Goal: Task Accomplishment & Management: Complete application form

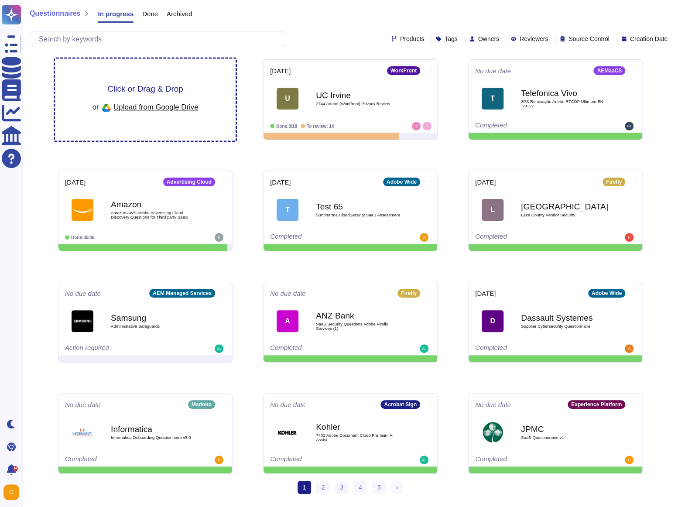
click at [116, 89] on span "Click or Drag & Drop" at bounding box center [144, 89] width 75 height 8
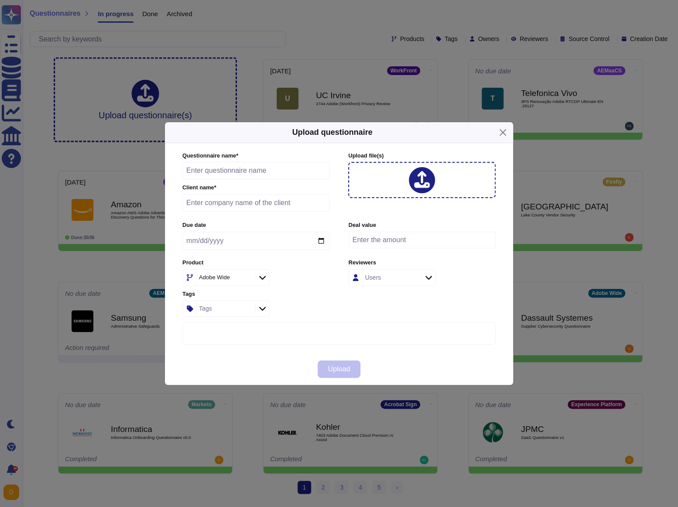
click at [378, 170] on div at bounding box center [421, 180] width 147 height 36
click at [374, 183] on div at bounding box center [421, 180] width 147 height 36
click at [373, 181] on div at bounding box center [421, 180] width 147 height 36
click at [500, 134] on button "Close" at bounding box center [503, 133] width 14 height 14
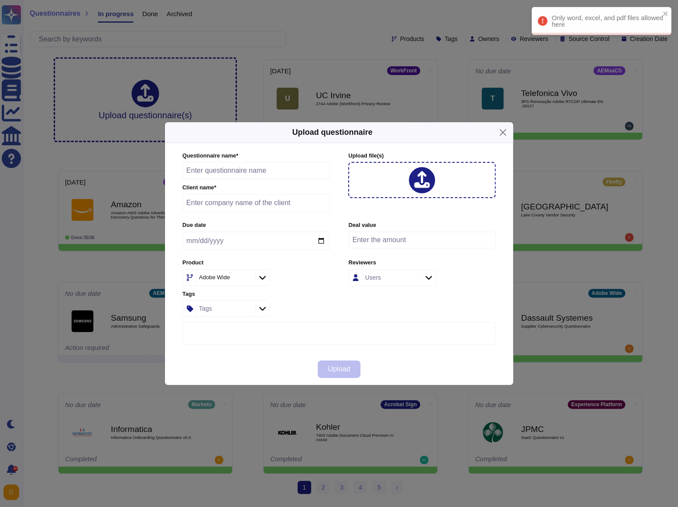
click at [581, 24] on div "Only word, excel, and pdf files allowed here" at bounding box center [601, 21] width 140 height 28
click at [569, 23] on div "Only word, excel, and pdf files allowed here" at bounding box center [601, 21] width 140 height 28
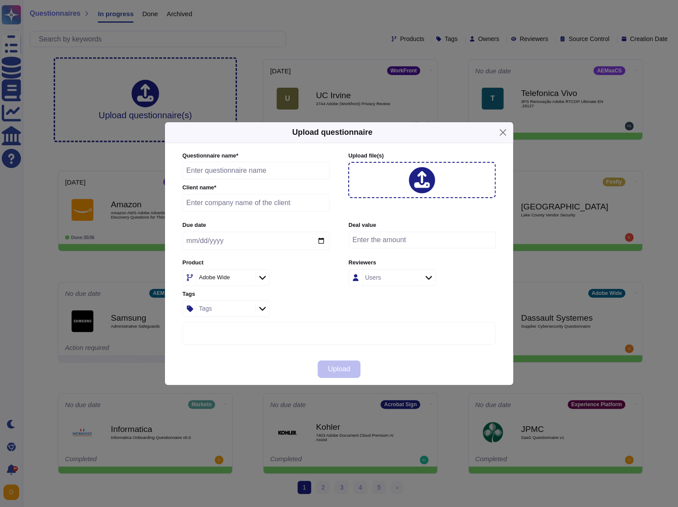
type input "DS Ocado Security Related Questionnaire (1)"
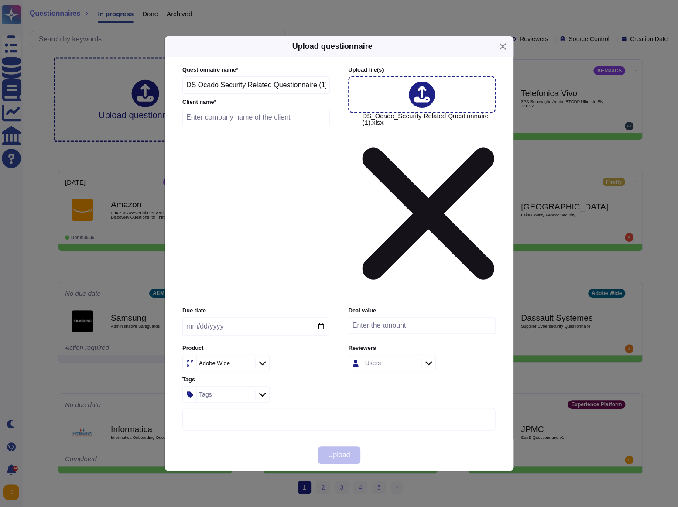
click at [387, 209] on icon at bounding box center [429, 213] width 132 height 132
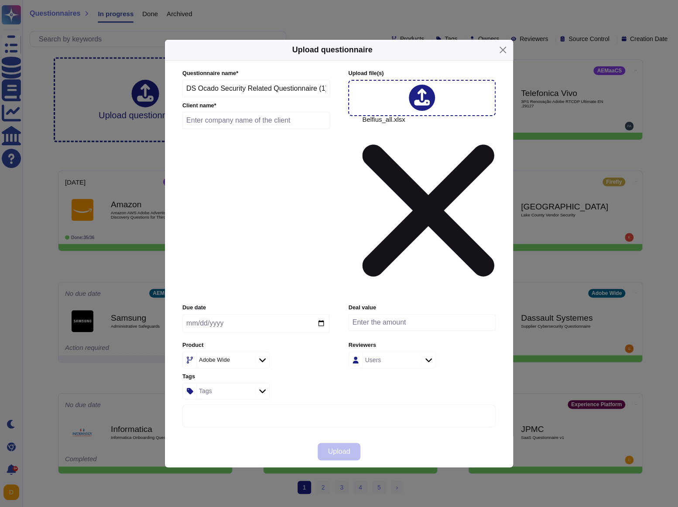
click at [220, 97] on input "DS Ocado Security Related Questionnaire (1)" at bounding box center [255, 88] width 147 height 17
click at [411, 202] on icon at bounding box center [429, 210] width 132 height 132
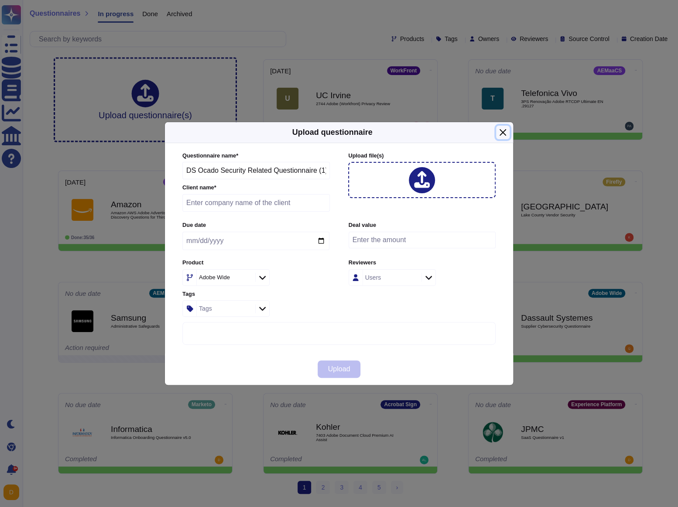
click at [502, 133] on button "Close" at bounding box center [503, 133] width 14 height 14
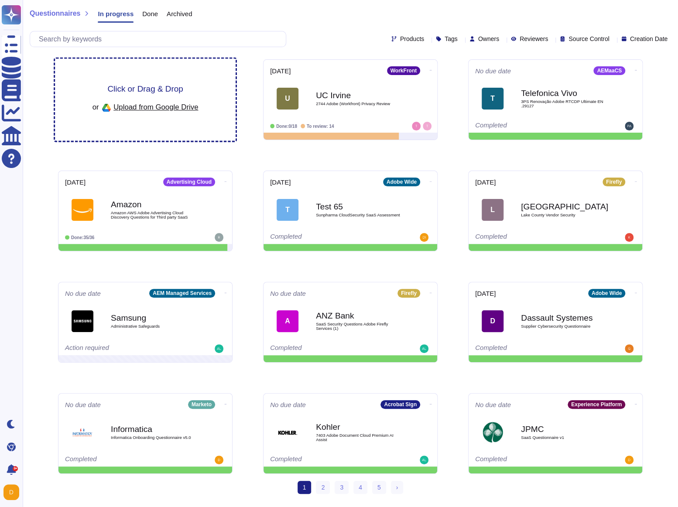
click at [229, 122] on div "Click or Drag & Drop or Upload from Google Drive" at bounding box center [145, 100] width 181 height 82
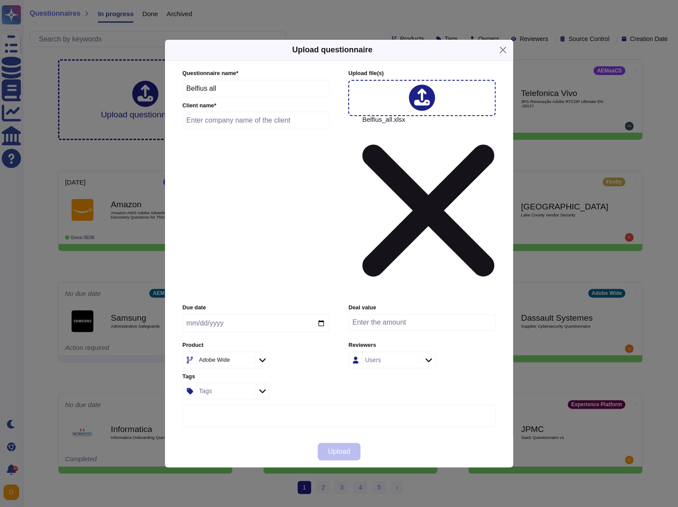
click at [240, 97] on input "Belfius all" at bounding box center [255, 88] width 147 height 17
click at [223, 129] on input "text" at bounding box center [255, 120] width 147 height 17
type input "Belfius"
drag, startPoint x: 229, startPoint y: 208, endPoint x: 156, endPoint y: 202, distance: 73.1
click at [156, 202] on div "Upload questionnaire Questionnaire name * Belfius all Client name * Belfius Upl…" at bounding box center [339, 253] width 678 height 507
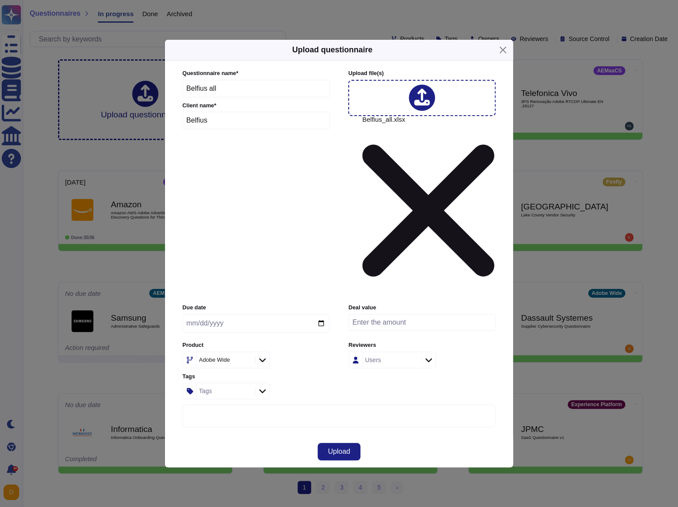
click at [259, 356] on icon at bounding box center [262, 360] width 7 height 9
type input "experie"
click at [254, 343] on p "Experience Cloud Offering/" at bounding box center [240, 342] width 89 height 6
click at [366, 357] on div "Users" at bounding box center [373, 360] width 16 height 6
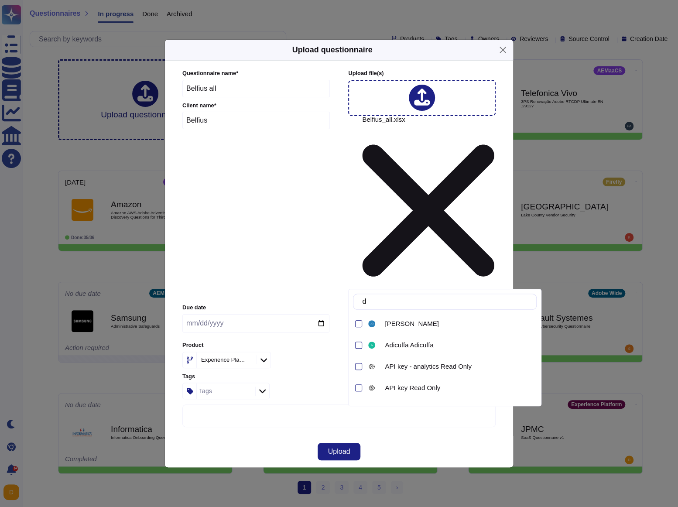
type input "dr"
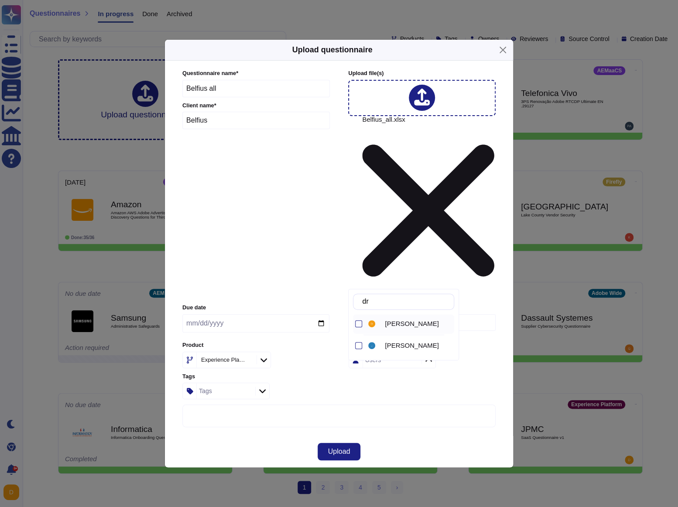
click at [397, 326] on span "Dragos Sava" at bounding box center [412, 324] width 54 height 8
click at [267, 436] on div "Upload" at bounding box center [339, 451] width 348 height 31
click at [337, 448] on span "Upload" at bounding box center [339, 451] width 22 height 7
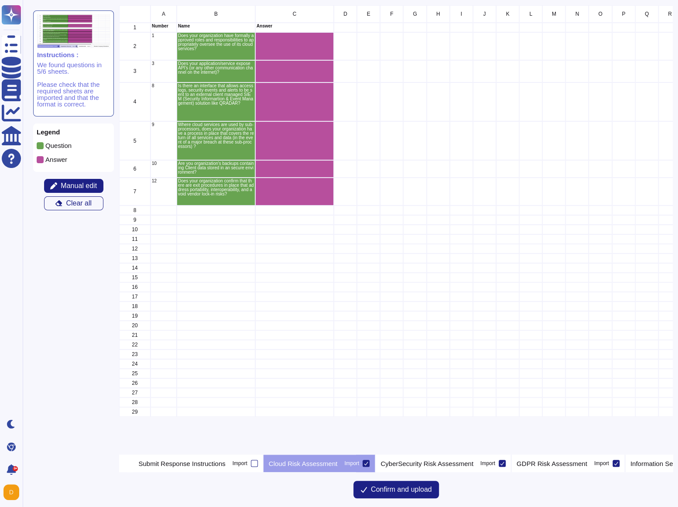
scroll to position [449, 553]
click at [473, 462] on p "CyberSecurity Risk Assessment" at bounding box center [426, 463] width 93 height 7
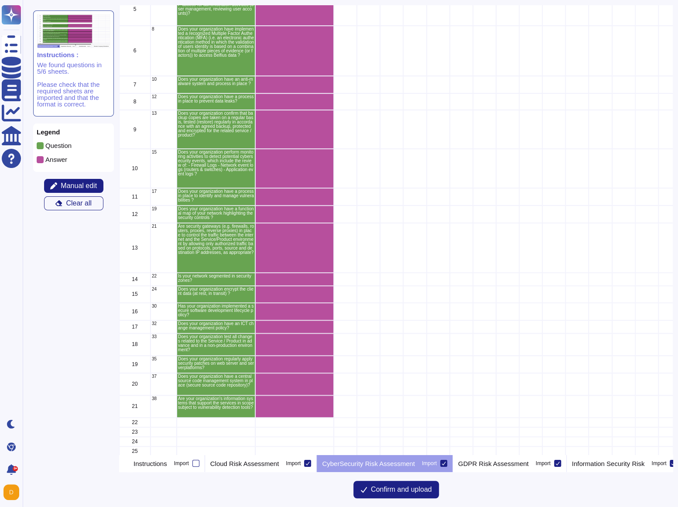
scroll to position [131, 0]
click at [332, 262] on icon "grid" at bounding box center [429, 359] width 195 height 195
click at [373, 332] on icon "grid" at bounding box center [429, 367] width 112 height 70
click at [297, 247] on div "grid" at bounding box center [294, 248] width 79 height 50
click at [290, 205] on div "grid" at bounding box center [294, 213] width 79 height 17
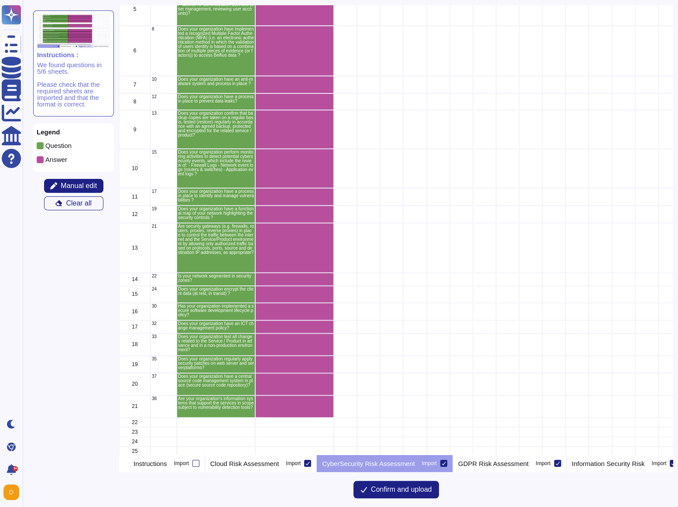
scroll to position [0, 0]
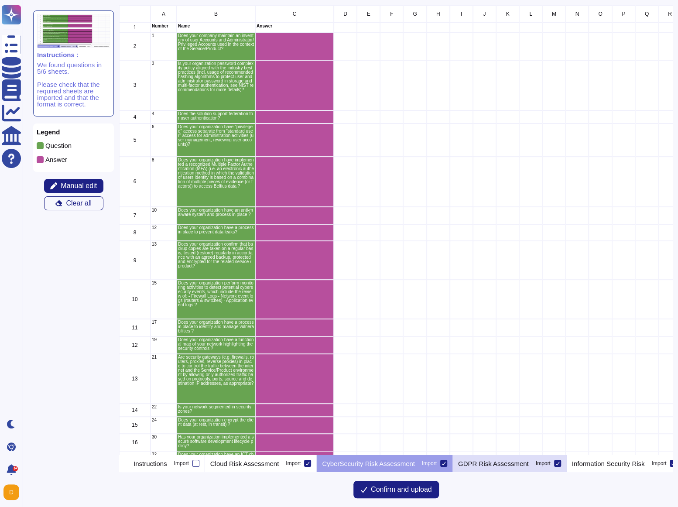
click at [523, 456] on div "GDPR Risk Assessment Import" at bounding box center [510, 463] width 114 height 17
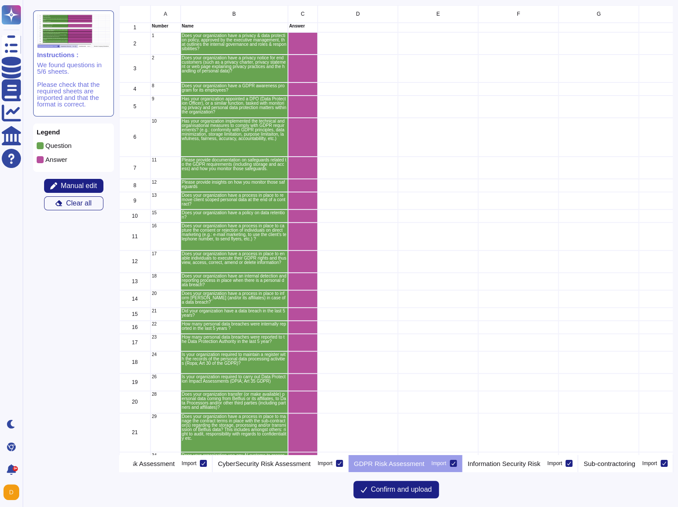
scroll to position [0, 1]
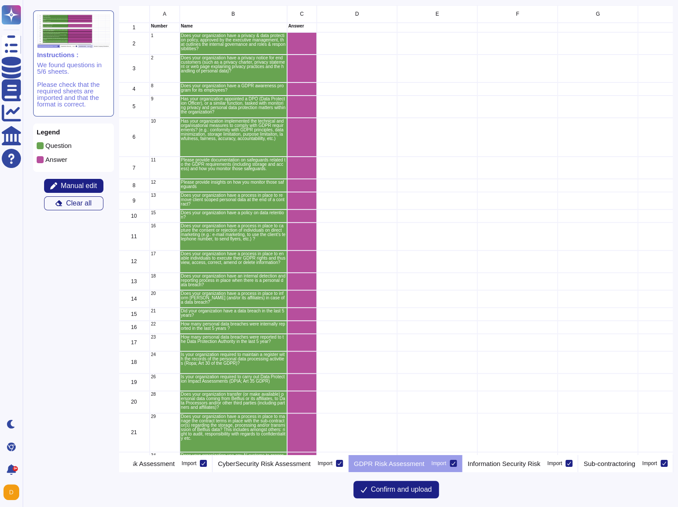
click at [315, 250] on icon "grid" at bounding box center [412, 347] width 195 height 195
click at [356, 320] on icon "grid" at bounding box center [412, 355] width 112 height 70
click at [498, 462] on p "Information Security Risk" at bounding box center [504, 463] width 73 height 7
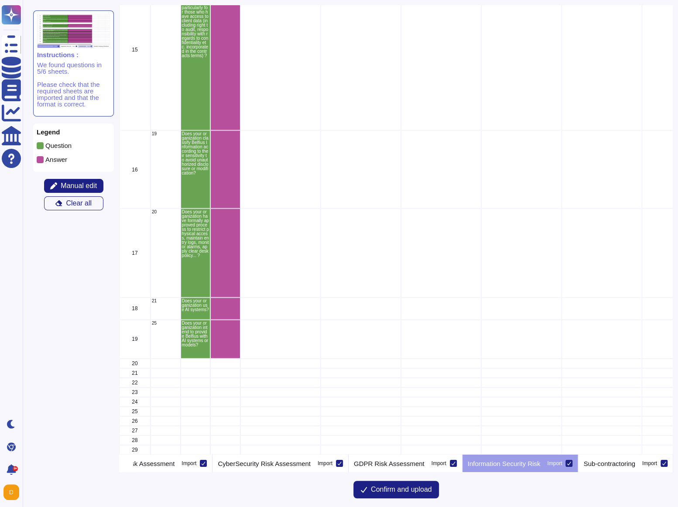
scroll to position [1139, 0]
click at [596, 464] on p "Sub-contractoring" at bounding box center [608, 463] width 51 height 7
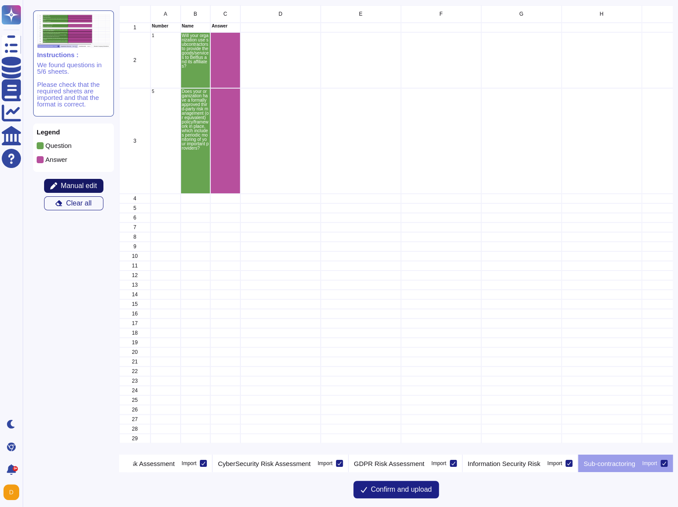
click at [87, 189] on span "Manual edit" at bounding box center [79, 185] width 36 height 7
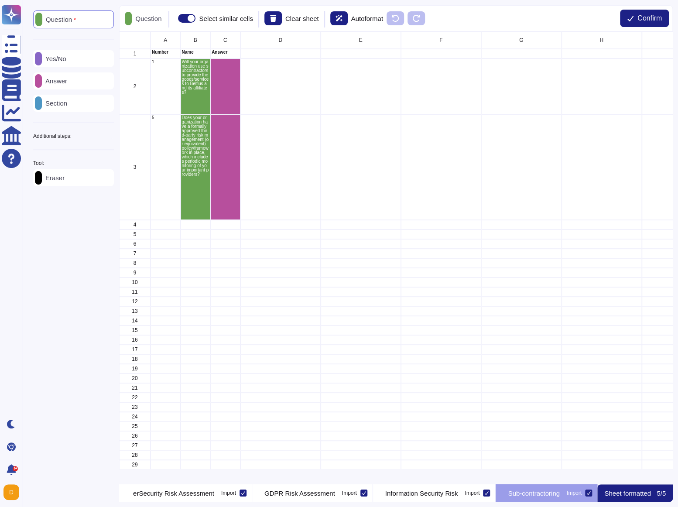
scroll to position [0, 319]
click at [637, 17] on span "Confirm" at bounding box center [649, 18] width 24 height 7
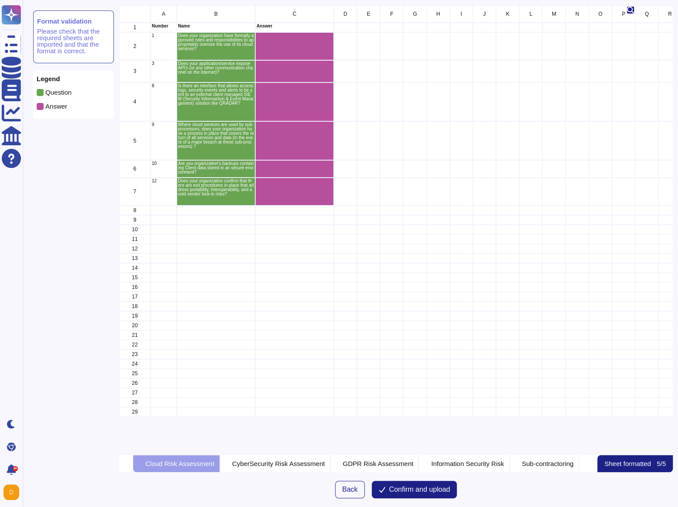
scroll to position [449, 553]
click at [423, 490] on span "Confirm and upload" at bounding box center [419, 489] width 61 height 7
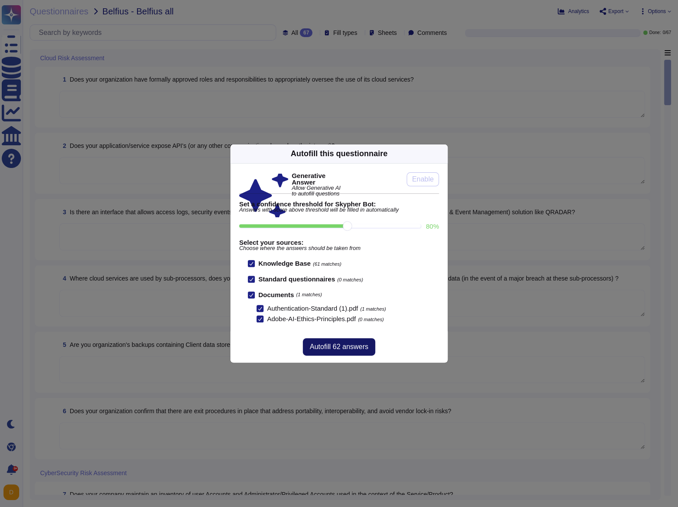
click at [342, 352] on button "Autofill 62 answers" at bounding box center [339, 346] width 72 height 17
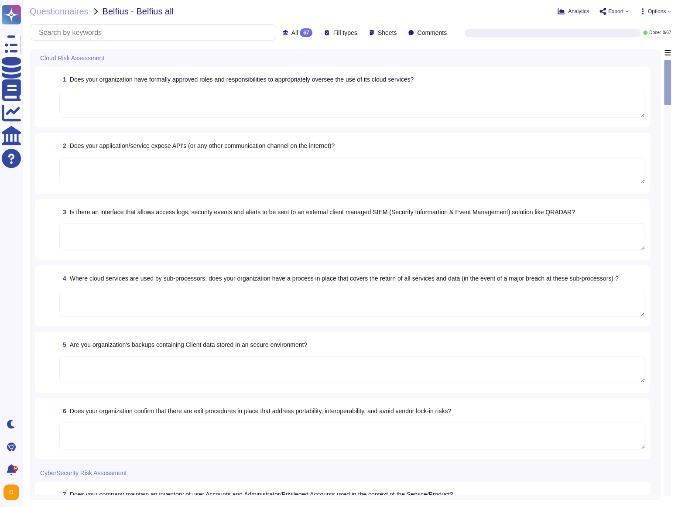
type textarea "Employee roles and responsibilities relating to information assets and security…"
type textarea "All communication with the SaaS are via HTTPS. API calls are also encrypted."
type textarea "Adobe uses Splunk for its SIEM. For some offerings, customer can retrieve appli…"
type textarea "Lorem ipsu dol s ametcon ad eli seddoeiusm te incidid utl etdolore ma ali enima…"
type textarea "Database snapshots are stored and encrypted by the host."
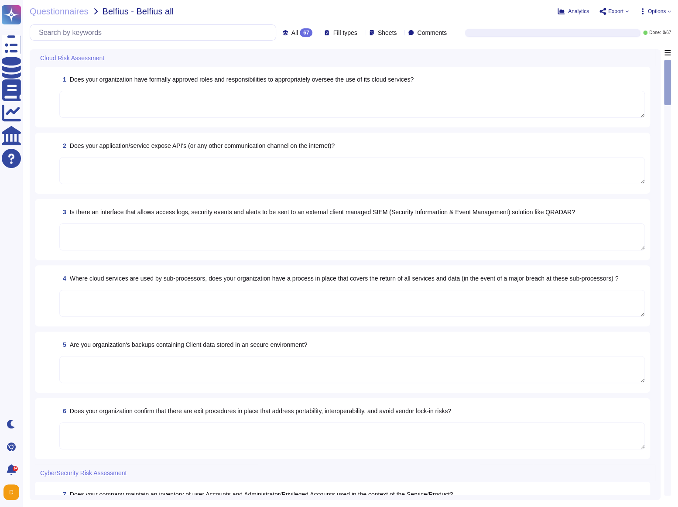
type textarea "Yes. The Adobe services technical operations team provides transparent unplanne…"
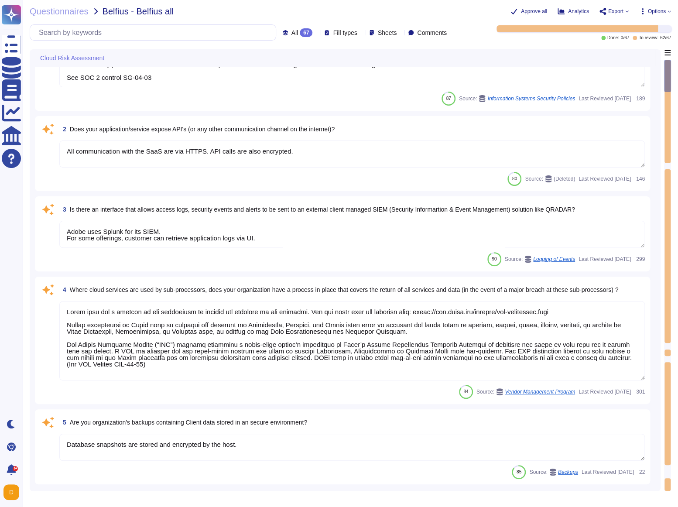
scroll to position [84, 0]
type textarea "Privileged access (administrator level) to information security management syst…"
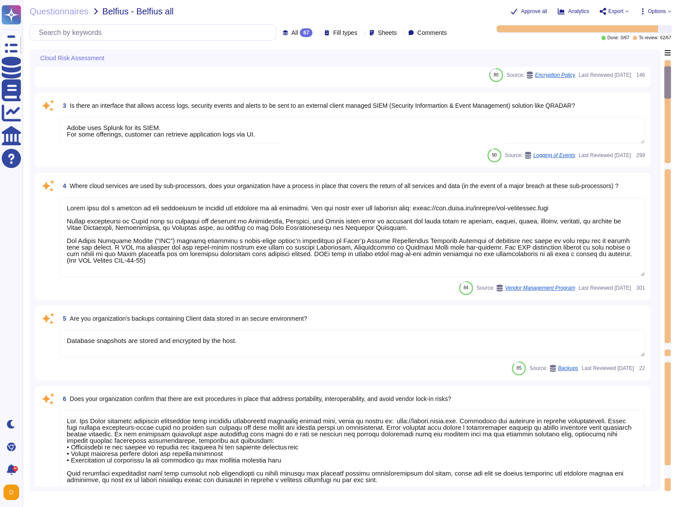
type textarea "Regardless of account type (personnel, provider or privileged), the following m…"
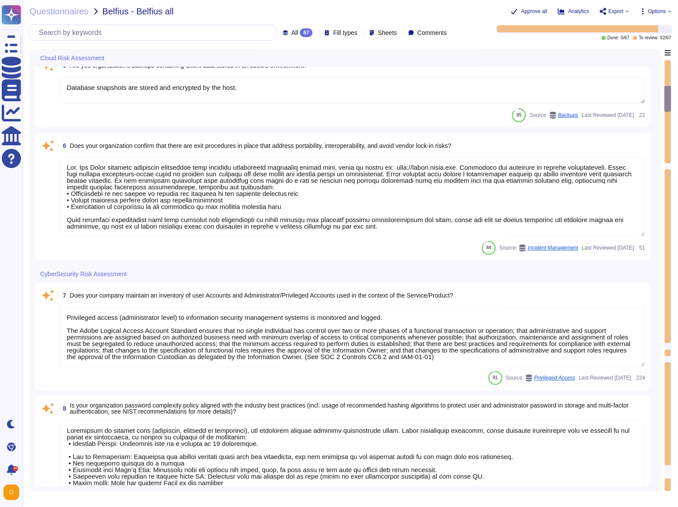
type textarea "Yes. SAML 2.0 ."
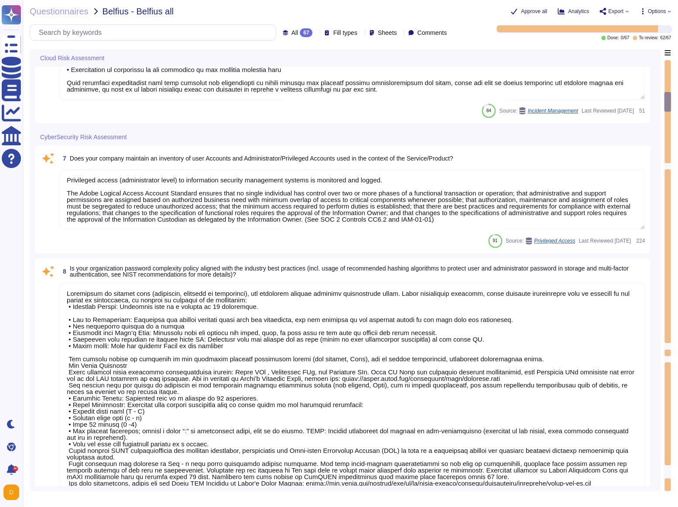
type textarea "Adobe has established Privileged Account Standard and Logical Access Account St…"
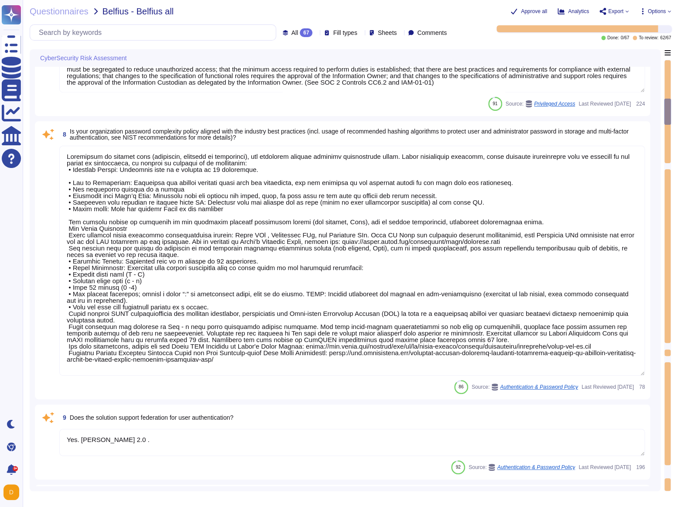
type textarea "Multi-factor authentication (MFA) is a security method that requires users to p…"
type textarea "Adobe does have anti-malware and anti-virus solutions installed on all workstat…"
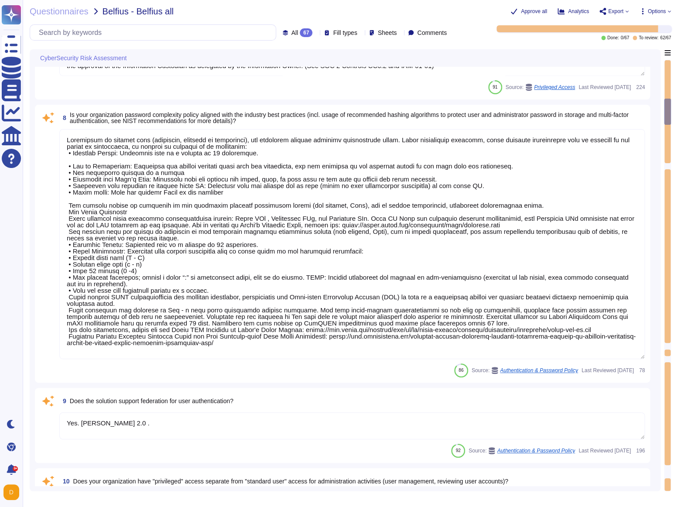
scroll to position [700, 0]
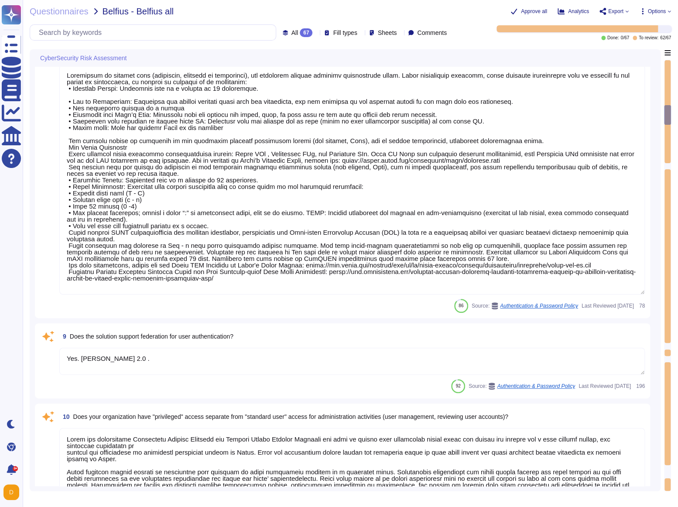
type textarea "Adobe does not rely on one specific data loss protection (DLP) tool but instead…"
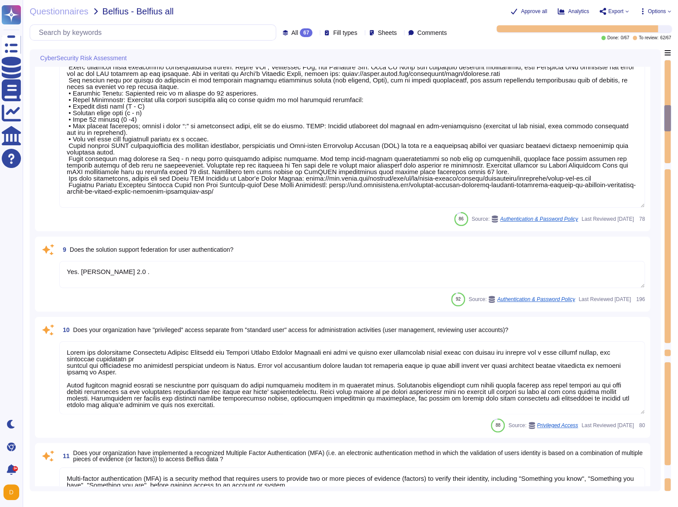
scroll to position [0, 0]
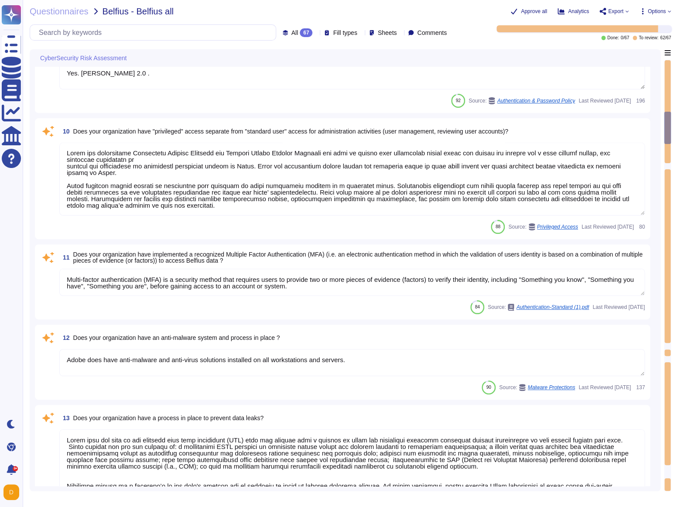
type textarea "Adobe backs up customer data regularly and validates restoration of data period…"
type textarea "Internet-facing networks must be configured in ways that allows for monitoring …"
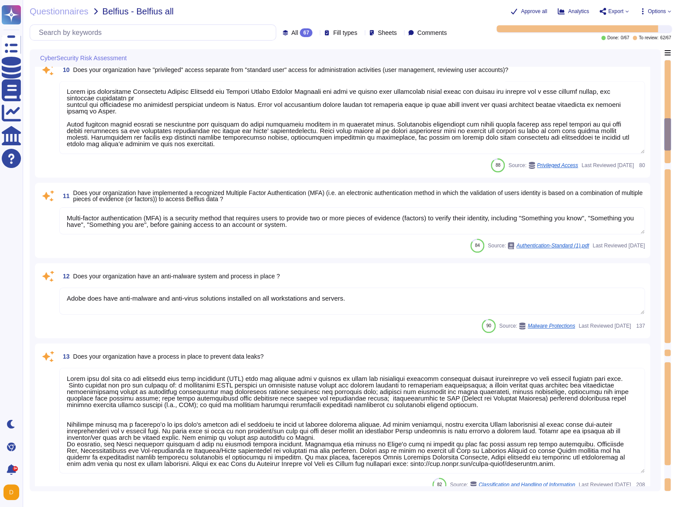
type textarea "The Adobe Vulnerability Management program provides operational groups with the…"
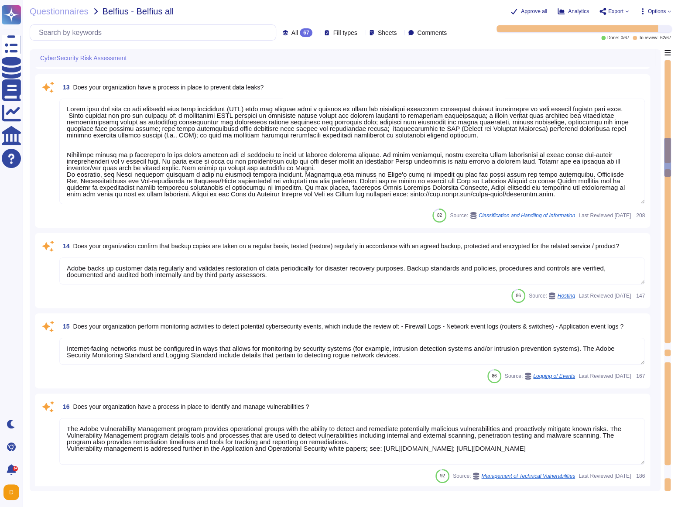
type textarea "Host-based and network firewalls are in place, as well as strict firewall polic…"
type textarea "Adobe maintains segmented development and production environments using technic…"
type textarea "Yes, depending on the product in scope."
type textarea "The Adobe Service Lifecycle (SLC) is a portfolio management framework, implemen…"
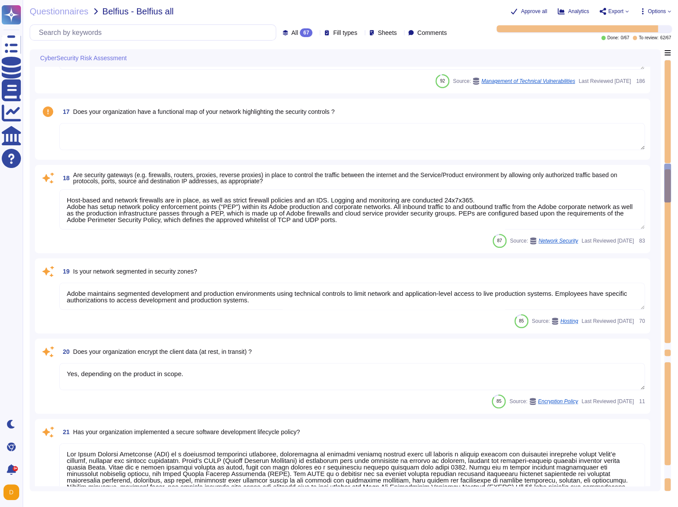
type textarea "A systematic approach to managing change is followed where changes are reviewed…"
type textarea "Unit tests are run automatically when we push code. The procedure is that we do…"
type textarea "Security patches must be applied according to the timelines and severity level …"
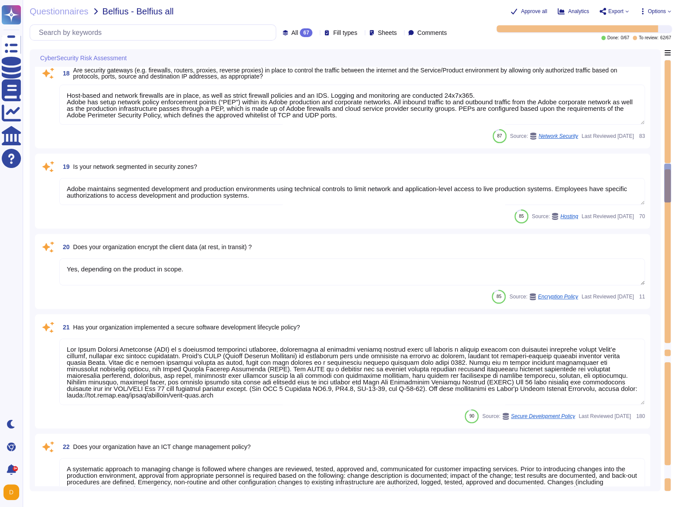
type textarea "Adobe uses GitHub Enterprise as its source code control management system. GitH…"
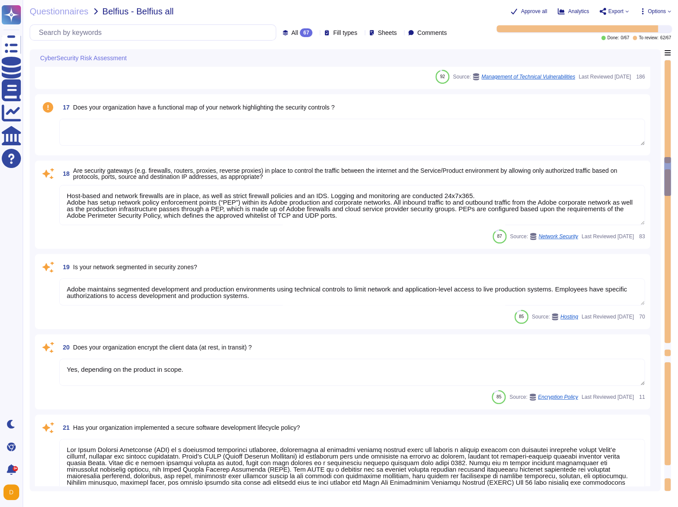
type textarea "Adobe backs up customer data regularly and validates restoration of data period…"
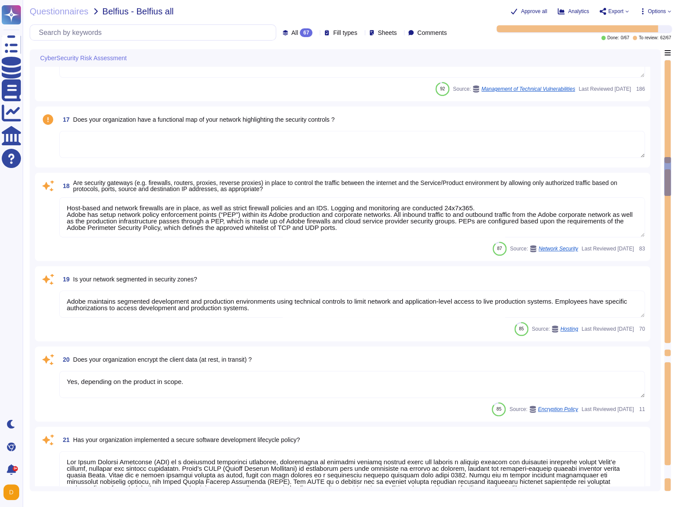
scroll to position [1726, 0]
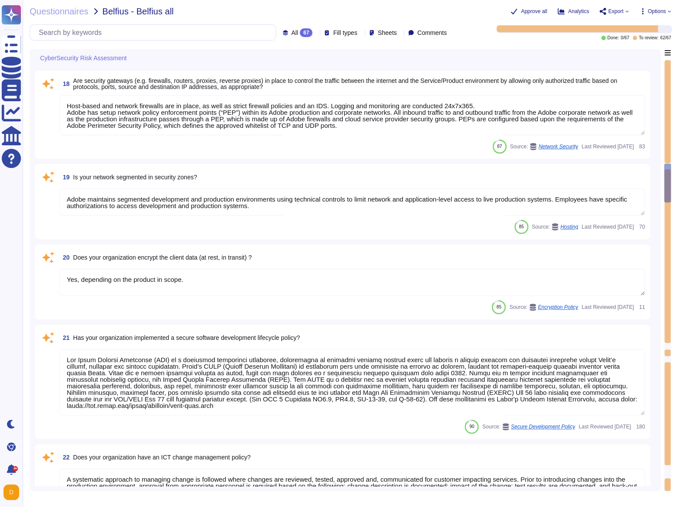
type textarea "Adobe uses GitHub Enterprise as its source code control management system. GitH…"
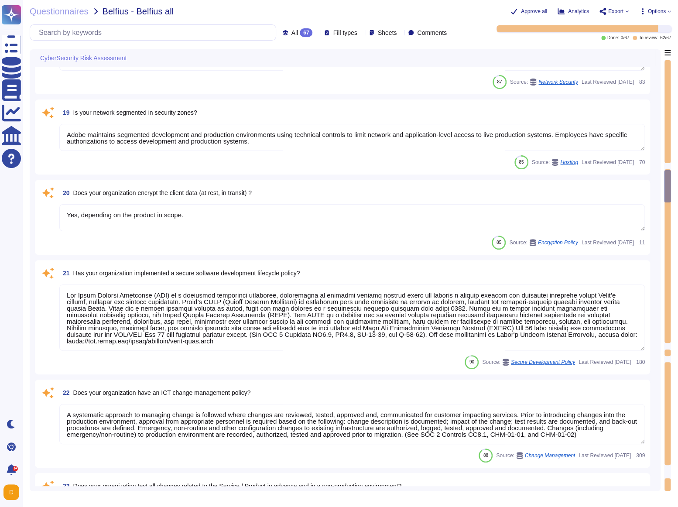
scroll to position [1908, 0]
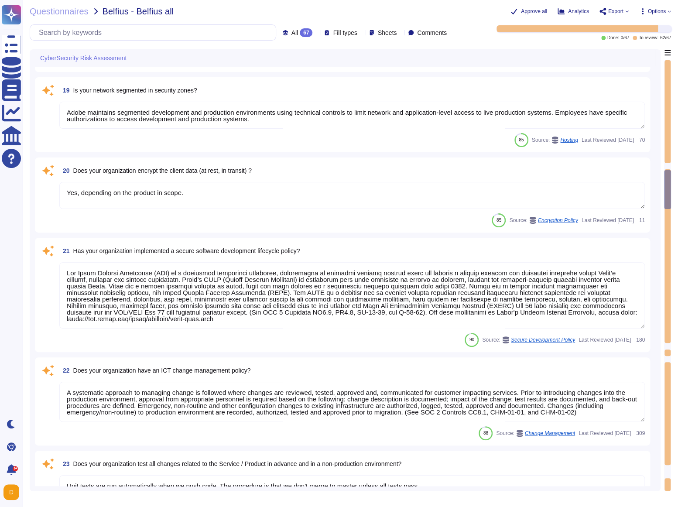
type textarea "Adobe conducts vulnerability assessments, assigns risk ratings to the discovere…"
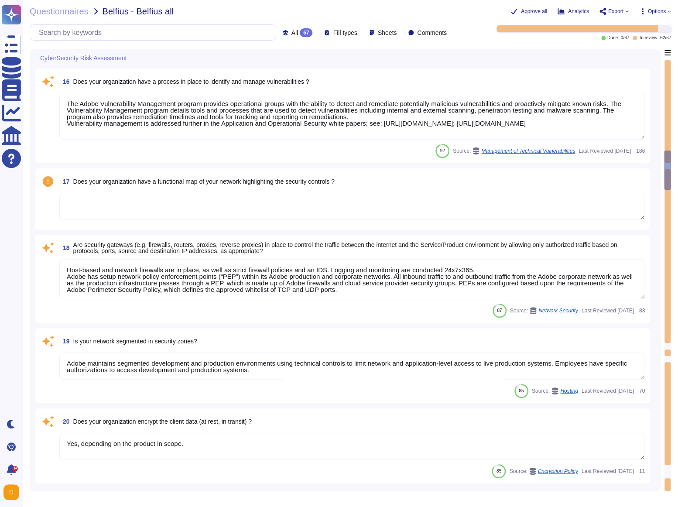
type textarea "Adobe does not rely on one specific data loss protection (DLP) tool but instead…"
type textarea "Adobe backs up customer data regularly and validates restoration of data period…"
type textarea "Internet-facing networks must be configured in ways that allows for monitoring …"
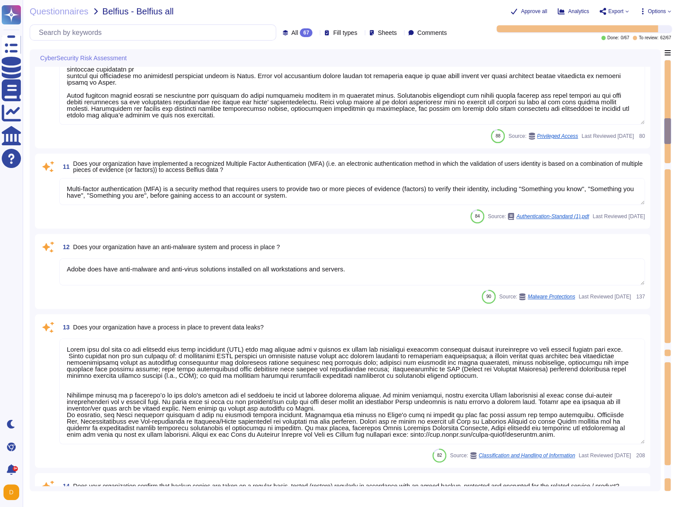
type textarea "Regardless of account type (personnel, provider or privileged), the following m…"
type textarea "Yes. SAML 2.0 ."
type textarea "Adobe has established Privileged Account Standard and Logical Access Account St…"
type textarea "Multi-factor authentication (MFA) is a security method that requires users to p…"
type textarea "Adobe does have anti-malware and anti-virus solutions installed on all workstat…"
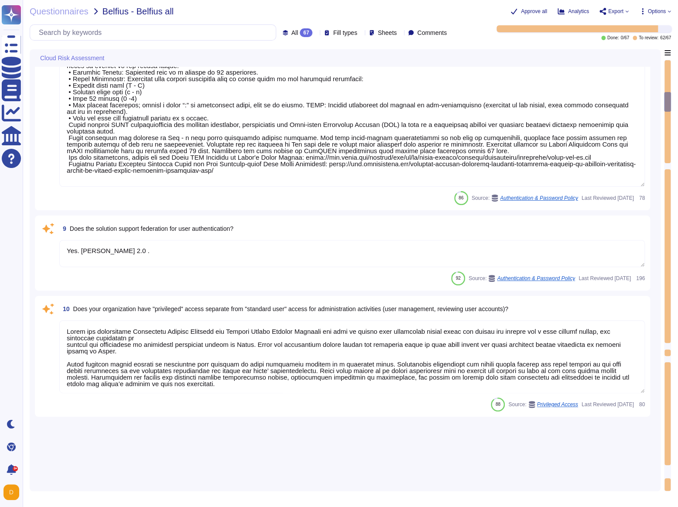
type textarea "Lorem ipsu dol s ametcon ad eli seddoeiusm te incidid utl etdolore ma ali enima…"
type textarea "Database snapshots are stored and encrypted by the host."
type textarea "Yes. The Adobe services technical operations team provides transparent unplanne…"
type textarea "Privileged access (administrator level) to information security management syst…"
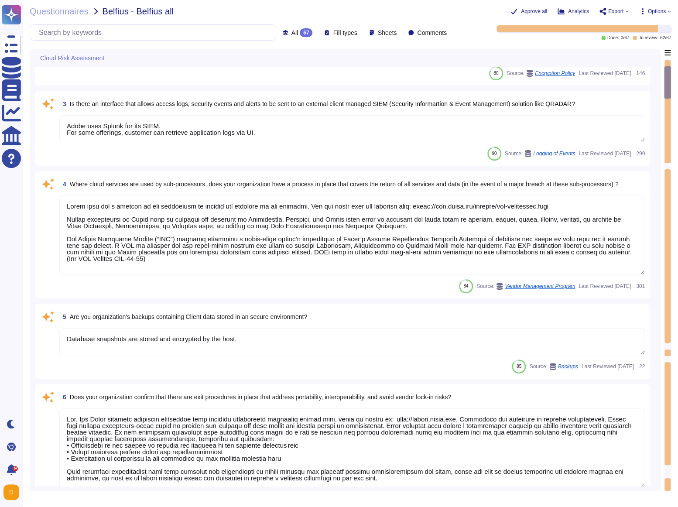
scroll to position [152, 0]
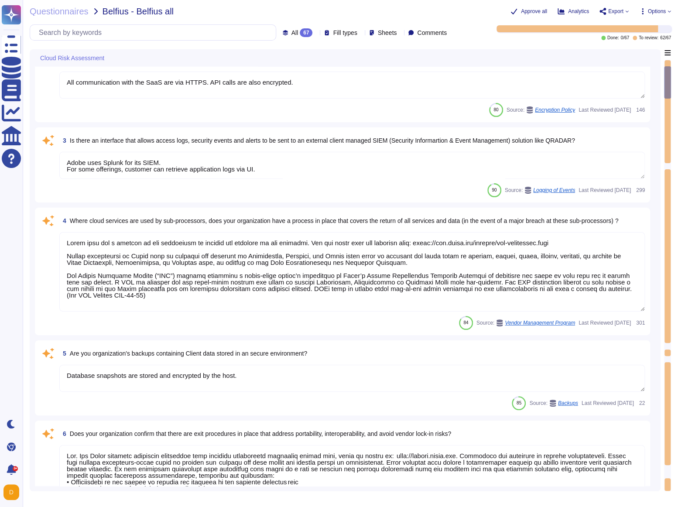
type textarea "Employee roles and responsibilities relating to information assets and security…"
type textarea "All communication with the SaaS are via HTTPS. API calls are also encrypted."
type textarea "Adobe uses Splunk for its SIEM. For some offerings, customer can retrieve appli…"
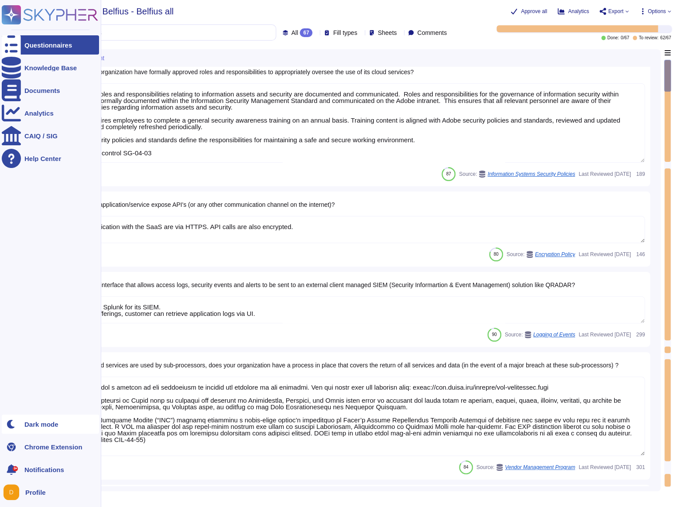
scroll to position [0, 0]
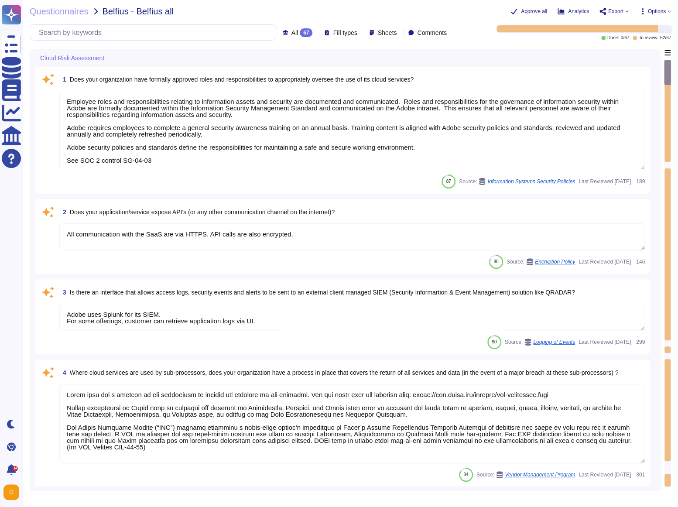
click at [225, 126] on textarea "Employee roles and responsibilities relating to information assets and security…" at bounding box center [352, 130] width 586 height 79
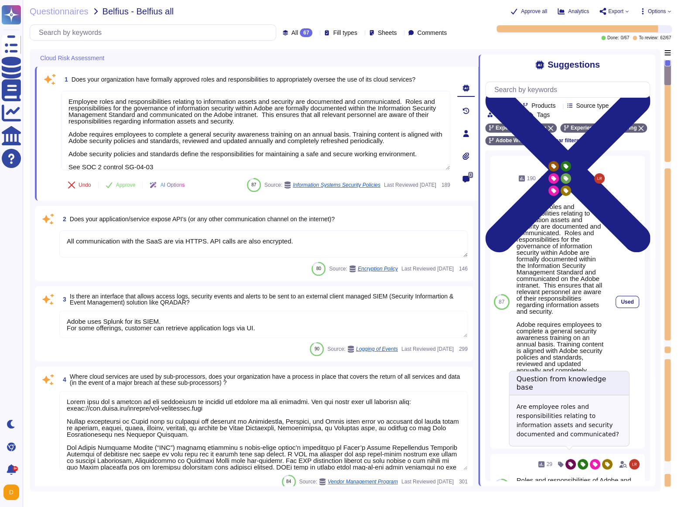
click at [568, 444] on span "Information Systems Security Policies" at bounding box center [573, 441] width 65 height 5
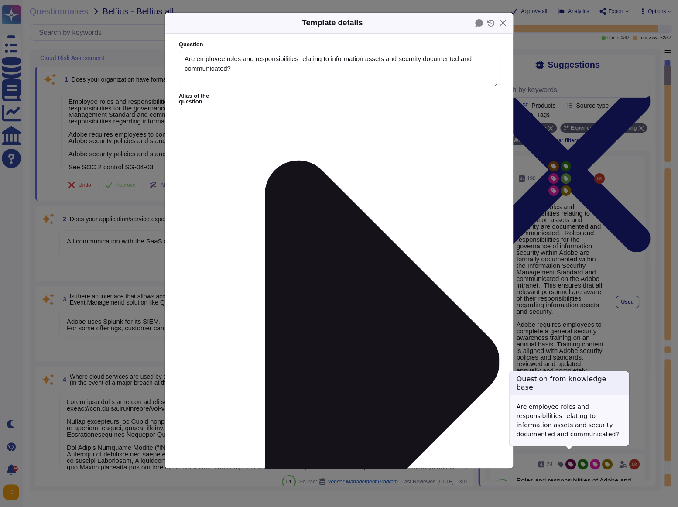
type textarea "Are employee roles and responsibilities relating to information assets and secu…"
type textarea "Employee roles and responsibilities relating to information assets and security…"
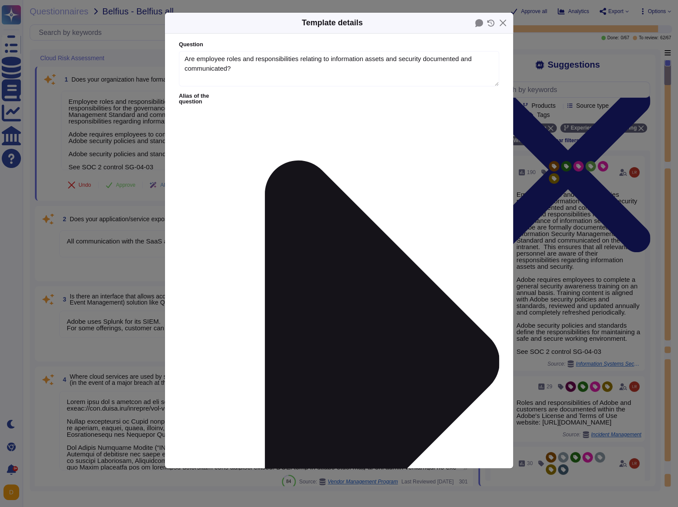
click at [500, 24] on button "Close" at bounding box center [503, 23] width 14 height 14
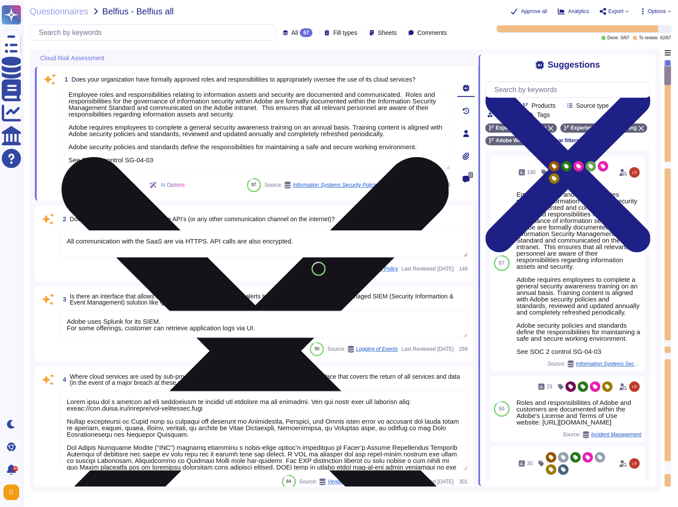
scroll to position [7, 0]
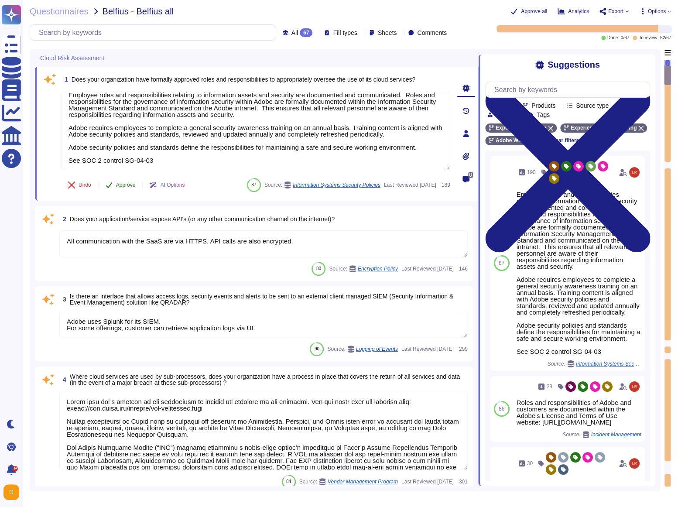
click at [123, 190] on button "Approve" at bounding box center [121, 184] width 44 height 17
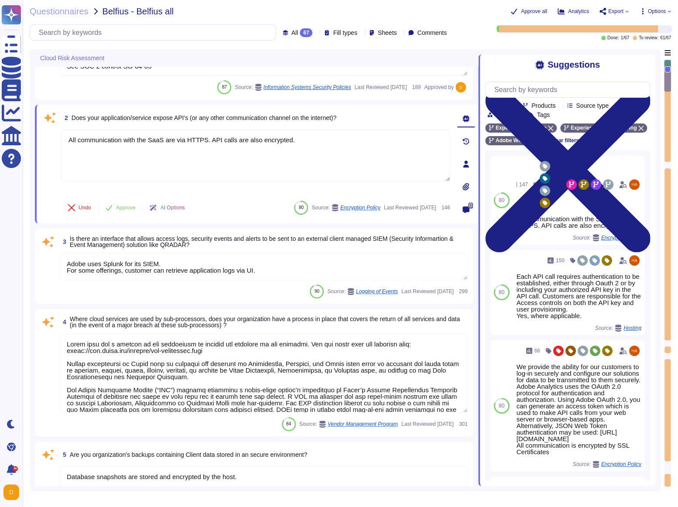
type textarea "Privileged access (administrator level) to information security management syst…"
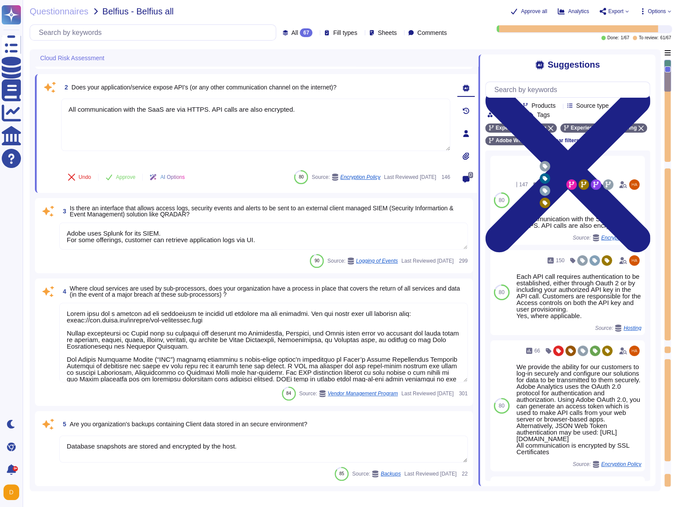
scroll to position [129, 0]
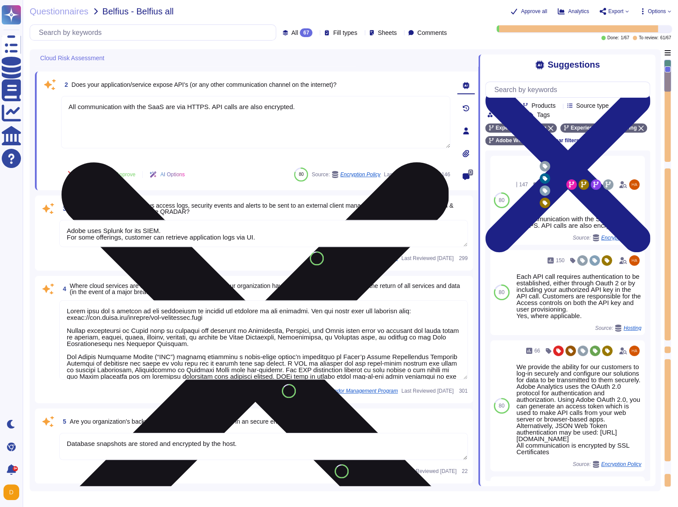
click at [318, 108] on textarea "All communication with the SaaS are via HTTPS. API calls are also encrypted." at bounding box center [255, 122] width 389 height 52
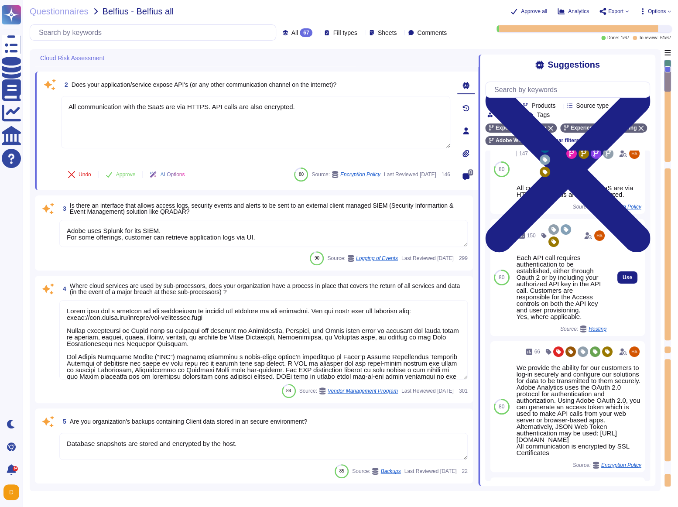
scroll to position [40, 0]
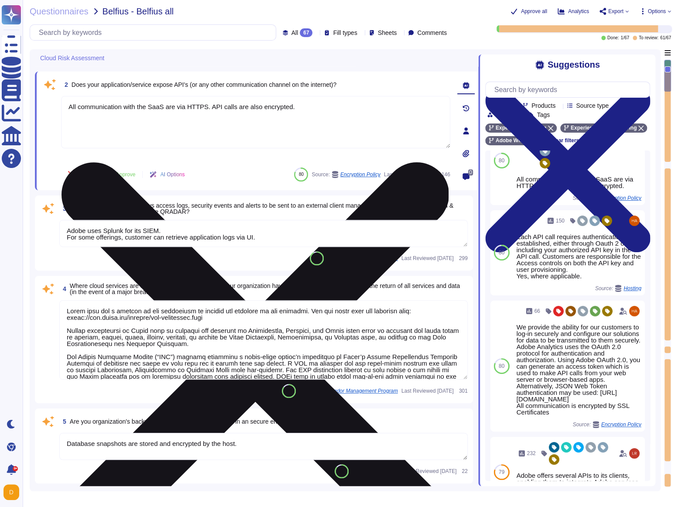
click at [317, 106] on textarea "All communication with the SaaS are via HTTPS. API calls are also encrypted." at bounding box center [255, 122] width 389 height 52
paste textarea "https://developer.adobe.com/experience-platform-apis/"
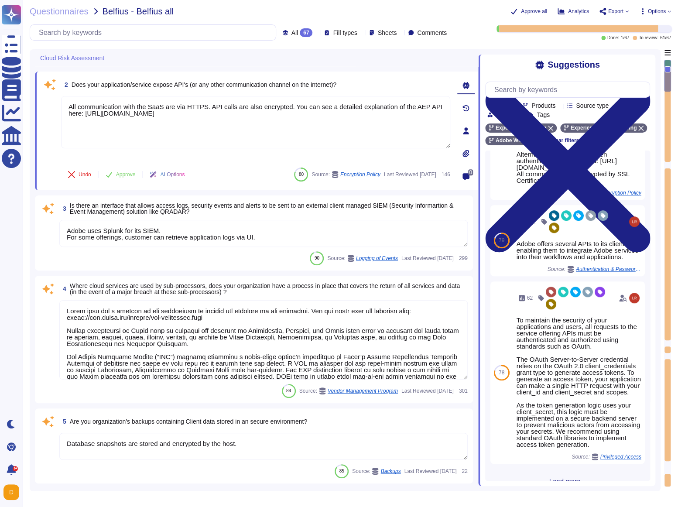
scroll to position [312, 0]
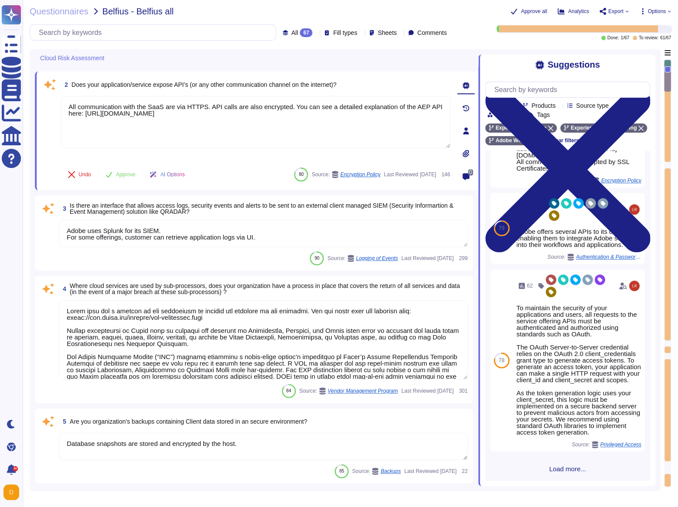
type textarea "All communication with the SaaS are via HTTPS. API calls are also encrypted. Yo…"
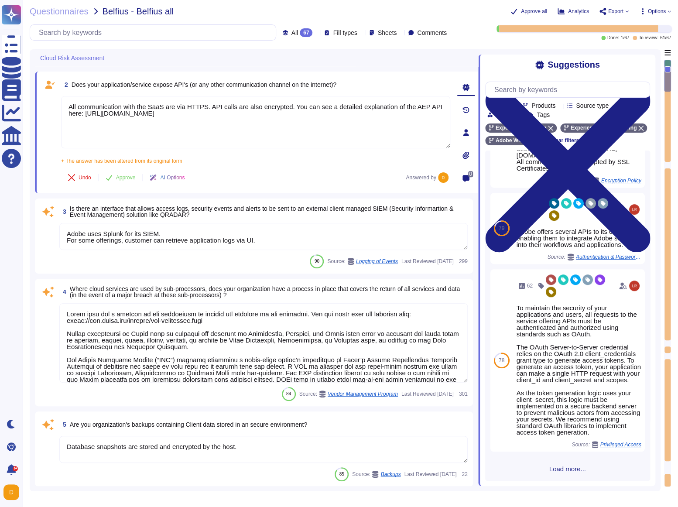
scroll to position [321, 0]
drag, startPoint x: 73, startPoint y: 85, endPoint x: 195, endPoint y: 87, distance: 122.6
click at [195, 87] on span "Does your application/service expose API's (or any other communication channel …" at bounding box center [204, 84] width 265 height 7
copy span "Does your application/service expose API's"
drag, startPoint x: 352, startPoint y: 86, endPoint x: 74, endPoint y: 81, distance: 278.0
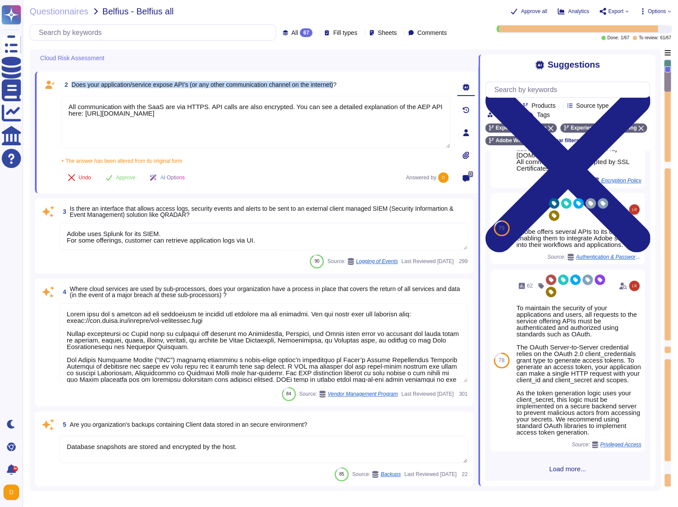
click at [74, 81] on span "Does your application/service expose API's (or any other communication channel …" at bounding box center [204, 84] width 265 height 7
copy span "Does your application/service expose API's (or any other communication channel …"
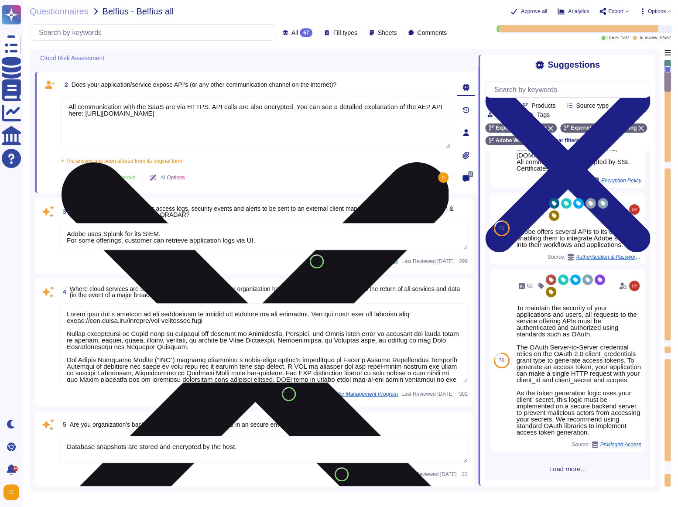
click at [232, 122] on textarea "All communication with the SaaS are via HTTPS. API calls are also encrypted. Yo…" at bounding box center [255, 122] width 389 height 52
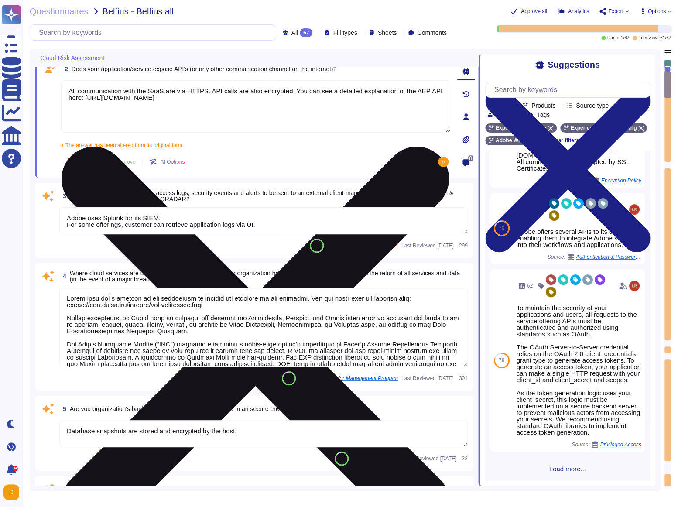
scroll to position [139, 0]
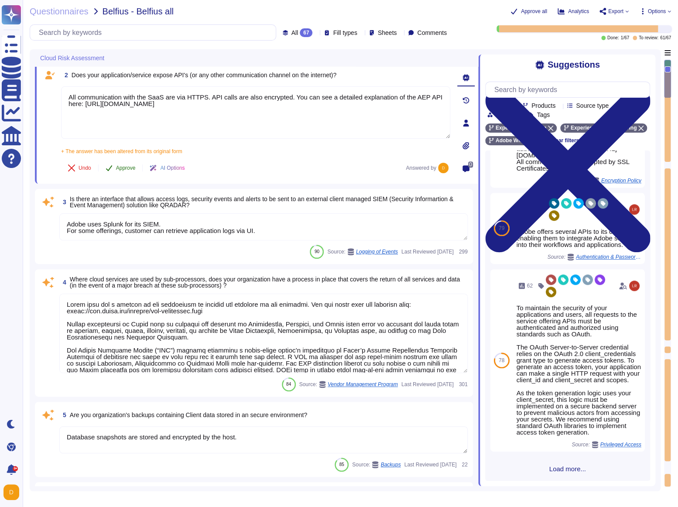
click at [129, 167] on span "Approve" at bounding box center [126, 167] width 20 height 5
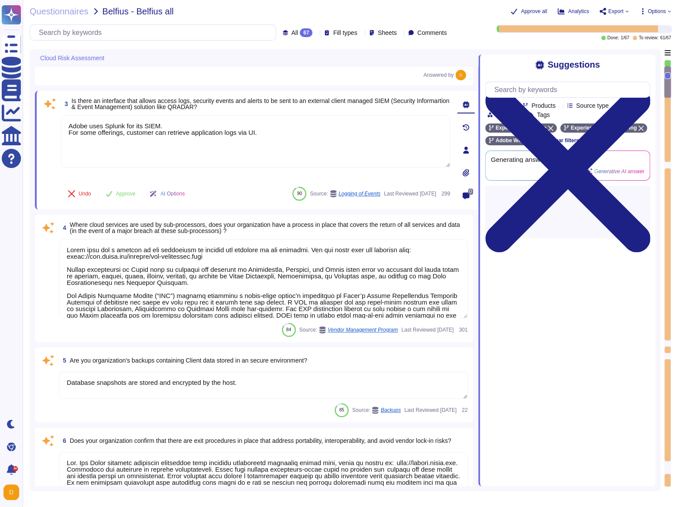
scroll to position [225, 0]
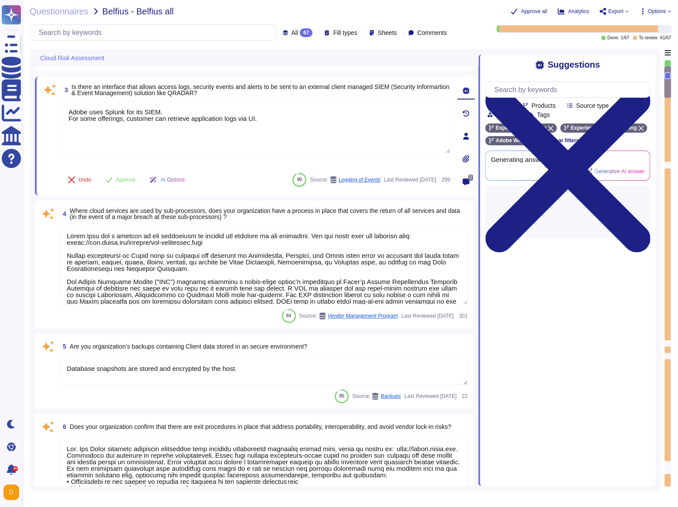
type textarea "Regardless of account type (personnel, provider or privileged), the following m…"
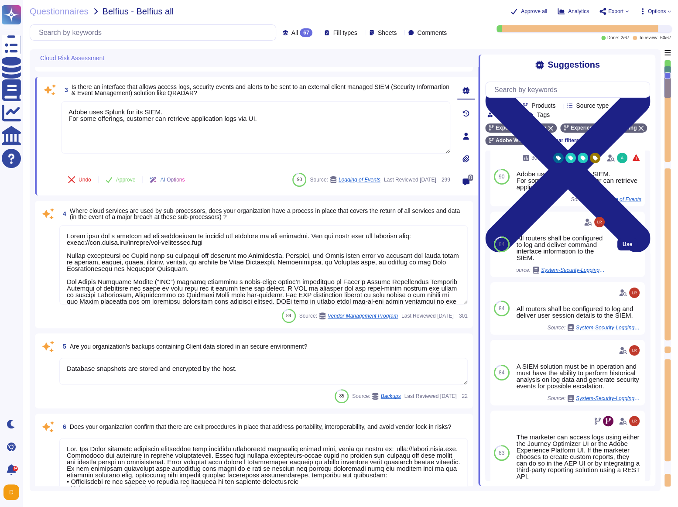
scroll to position [7, 0]
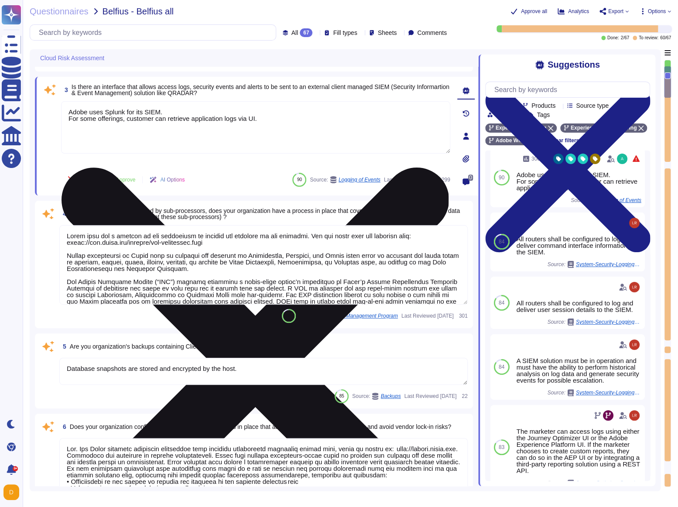
click at [318, 127] on textarea "Adobe uses Splunk for its SIEM. For some offerings, customer can retrieve appli…" at bounding box center [255, 127] width 389 height 52
drag, startPoint x: 268, startPoint y: 117, endPoint x: 68, endPoint y: 120, distance: 199.8
click at [68, 120] on textarea "Adobe uses Splunk for its SIEM. For some offerings, customer can retrieve appli…" at bounding box center [255, 127] width 389 height 52
paste textarea "customers can retrieve application logs via the UI in Adobe Experience Platform…"
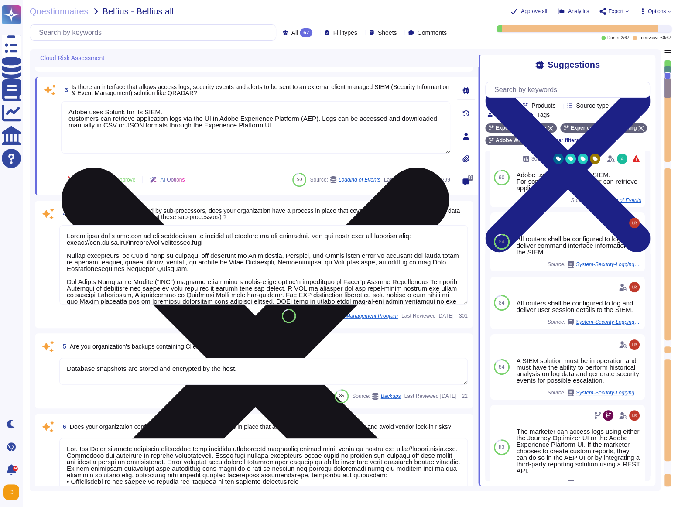
click at [71, 120] on textarea "Adobe uses Splunk for its SIEM. customers can retrieve application logs via the…" at bounding box center [255, 127] width 389 height 52
click at [319, 124] on textarea "Adobe uses Splunk for its SIEM. Customers can retrieve application logs via the…" at bounding box center [255, 127] width 389 height 52
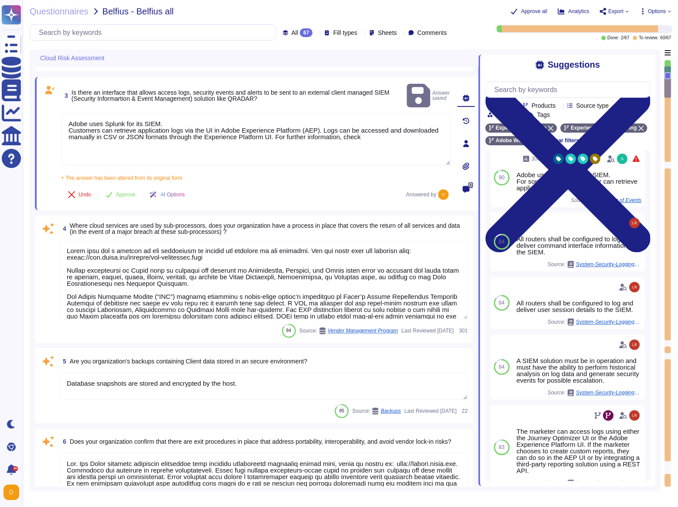
type textarea "Adobe uses Splunk for its SIEM. Customers can retrieve application logs via the…"
type textarea "Regardless of account type (personnel, provider or privileged), the following m…"
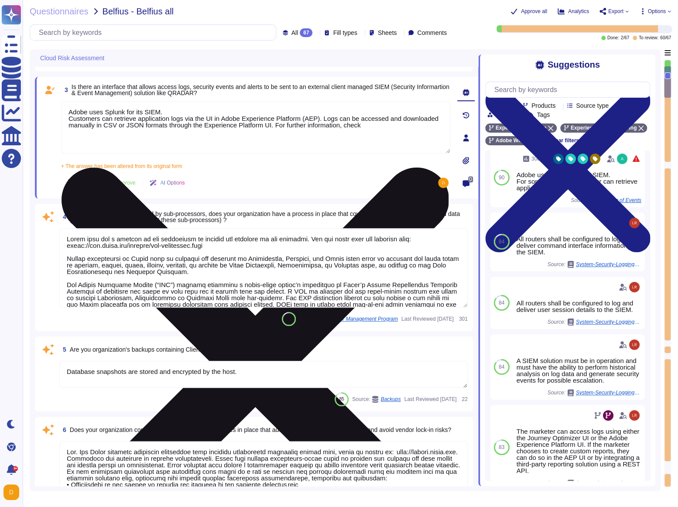
click at [410, 128] on textarea "Adobe uses Splunk for its SIEM. Customers can retrieve application logs via the…" at bounding box center [255, 127] width 389 height 52
paste textarea "https://experienceleague.adobe.com/en/docs/experience-platform/query/data-gover…"
click at [408, 135] on textarea "Adobe uses Splunk for its SIEM. Customers can retrieve application logs via the…" at bounding box center [255, 127] width 389 height 52
paste textarea "https://developer.adobe.com/experience-platform-apis/references/audit-query/"
click at [395, 135] on textarea "Adobe uses Splunk for its SIEM. Customers can retrieve application logs via the…" at bounding box center [255, 127] width 389 height 52
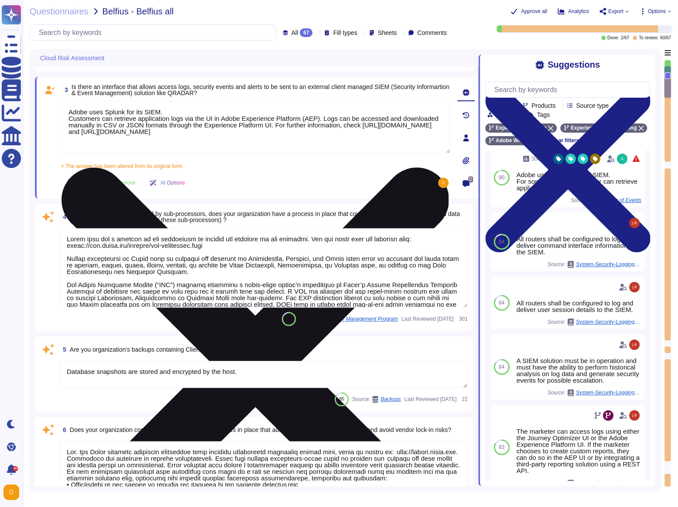
click at [393, 134] on textarea "Adobe uses Splunk for its SIEM. Customers can retrieve application logs via the…" at bounding box center [255, 127] width 389 height 52
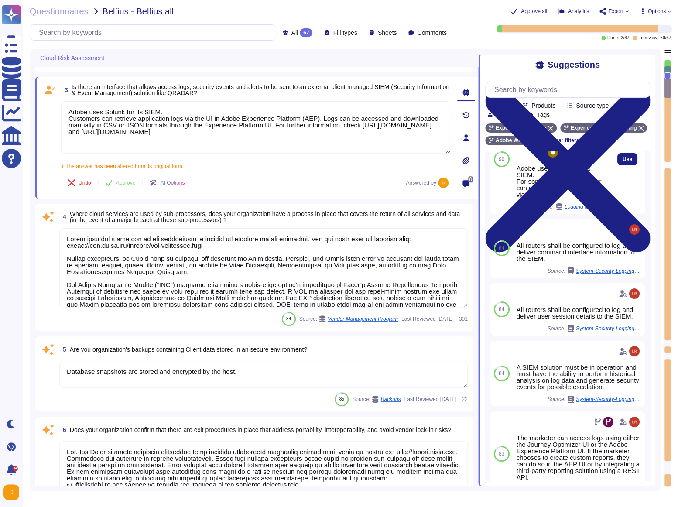
scroll to position [0, 0]
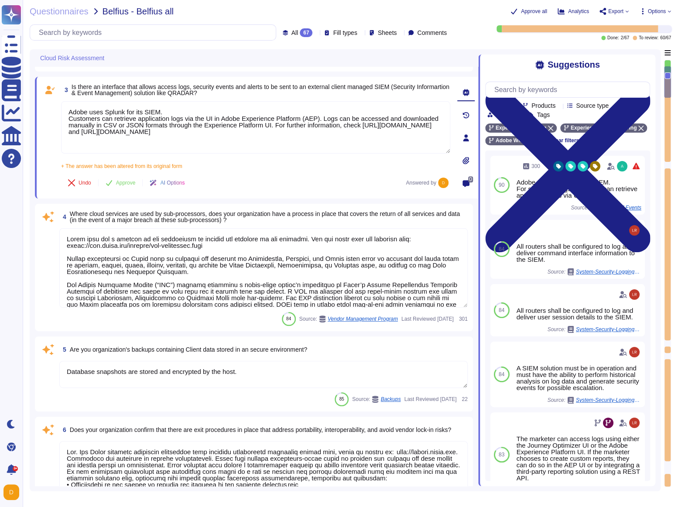
type textarea "Adobe uses Splunk for its SIEM. Customers can retrieve application logs via the…"
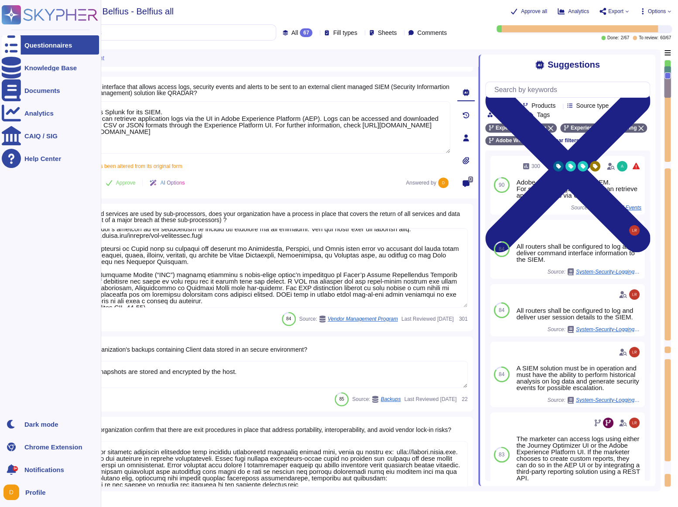
scroll to position [15, 0]
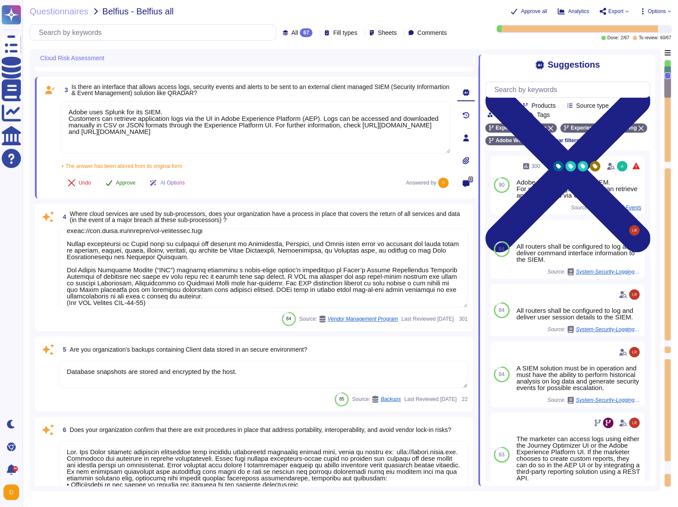
click at [121, 183] on span "Approve" at bounding box center [126, 182] width 20 height 5
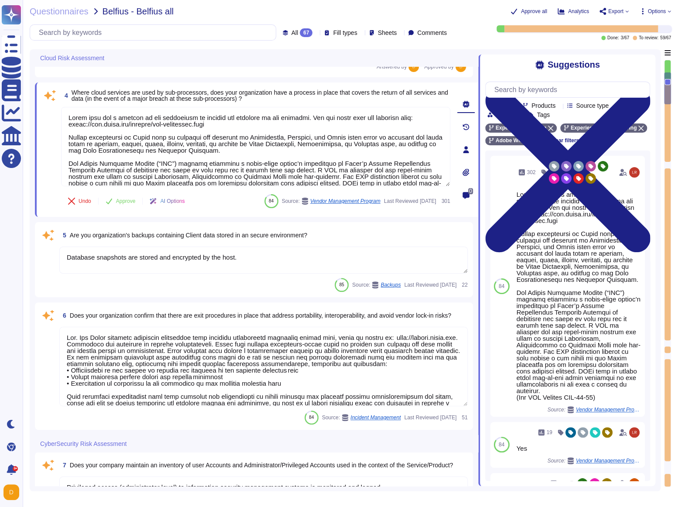
scroll to position [321, 0]
click at [125, 198] on span "Approve" at bounding box center [126, 200] width 20 height 5
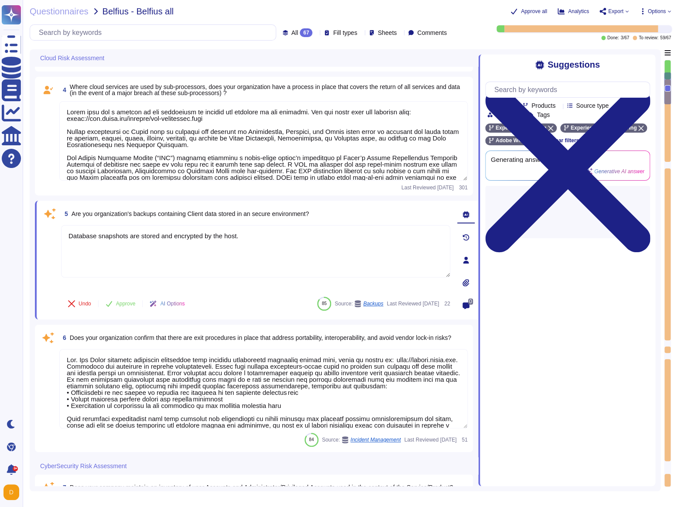
type textarea "Regardless of account type (personnel, provider or privileged), the following m…"
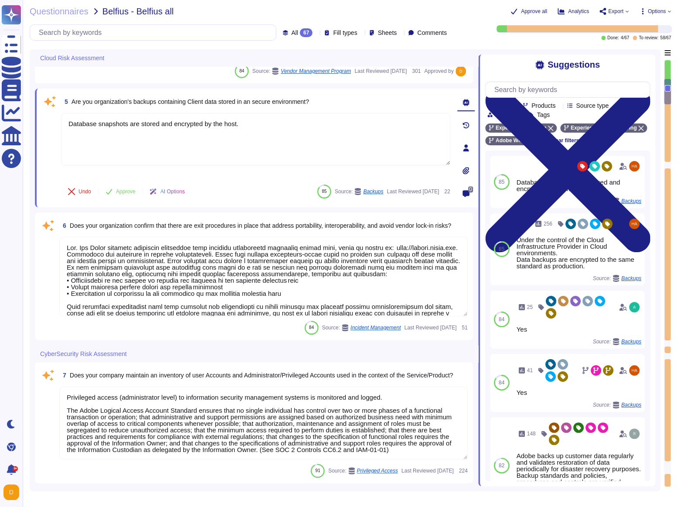
scroll to position [450, 0]
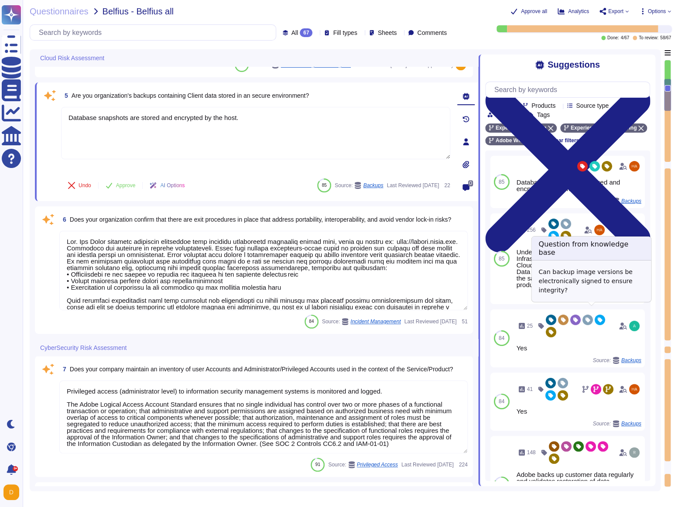
click at [599, 300] on span "Backups" at bounding box center [596, 296] width 20 height 5
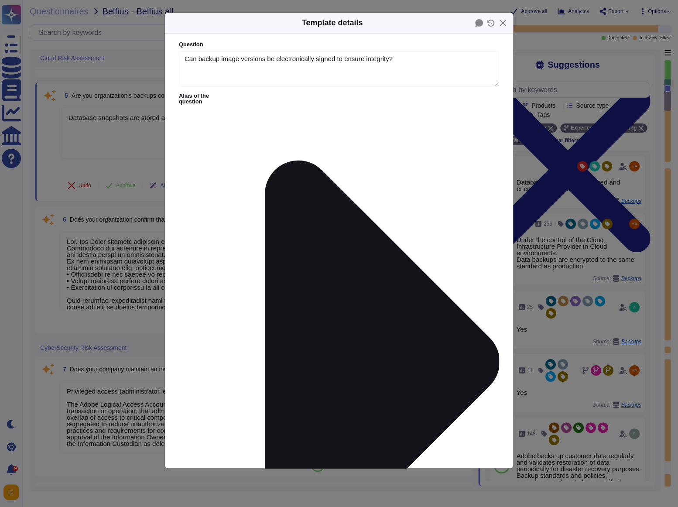
type textarea "Can backup image versions be electronically signed to ensure integrity?"
type textarea "Under the control of the Cloud Infrastructure Provider in Cloud environments. D…"
click at [549, 127] on div "Template details Question Can backup image versions be electronically signed to…" at bounding box center [339, 253] width 678 height 507
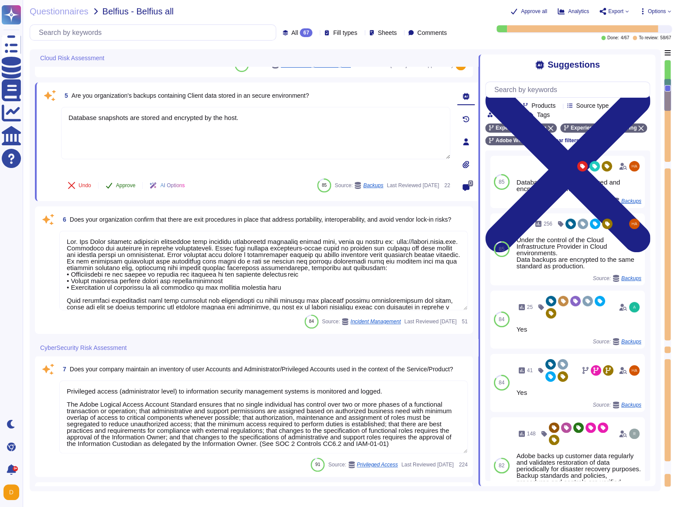
click at [112, 186] on icon at bounding box center [109, 185] width 7 height 7
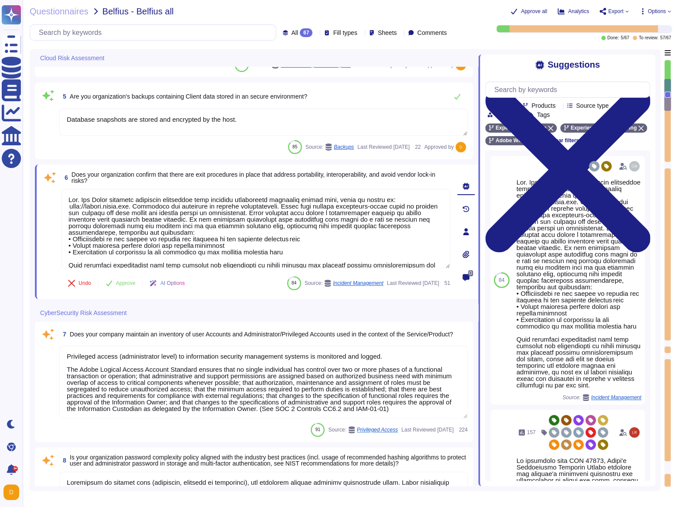
scroll to position [527, 0]
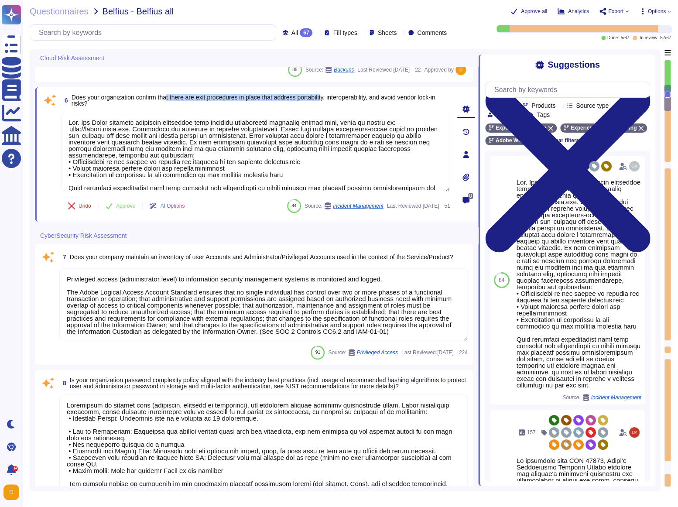
drag, startPoint x: 172, startPoint y: 96, endPoint x: 338, endPoint y: 99, distance: 165.8
click at [338, 99] on span "Does your organization confirm that there are exit procedures in place that add…" at bounding box center [254, 100] width 364 height 13
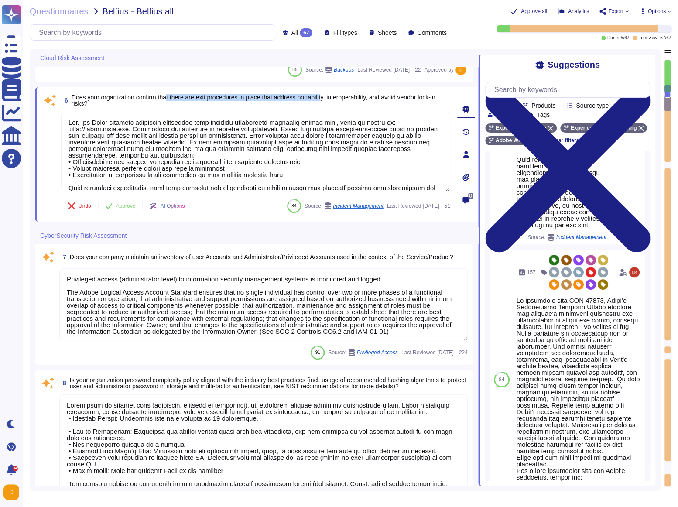
scroll to position [240, 0]
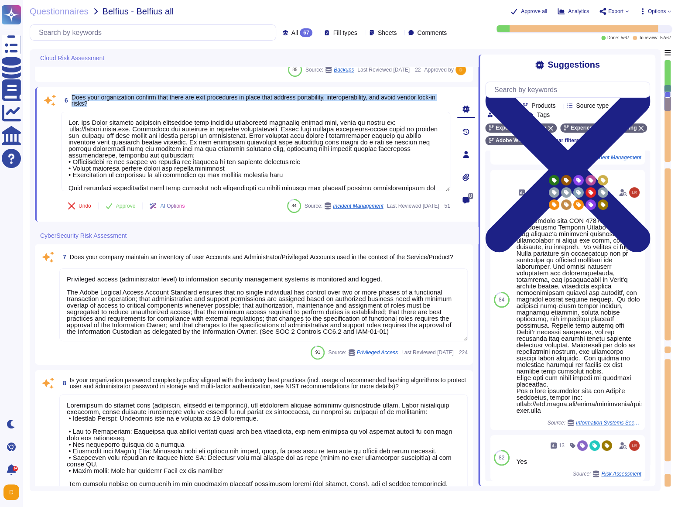
drag, startPoint x: 113, startPoint y: 104, endPoint x: 72, endPoint y: 96, distance: 42.3
click at [72, 96] on span "Does your organization confirm that there are exit procedures in place that add…" at bounding box center [261, 100] width 379 height 12
copy span "Does your organization confirm that there are exit procedures in place that add…"
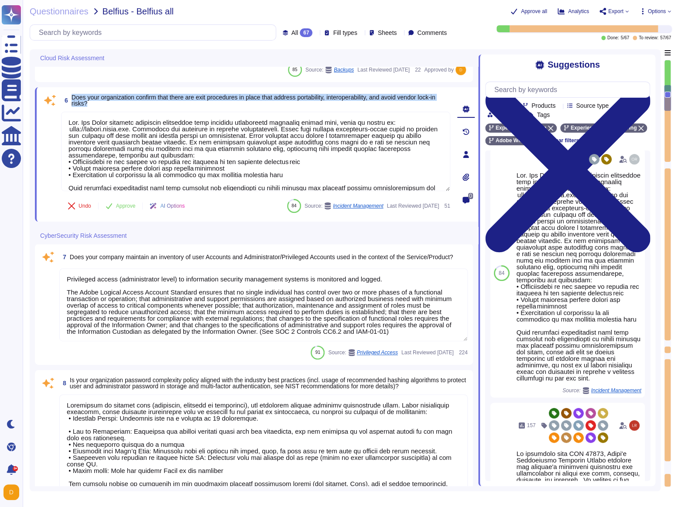
scroll to position [0, 0]
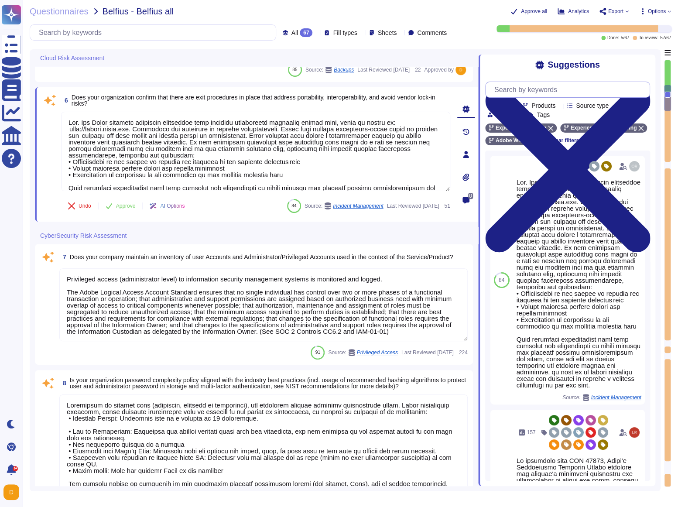
click at [512, 88] on input "text" at bounding box center [570, 89] width 160 height 15
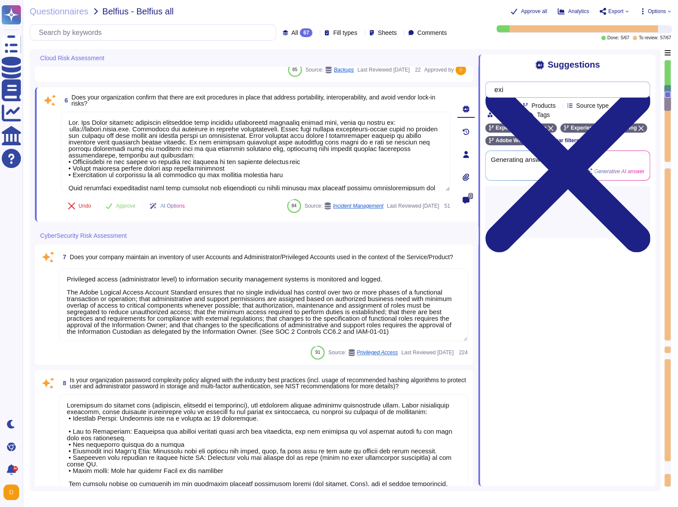
type input "e"
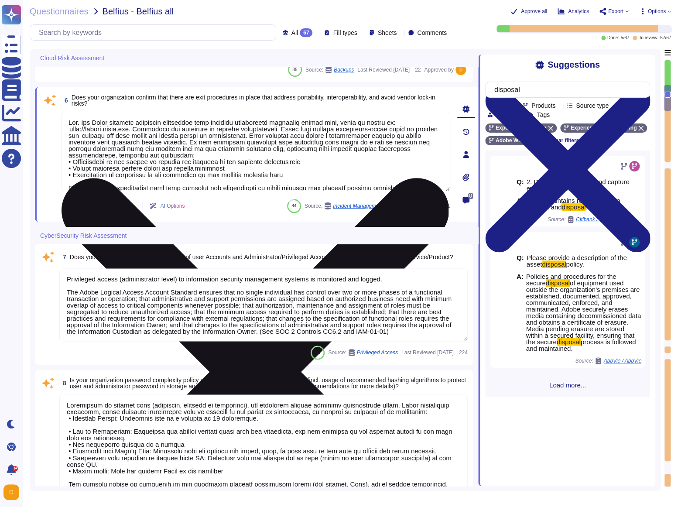
type input "disposal"
click at [298, 171] on textarea at bounding box center [255, 151] width 389 height 79
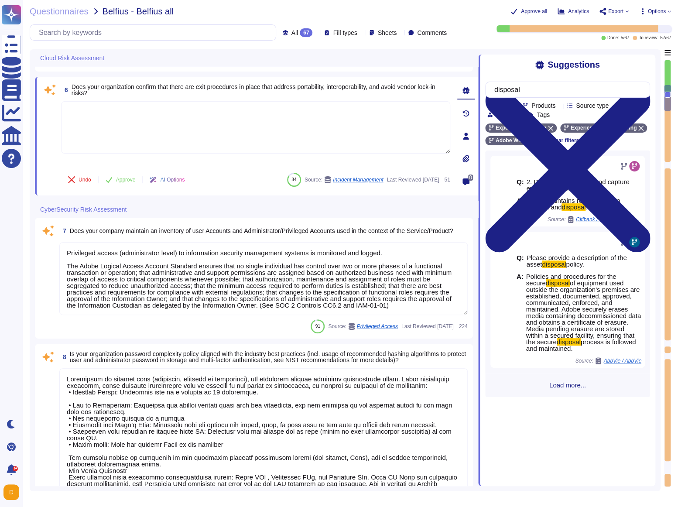
type textarea "Yes. SAML 2.0 ."
click at [211, 130] on textarea at bounding box center [255, 127] width 389 height 52
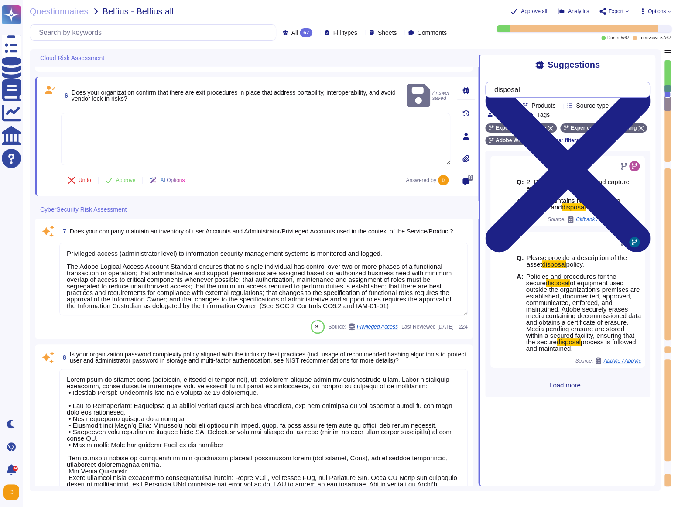
drag, startPoint x: 532, startPoint y: 91, endPoint x: 499, endPoint y: 91, distance: 33.6
click at [499, 91] on input "disposal" at bounding box center [565, 89] width 151 height 15
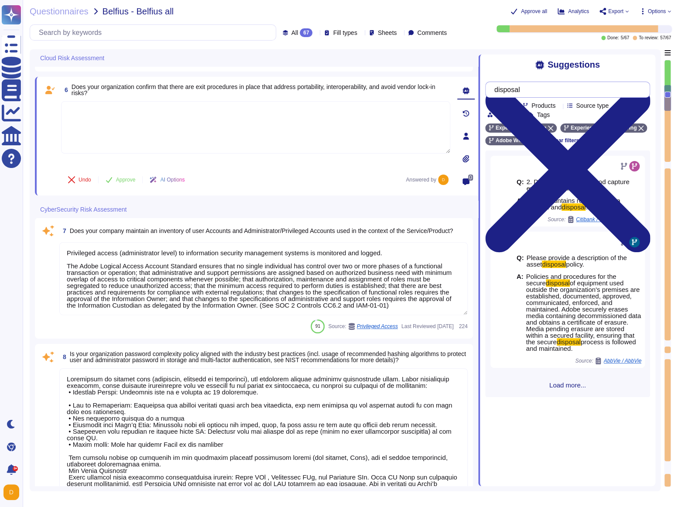
click at [543, 91] on input "disposal" at bounding box center [565, 89] width 151 height 15
click at [137, 129] on textarea at bounding box center [255, 127] width 389 height 52
paste textarea "Adobe has standard procedures when a client terminates their contract. Customer…"
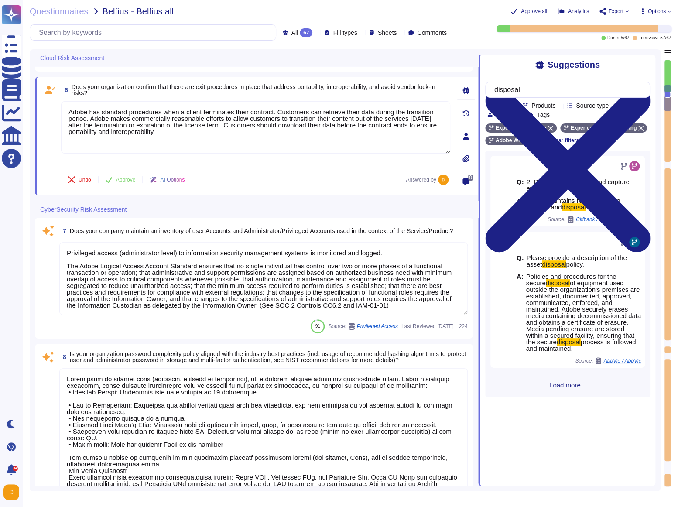
type textarea "Adobe has standard procedures when a client terminates their contract. Customer…"
click at [129, 267] on textarea "Privileged access (administrator level) to information security management syst…" at bounding box center [263, 278] width 408 height 73
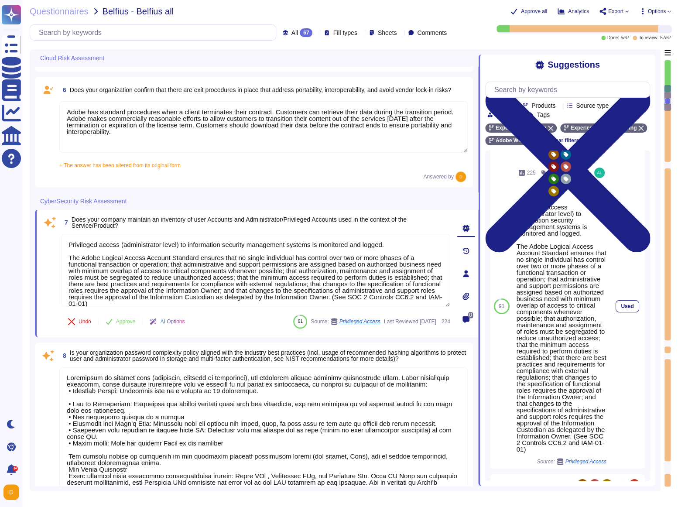
scroll to position [60, 0]
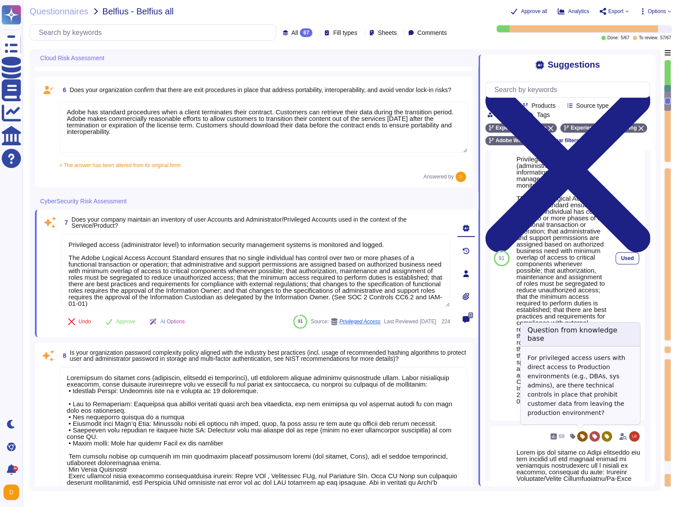
click at [582, 416] on span "Privileged Access" at bounding box center [585, 413] width 41 height 5
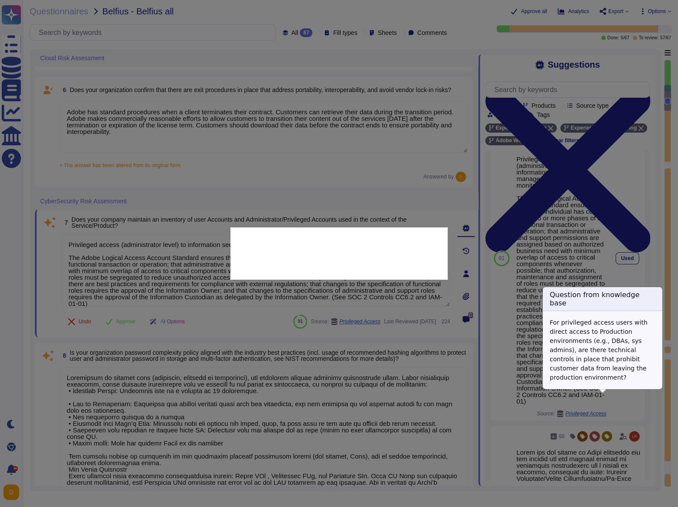
type textarea "For privileged access users with direct access to Production environments (e.g.…"
type textarea "Privileged access (administrator level) to information security management syst…"
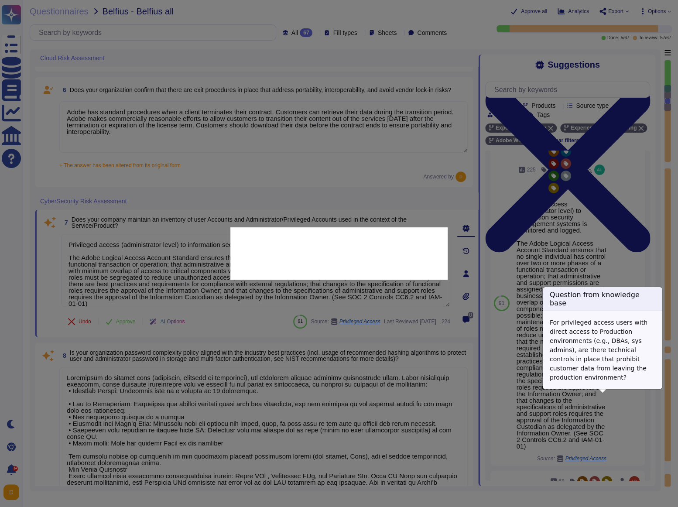
scroll to position [12, 0]
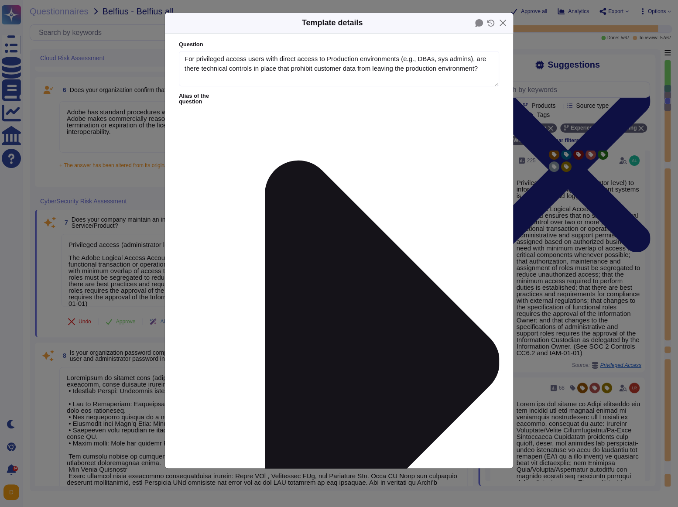
type textarea "For privileged access users with direct access to Production environments (e.g.…"
type textarea "Privileged access (administrator level) to information security management syst…"
click at [503, 21] on button "Close" at bounding box center [503, 23] width 14 height 14
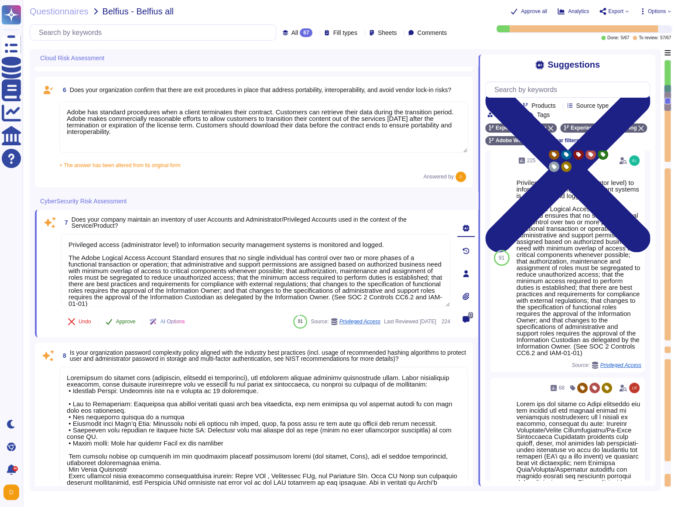
click at [126, 327] on button "Approve" at bounding box center [121, 321] width 44 height 17
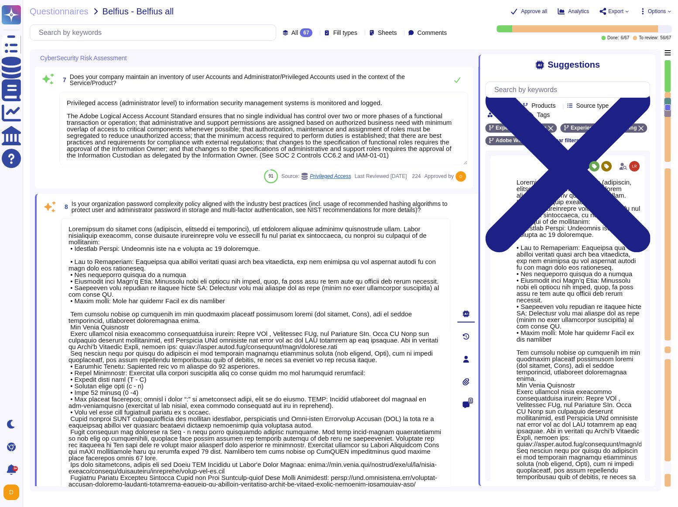
type textarea "Adobe has established Privileged Account Standard and Logical Access Account St…"
type textarea "Multi-factor authentication (MFA) is a security method that requires users to p…"
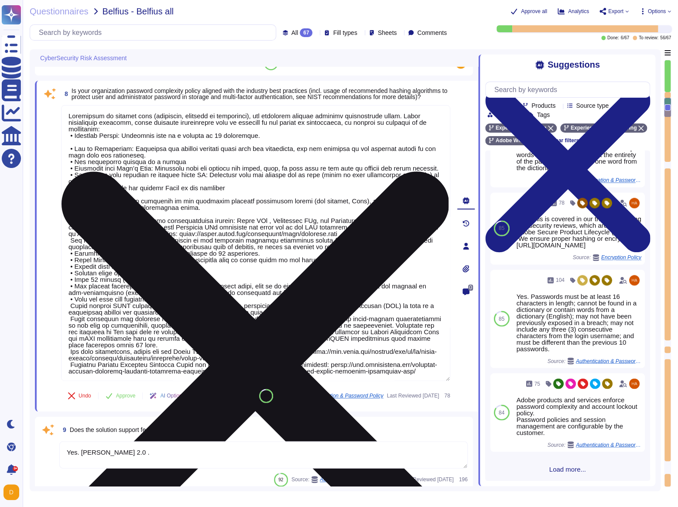
scroll to position [767, 0]
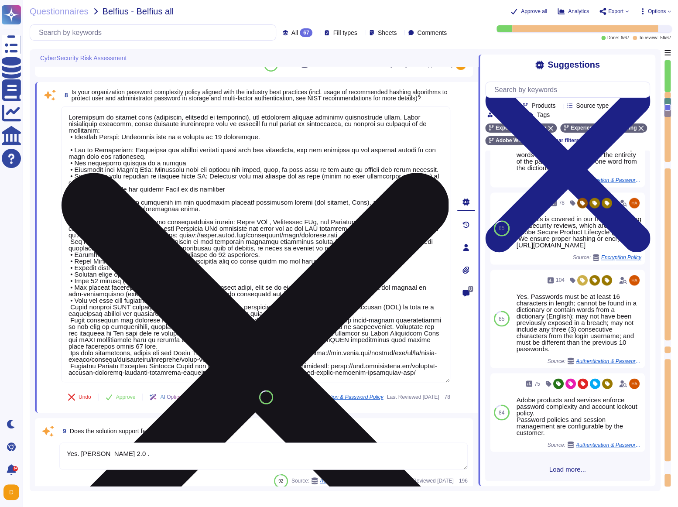
click at [346, 263] on textarea at bounding box center [255, 244] width 389 height 276
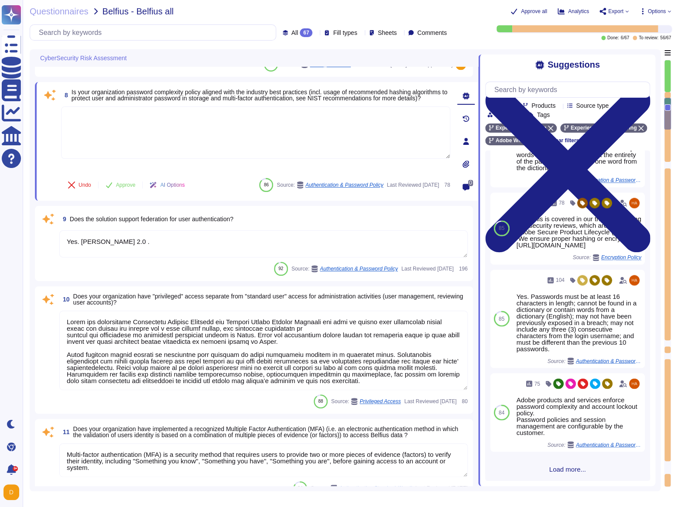
type textarea "Adobe does have anti-malware and anti-virus solutions installed on all workstat…"
type textarea "Adobe does not rely on one specific data loss protection (DLP) tool but instead…"
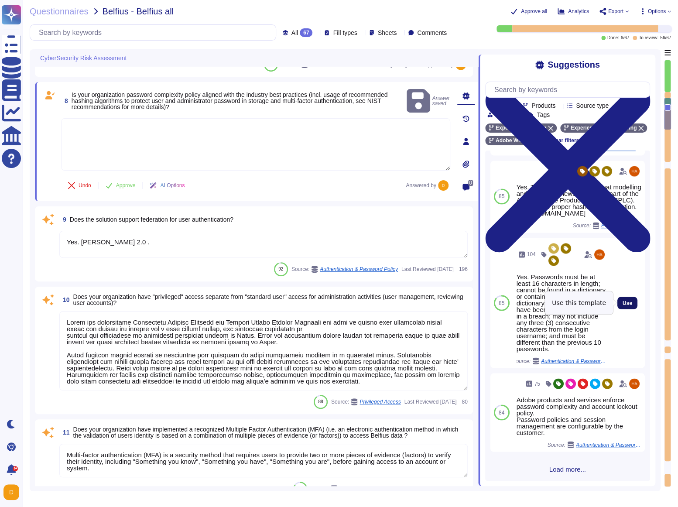
click at [635, 298] on button "Use" at bounding box center [627, 303] width 20 height 12
type textarea "Yes. Passwords must be at least 16 characters in length; cannot be found in a d…"
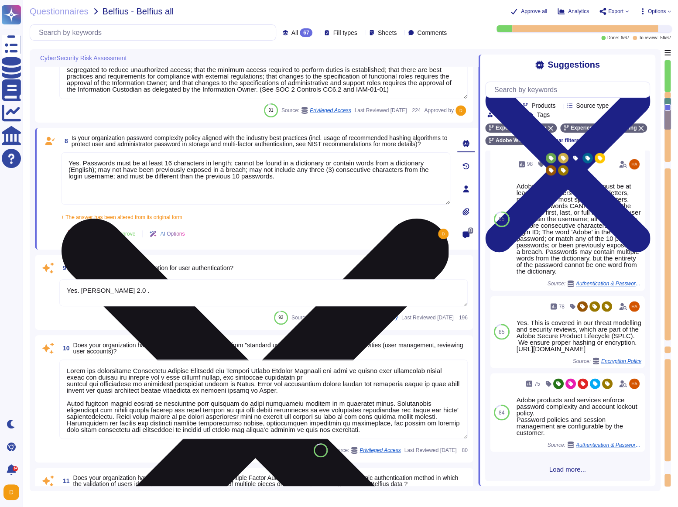
scroll to position [794, 0]
click at [238, 177] on textarea "Yes. Passwords must be at least 16 characters in length; cannot be found in a d…" at bounding box center [255, 178] width 389 height 52
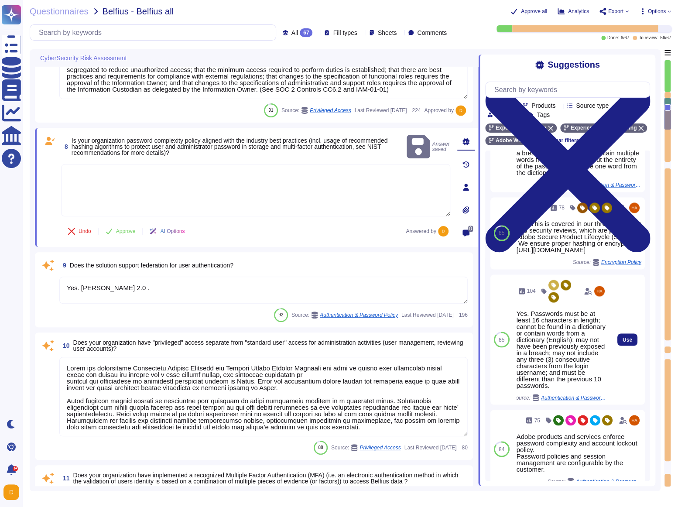
scroll to position [776, 0]
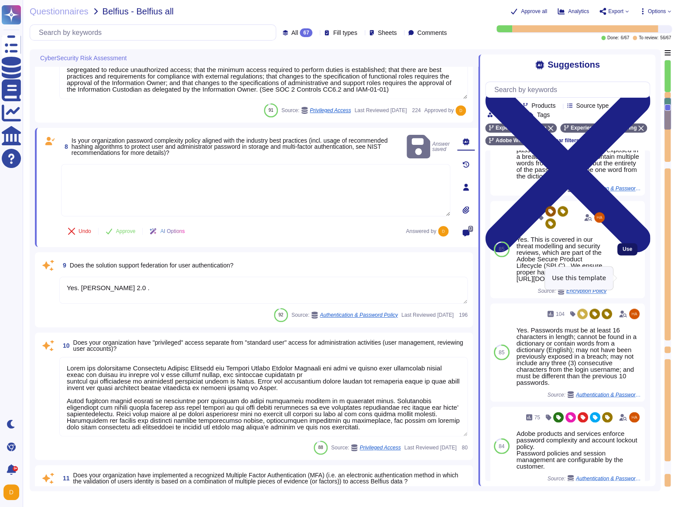
click at [629, 252] on span "Use" at bounding box center [628, 249] width 10 height 5
type textarea "Yes. This is covered in our threat modelling and security reviews, which are pa…"
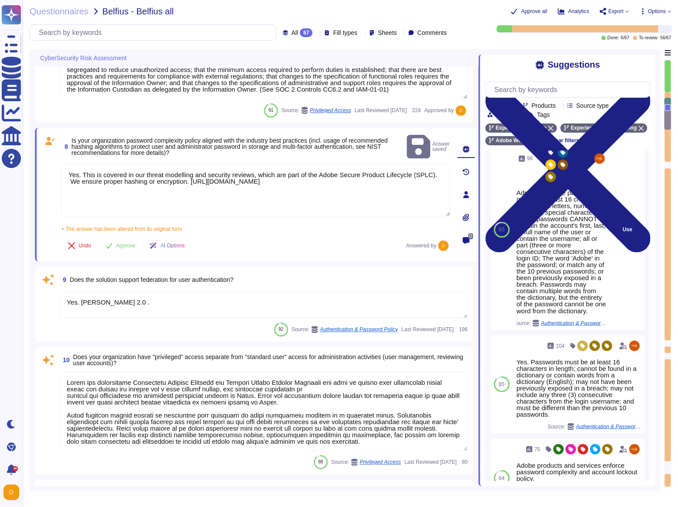
click at [578, 325] on span "Authentication & Password Policy" at bounding box center [573, 322] width 65 height 5
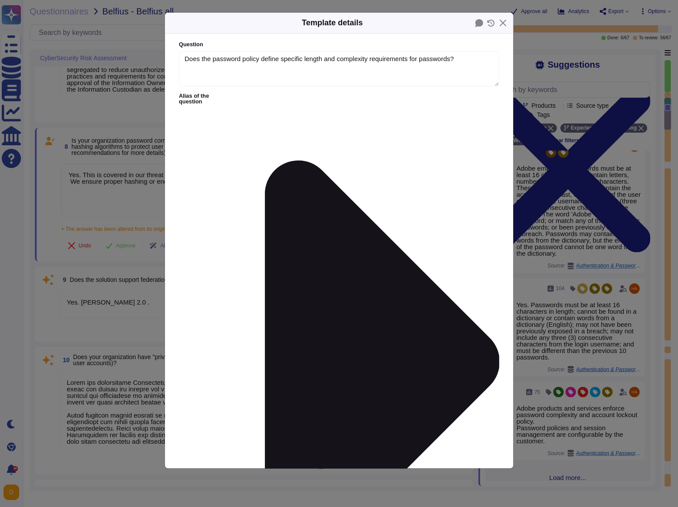
type textarea "Does the password policy define specific length and complexity requirements for…"
type textarea "Adobe employee passwords must be at least 16 characters and contain letters, nu…"
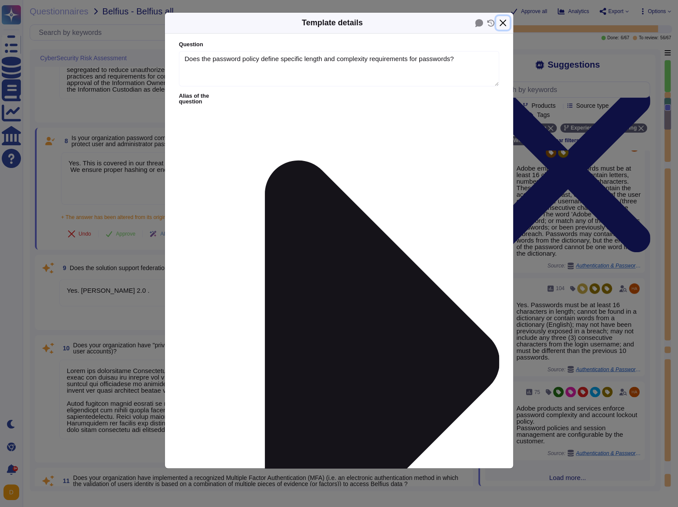
click at [502, 23] on button "Close" at bounding box center [503, 23] width 14 height 14
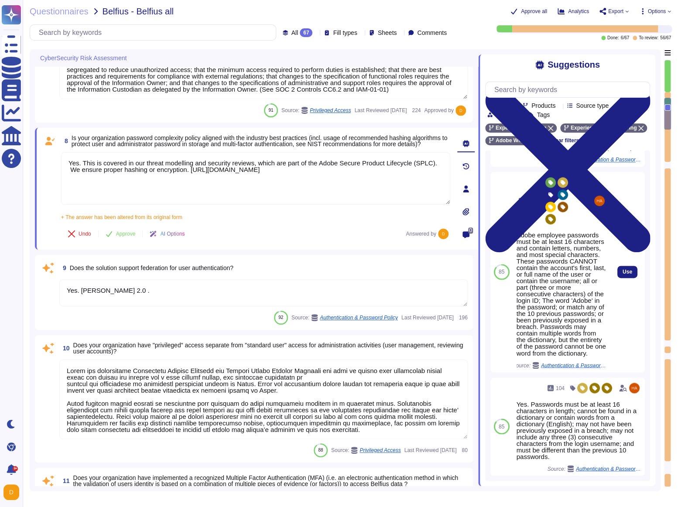
scroll to position [733, 0]
click at [623, 275] on span "Use" at bounding box center [628, 272] width 10 height 5
type textarea "Yes. This is covered in our threat modelling and security reviews, which are pa…"
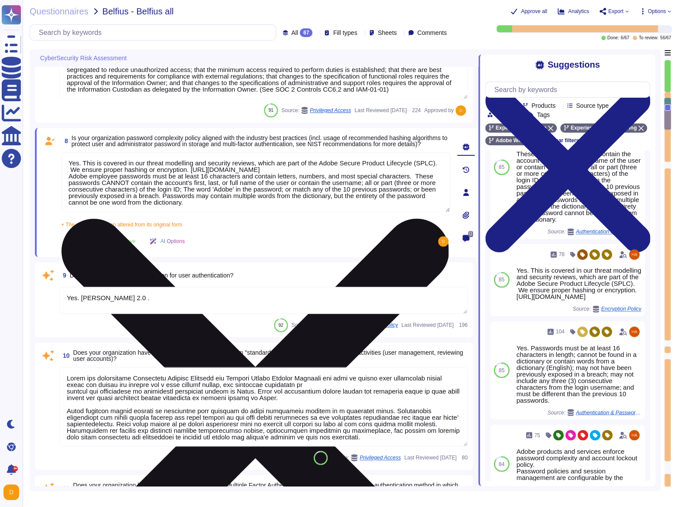
scroll to position [0, 0]
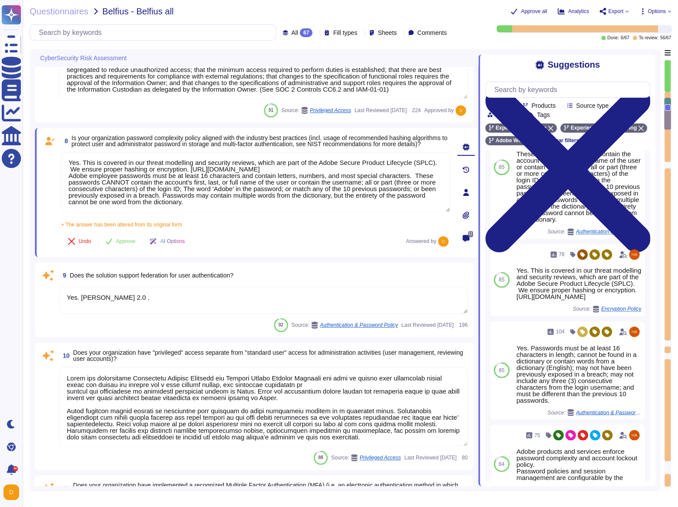
click at [160, 304] on textarea "Yes. SAML 2.0 ." at bounding box center [263, 300] width 408 height 27
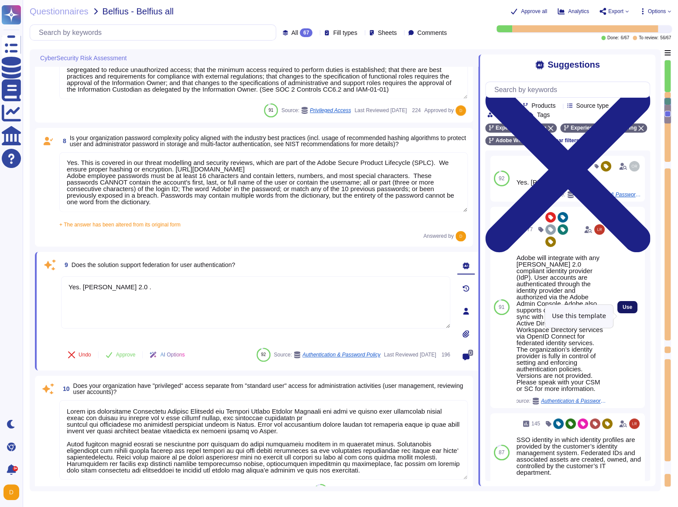
click at [626, 310] on span "Use" at bounding box center [628, 307] width 10 height 5
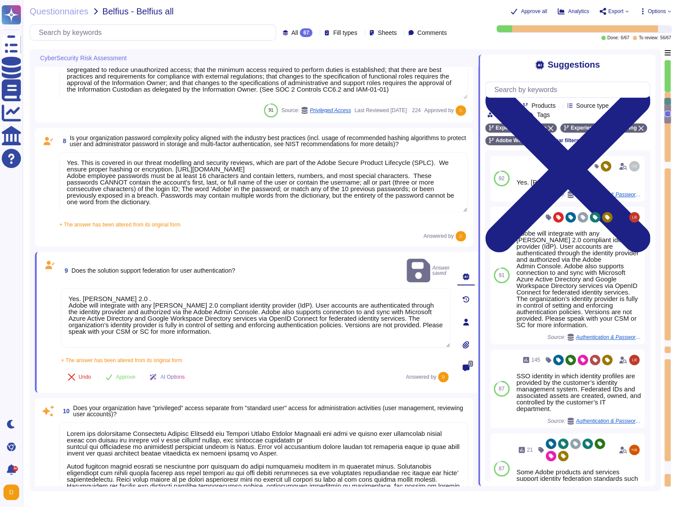
drag, startPoint x: 124, startPoint y: 287, endPoint x: 43, endPoint y: 287, distance: 81.2
click at [43, 287] on div "9 Does the solution support federation for user authentication? Answer saved Ye…" at bounding box center [246, 322] width 408 height 130
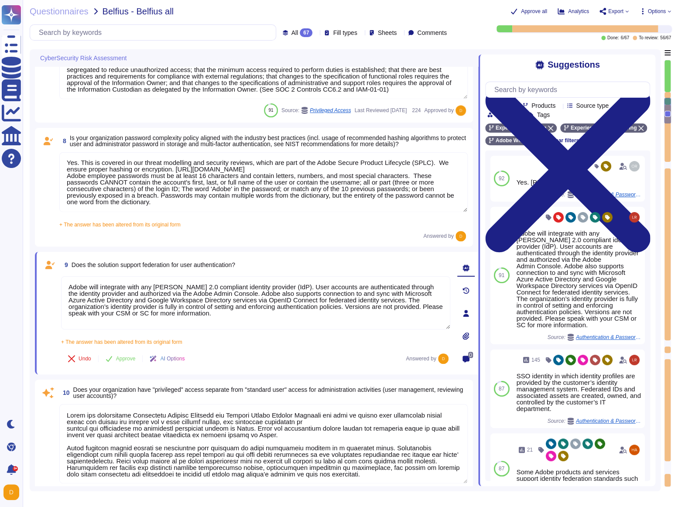
type textarea "Adobe will integrate with any SAML 2.0 compliant identity provider (IdP). User …"
click at [145, 173] on textarea "Yes. This is covered in our threat modelling and security reviews, which are pa…" at bounding box center [263, 182] width 408 height 60
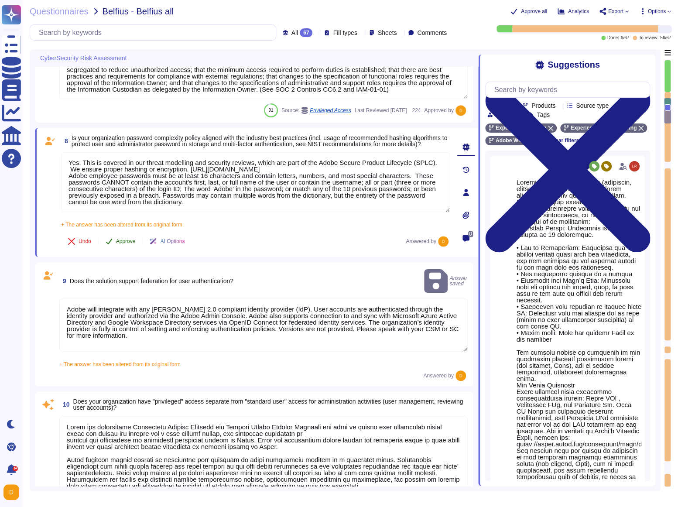
click at [124, 247] on button "Approve" at bounding box center [121, 241] width 44 height 17
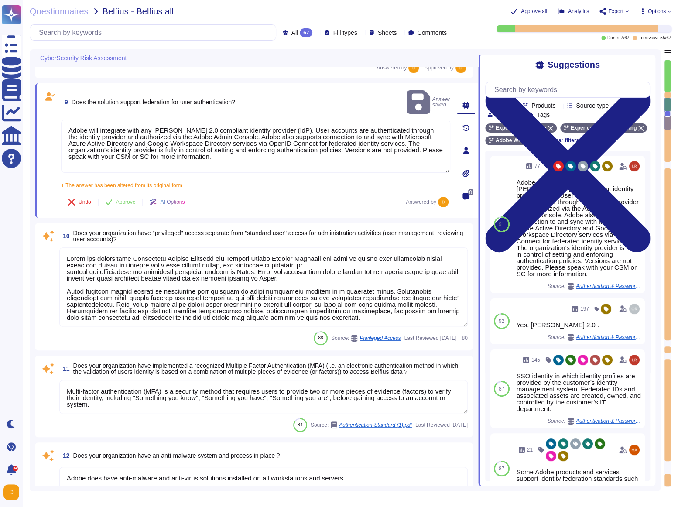
scroll to position [881, 0]
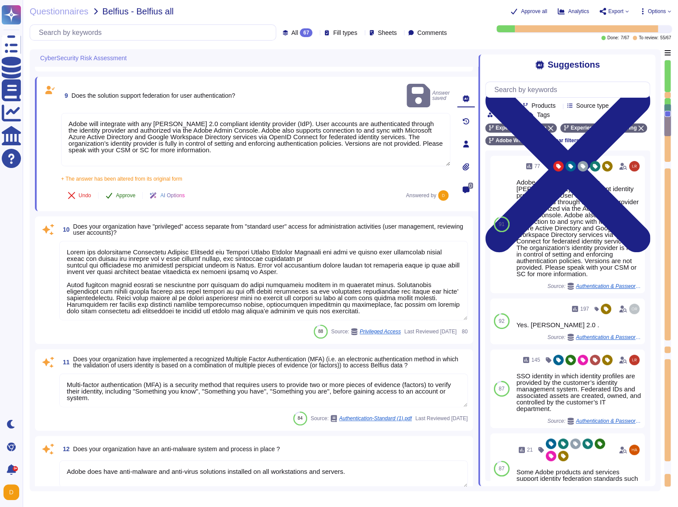
click at [116, 193] on span "Approve" at bounding box center [126, 195] width 20 height 5
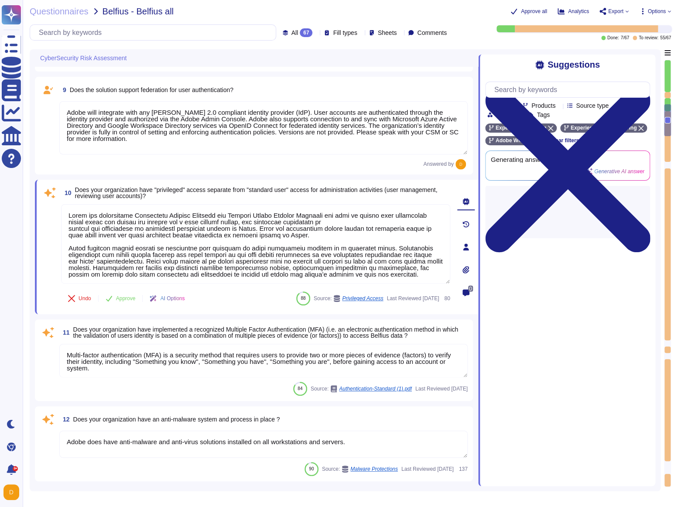
type textarea "Adobe backs up customer data regularly and validates restoration of data period…"
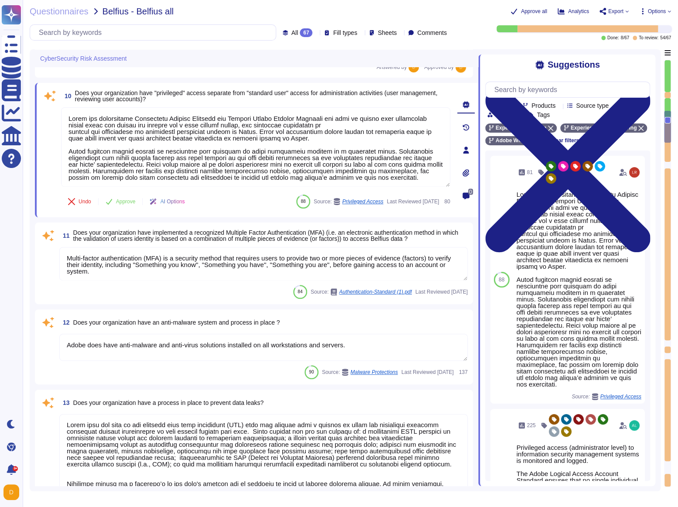
scroll to position [979, 0]
type textarea "Internet-facing networks must be configured in ways that allows for monitoring …"
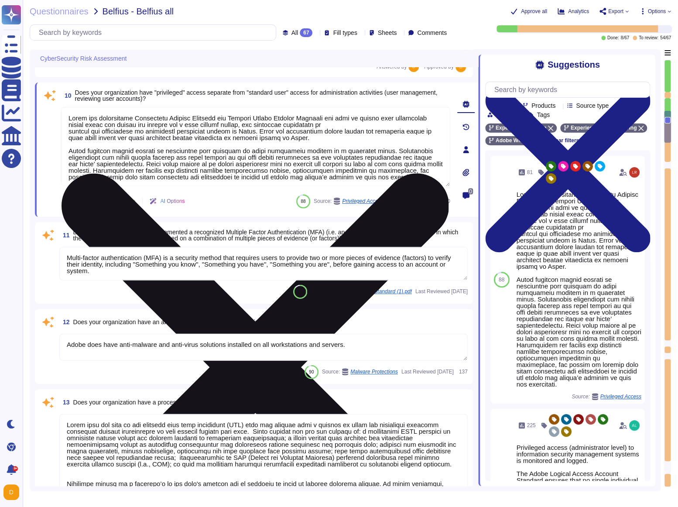
click at [171, 131] on textarea at bounding box center [255, 146] width 389 height 79
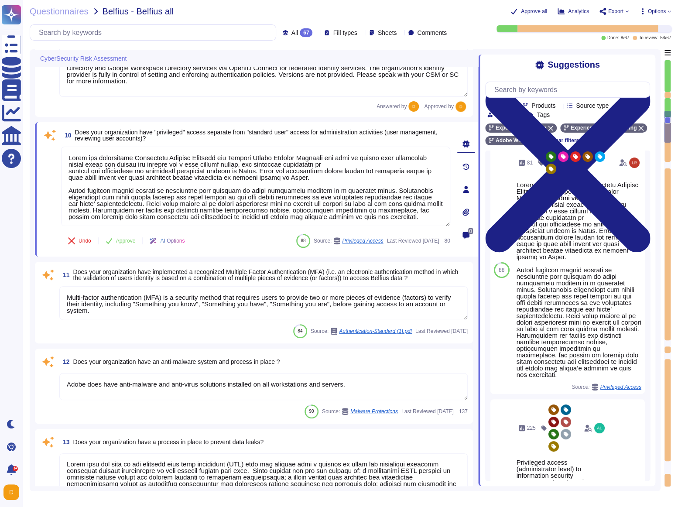
scroll to position [0, 0]
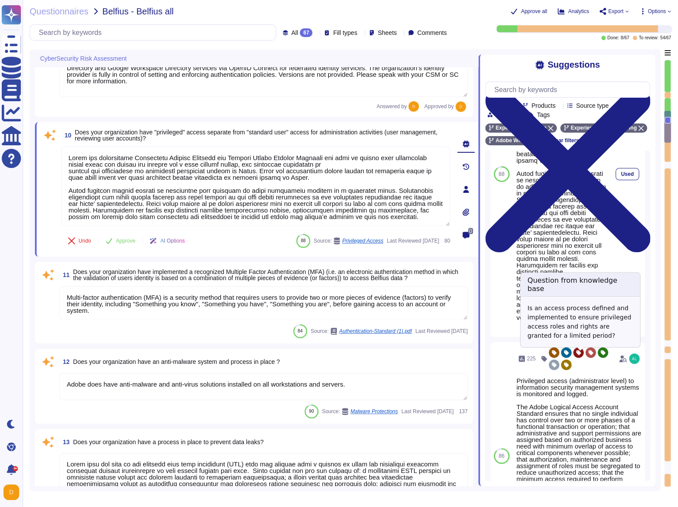
click at [576, 332] on span "Privileged Access" at bounding box center [585, 329] width 41 height 5
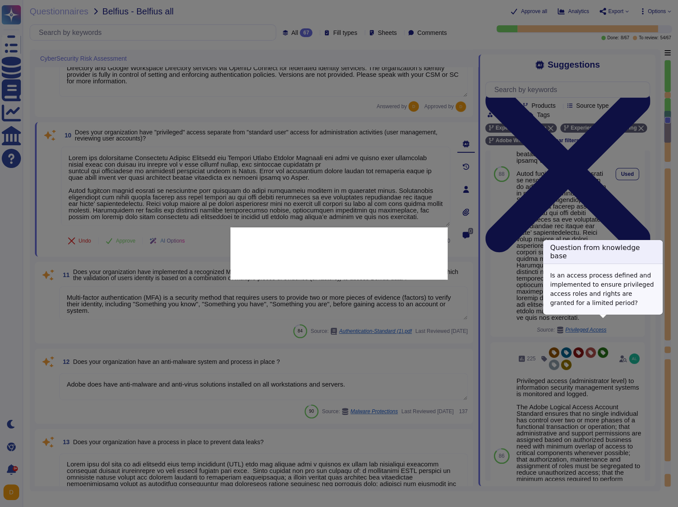
scroll to position [99, 0]
type textarea "Is an access process defined and implemented to ensure privileged access roles …"
type textarea "Adobe has established Privileged Account Standard and Logical Access Account St…"
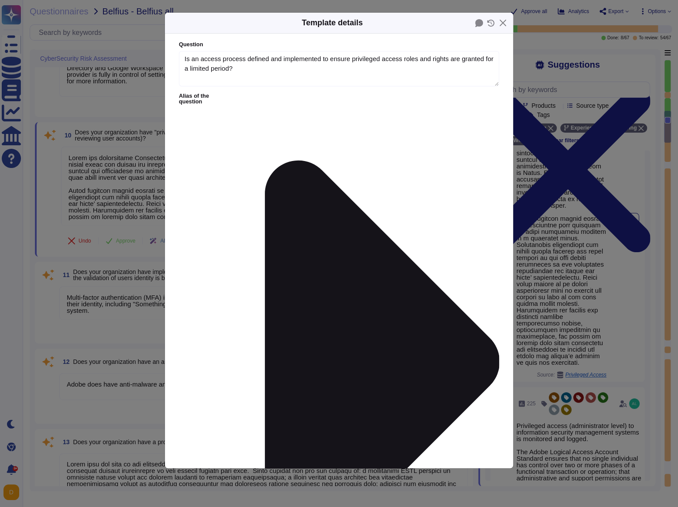
type textarea "Is an access process defined and implemented to ensure privileged access roles …"
type textarea "Adobe has established Privileged Account Standard and Logical Access Account St…"
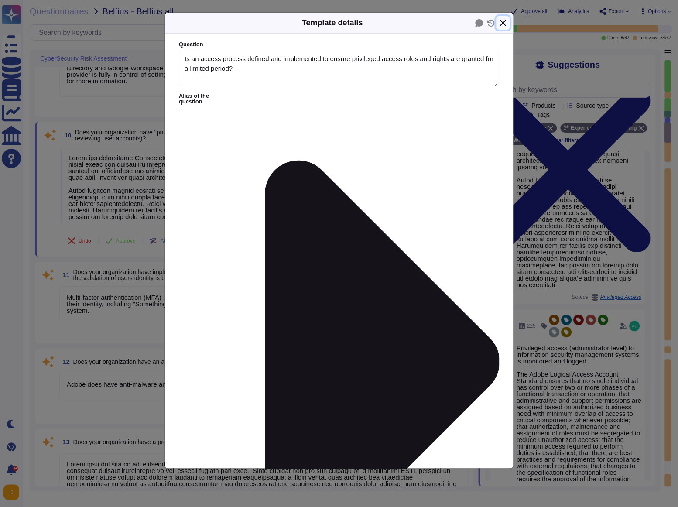
click at [501, 20] on button "Close" at bounding box center [503, 23] width 14 height 14
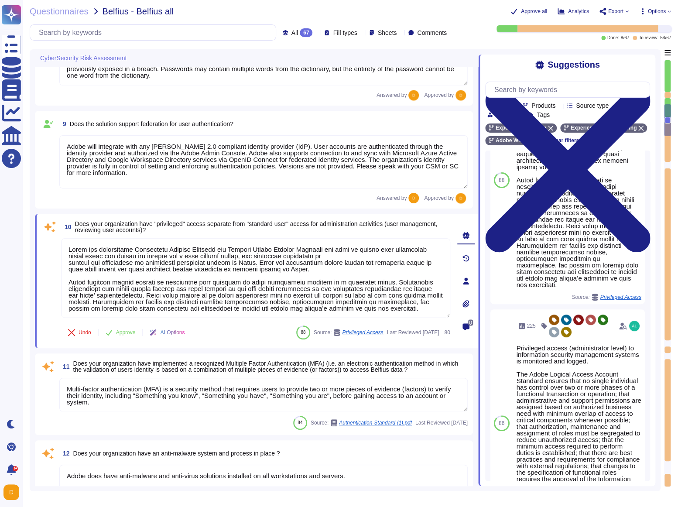
scroll to position [846, 0]
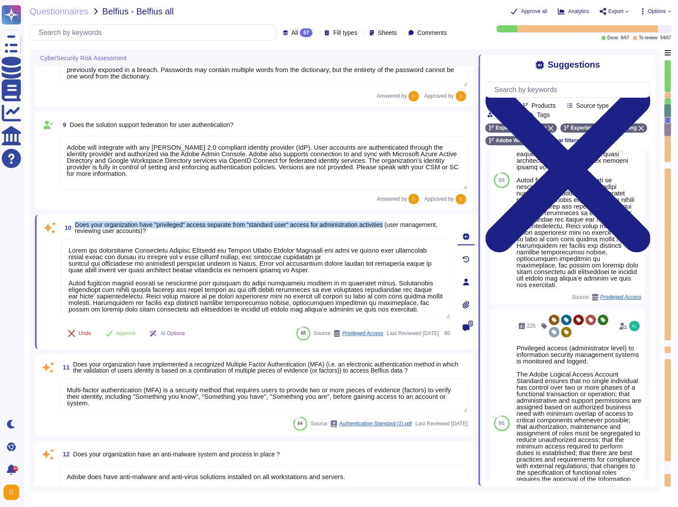
drag, startPoint x: 406, startPoint y: 225, endPoint x: 79, endPoint y: 217, distance: 327.3
click at [79, 217] on div "10 Does your organization have "privileged" access separate from "standard user…" at bounding box center [256, 282] width 443 height 134
copy span "Does your organization have "privileged" access separate from "standard user" a…"
click at [81, 236] on div "10 Does your organization have "privileged" access separate from "standard user…" at bounding box center [246, 282] width 408 height 124
drag, startPoint x: 200, startPoint y: 229, endPoint x: 188, endPoint y: 235, distance: 13.7
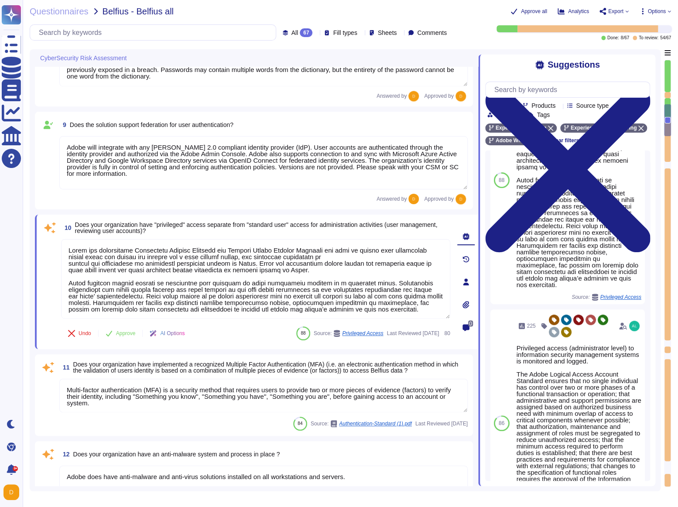
click at [188, 235] on span "10 Does your organization have "privileged" access separate from "standard user…" at bounding box center [255, 228] width 389 height 16
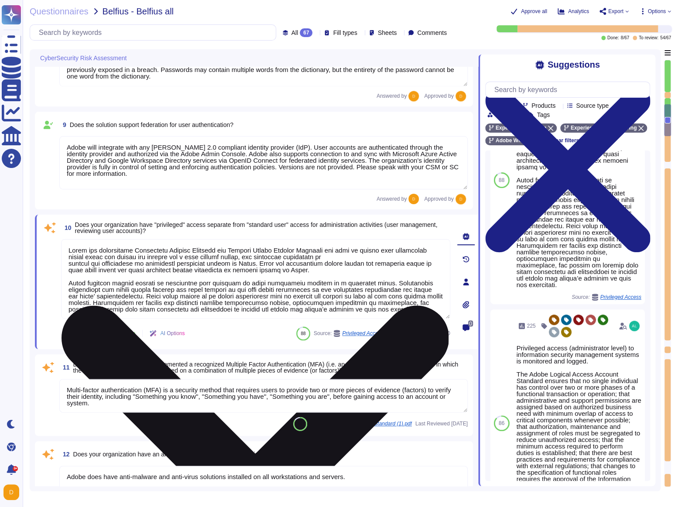
click at [134, 280] on textarea at bounding box center [255, 278] width 389 height 79
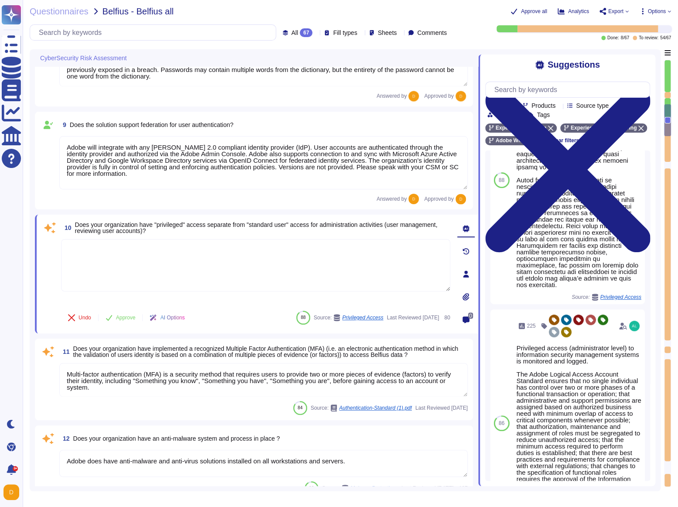
paste textarea "Adobe has established Privileged Account Standard and Logical Access Account St…"
type textarea "Adobe has established Privileged Account Standard and Logical Access Account St…"
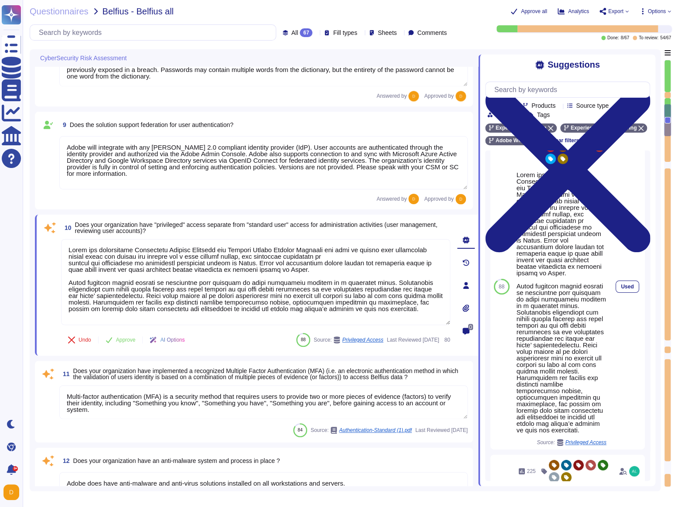
scroll to position [0, 0]
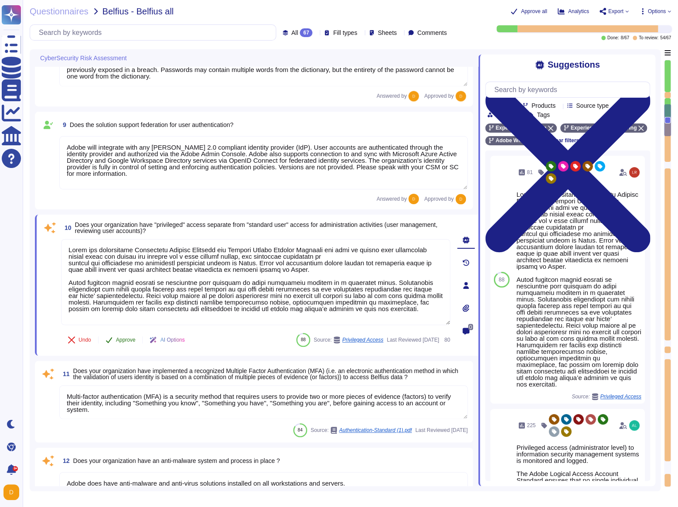
click at [130, 345] on button "Approve" at bounding box center [121, 339] width 44 height 17
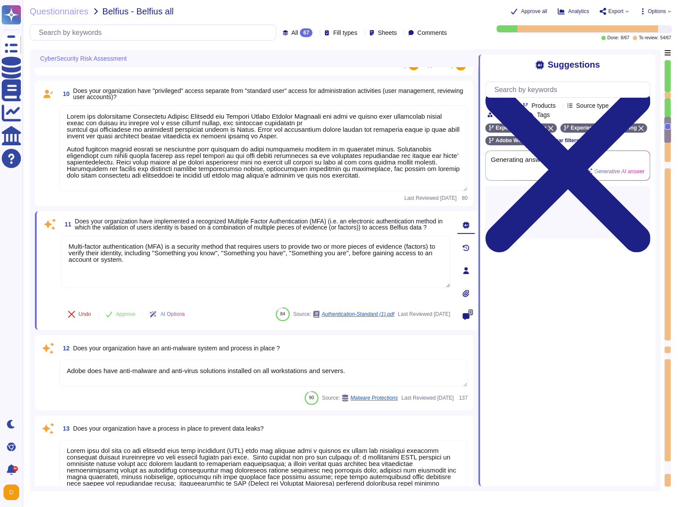
type textarea "Internet-facing networks must be configured in ways that allows for monitoring …"
type textarea "The Adobe Vulnerability Management program provides operational groups with the…"
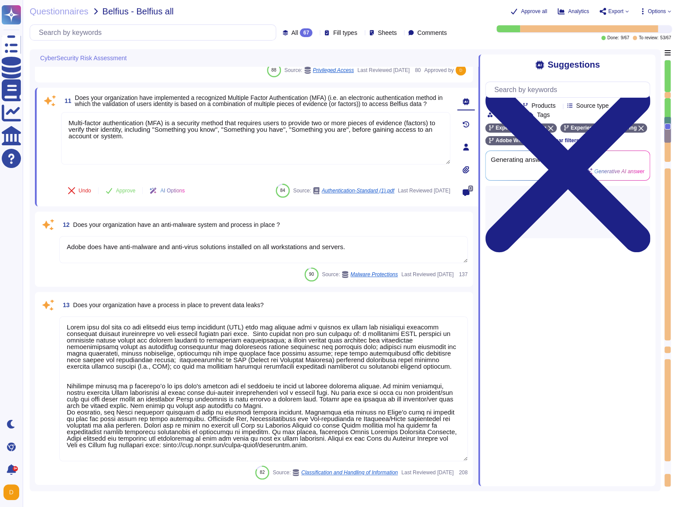
type textarea "The Adobe Vulnerability Management program provides operational groups with the…"
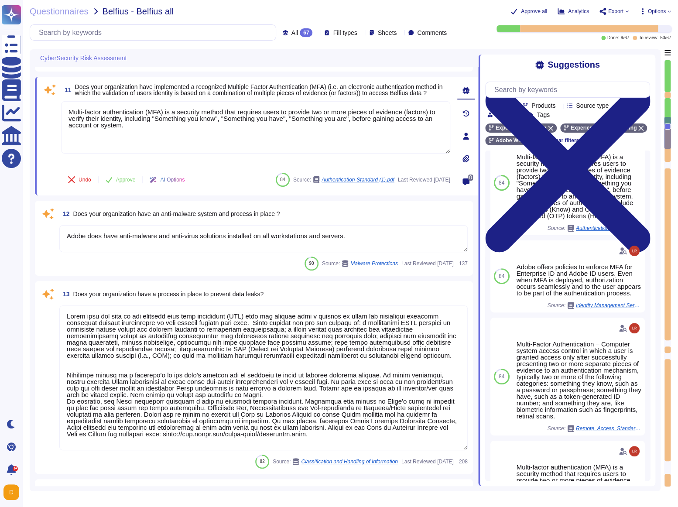
scroll to position [113, 0]
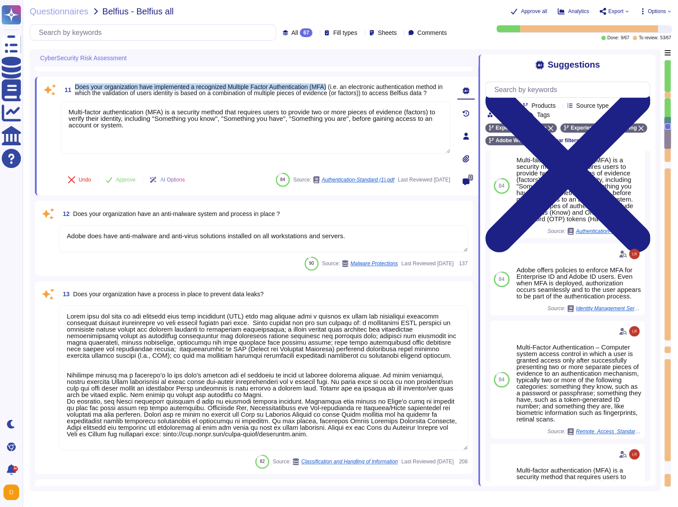
drag, startPoint x: 75, startPoint y: 84, endPoint x: 341, endPoint y: 86, distance: 266.1
click at [341, 86] on span "Does your organization have implemented a recognized Multiple Factor Authentica…" at bounding box center [259, 89] width 368 height 13
copy span "Does your organization have implemented a recognized Multiple Factor Authentica…"
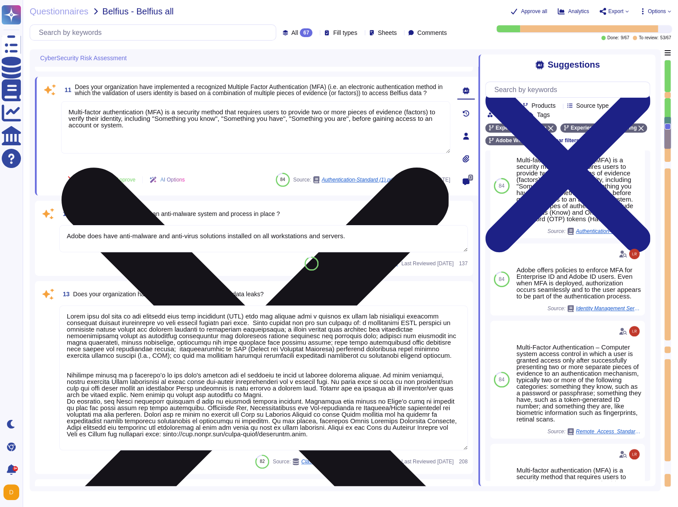
click at [204, 125] on textarea "Multi-factor authentication (MFA) is a security method that requires users to p…" at bounding box center [255, 127] width 389 height 52
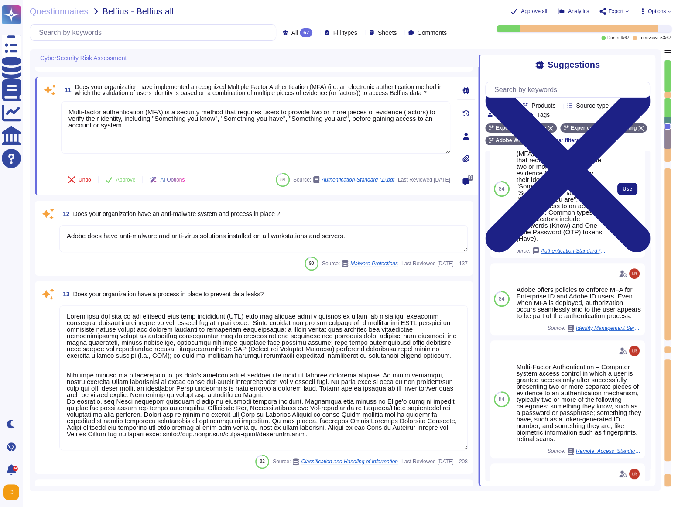
scroll to position [129, 0]
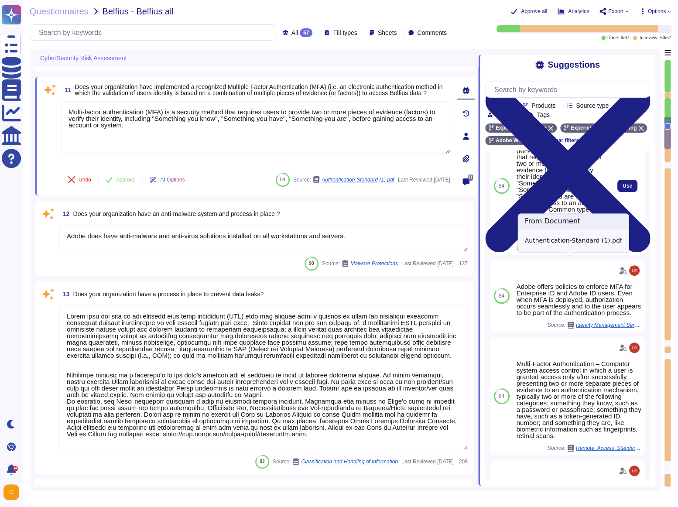
click at [582, 250] on span "Authentication-Standard (1).pdf" at bounding box center [573, 247] width 65 height 5
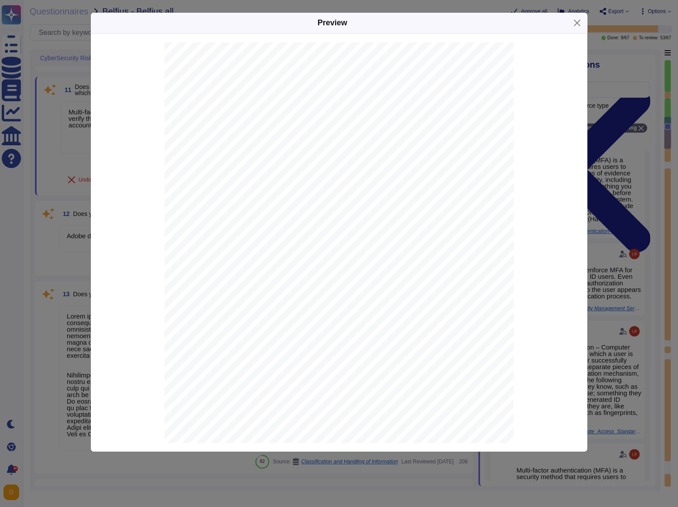
scroll to position [1806, 0]
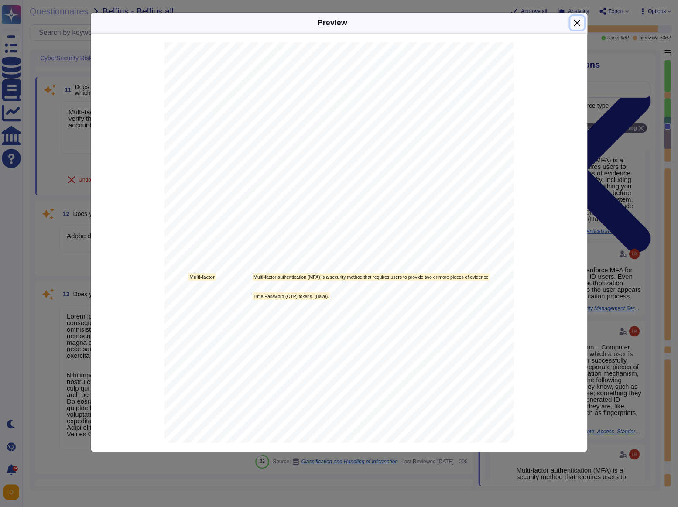
click at [574, 21] on button "Close" at bounding box center [577, 23] width 14 height 14
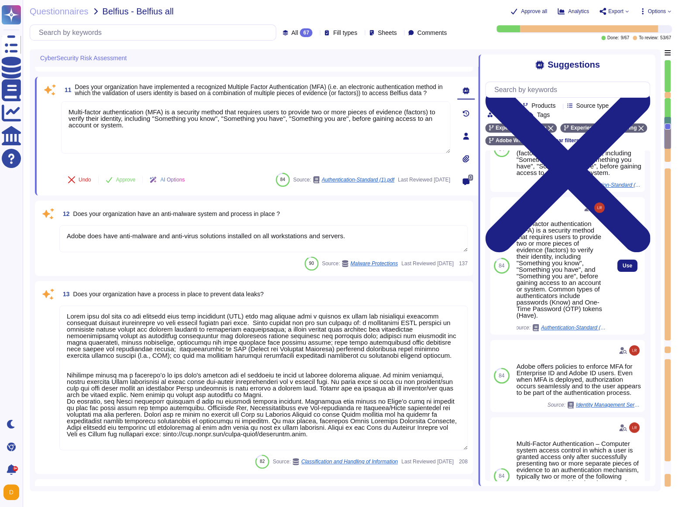
scroll to position [0, 0]
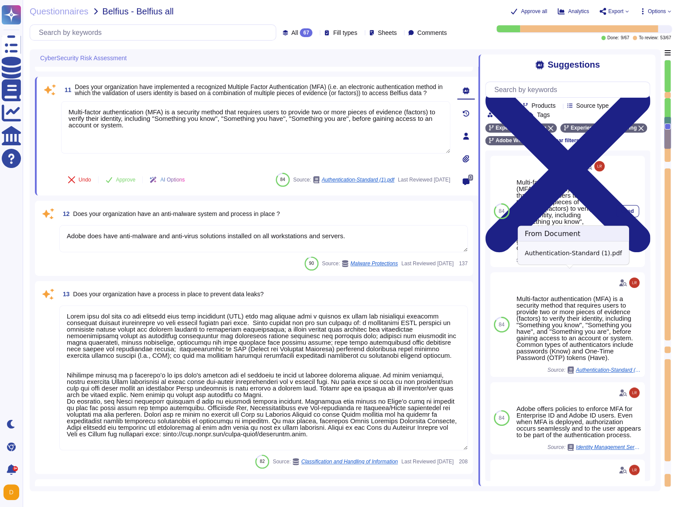
click at [579, 263] on span "Authentication-Standard (1).pdf" at bounding box center [573, 259] width 65 height 5
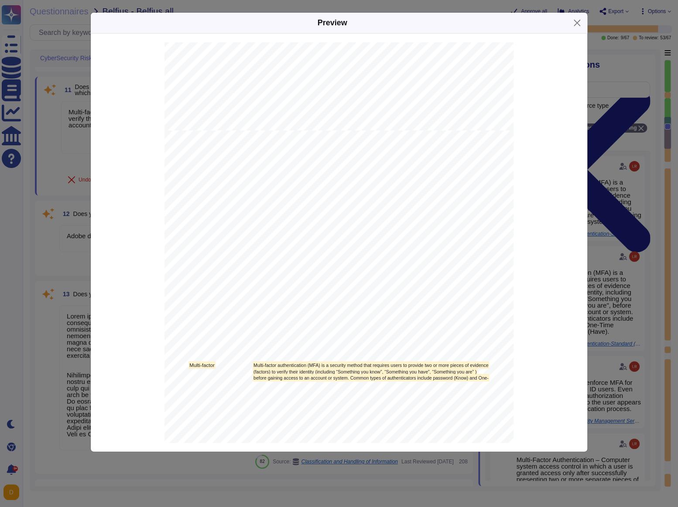
scroll to position [1717, 0]
click at [572, 28] on button "Close" at bounding box center [577, 23] width 14 height 14
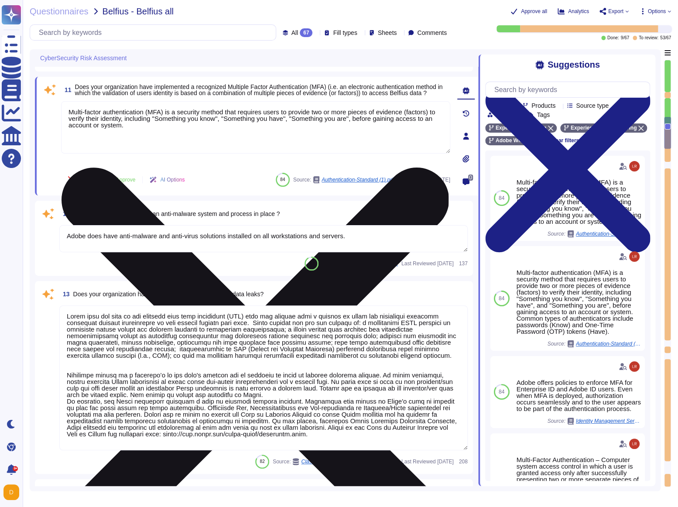
click at [205, 144] on textarea "Multi-factor authentication (MFA) is a security method that requires users to p…" at bounding box center [255, 127] width 389 height 52
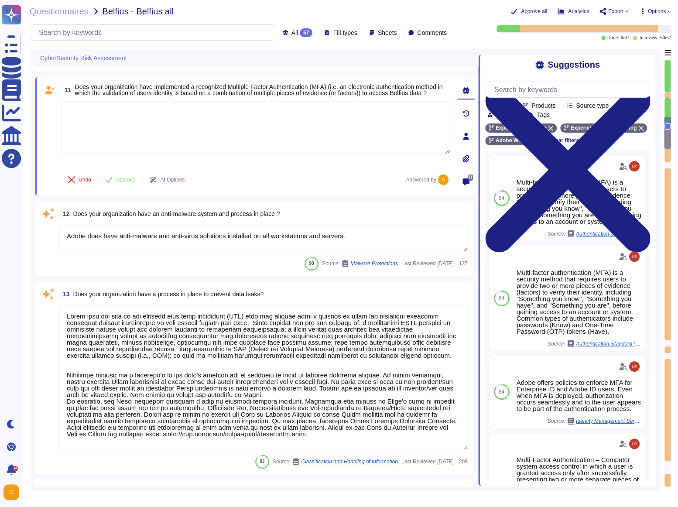
click at [149, 120] on textarea at bounding box center [255, 127] width 389 height 52
paste textarea "Adobe offers policies to enforce MFA for Enterprise ID and Adobe ID users. Even…"
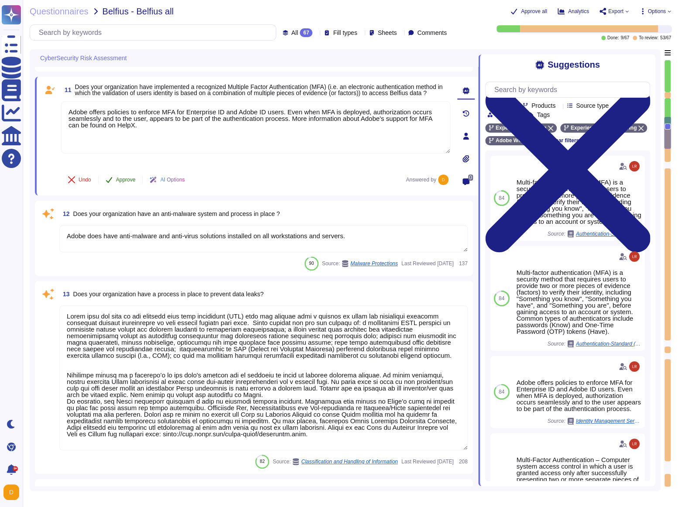
type textarea "Adobe offers policies to enforce MFA for Enterprise ID and Adobe ID users. Even…"
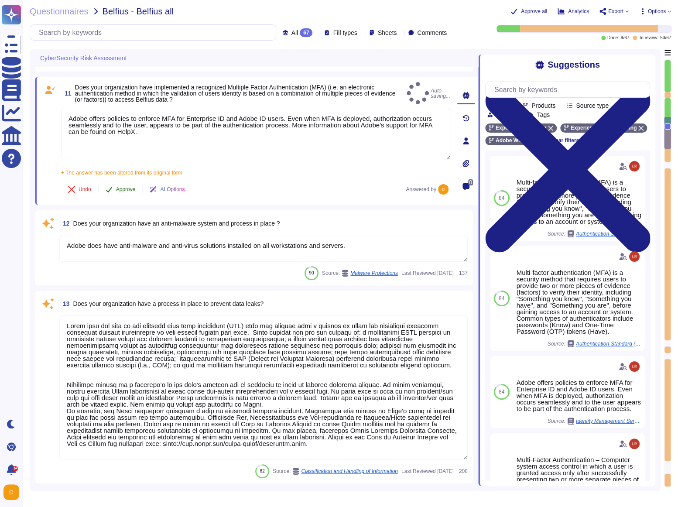
click at [127, 181] on button "Approve" at bounding box center [121, 189] width 44 height 17
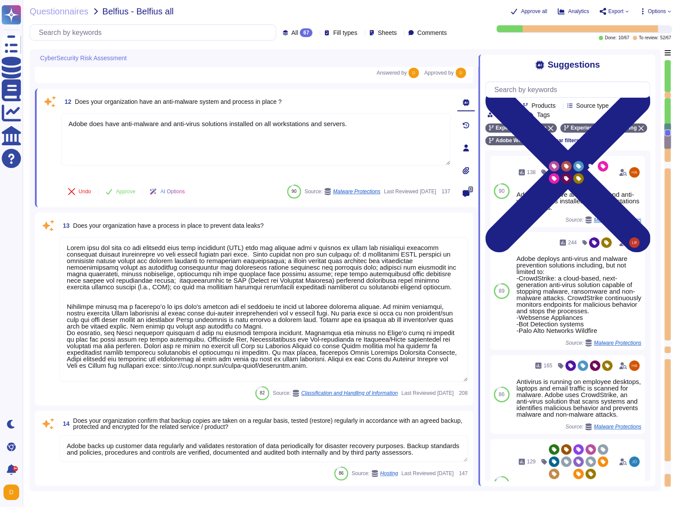
scroll to position [1213, 0]
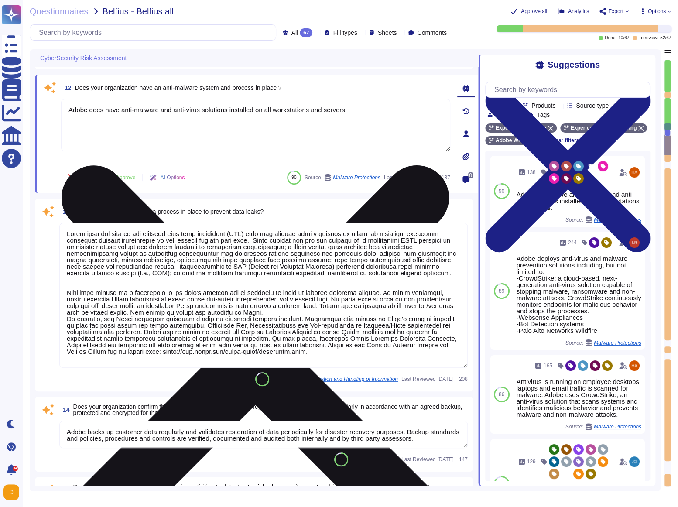
click at [195, 125] on textarea "Adobe does have anti-malware and anti-virus solutions installed on all workstat…" at bounding box center [255, 125] width 389 height 52
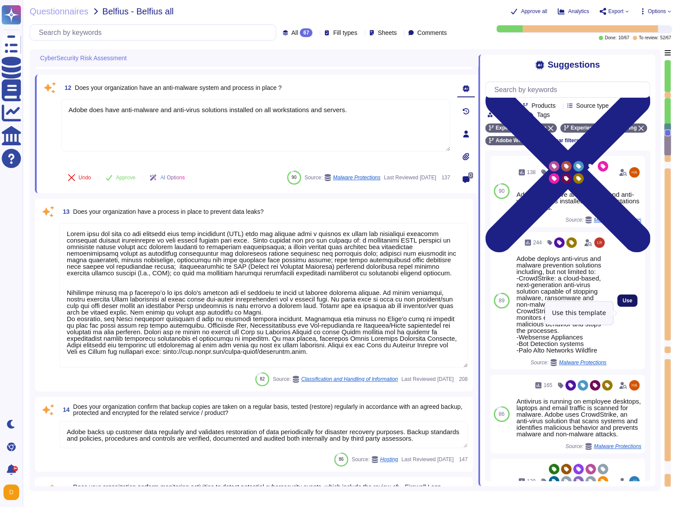
click at [630, 303] on span "Use" at bounding box center [628, 300] width 10 height 5
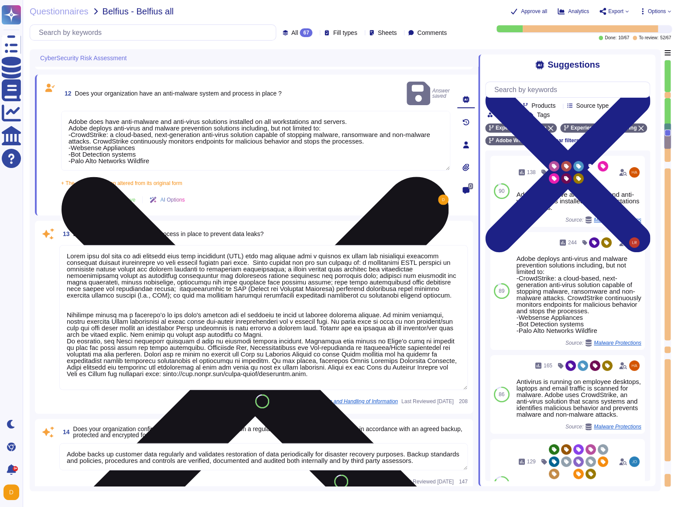
click at [369, 111] on textarea "Adobe does have anti-malware and anti-virus solutions installed on all workstat…" at bounding box center [255, 141] width 389 height 60
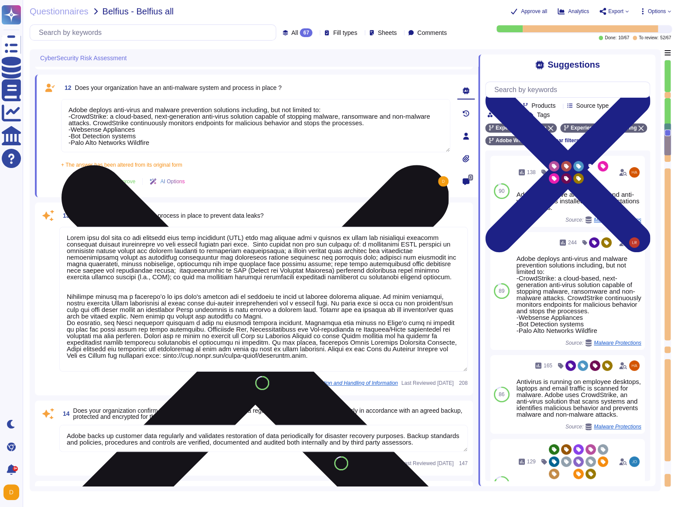
scroll to position [0, 0]
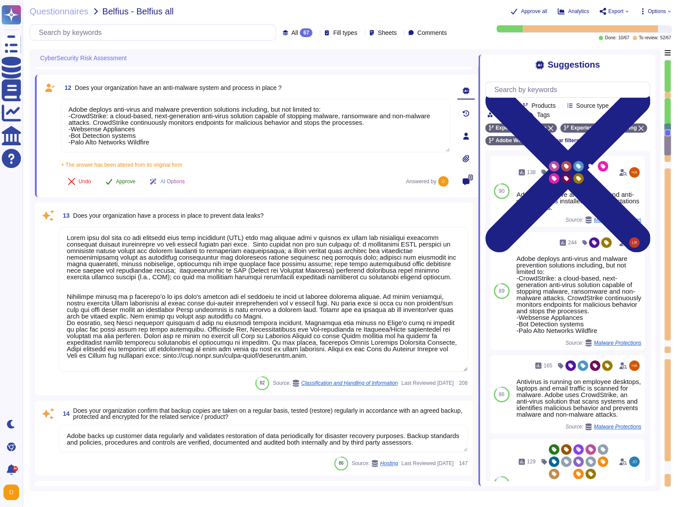
type textarea "Adobe deploys anti-virus and malware prevention solutions including, but not li…"
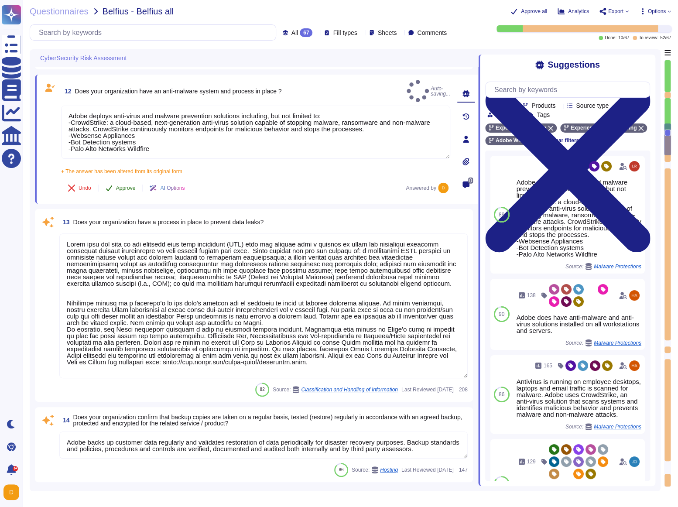
click at [117, 185] on span "Approve" at bounding box center [126, 187] width 20 height 5
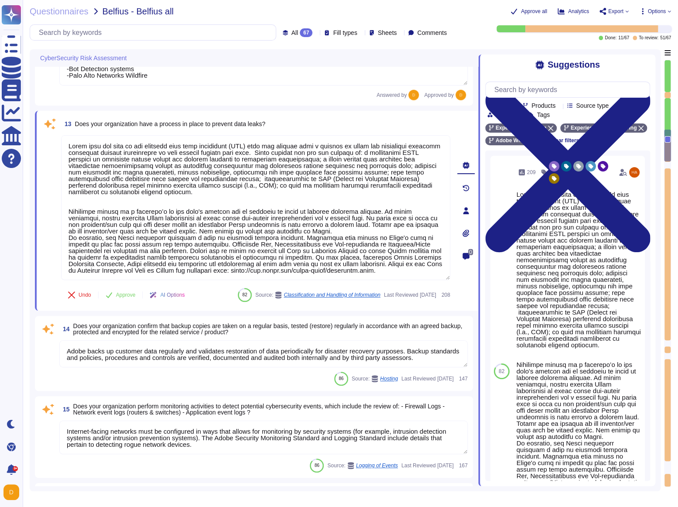
type textarea "Host-based and network firewalls are in place, as well as strict firewall polic…"
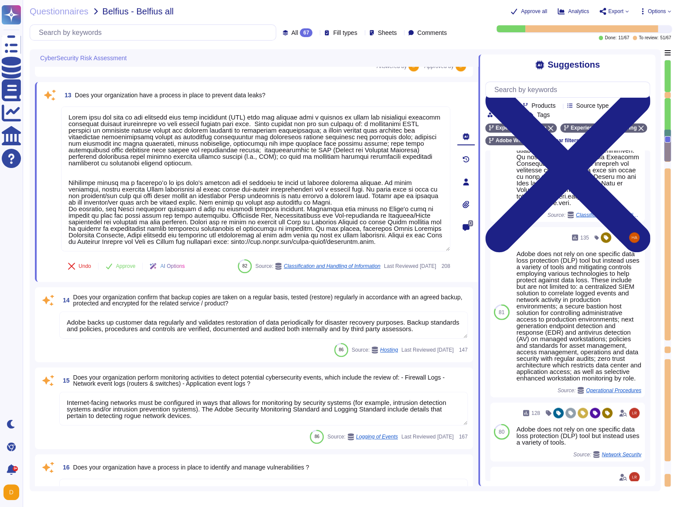
scroll to position [964, 0]
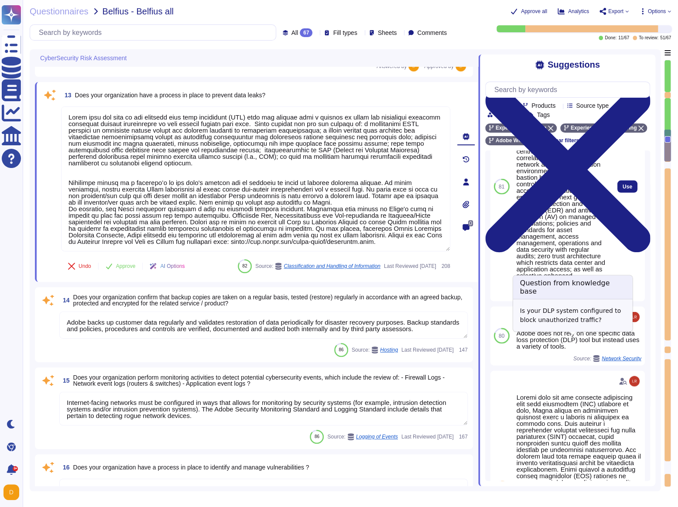
click at [569, 297] on span "Operational Procedures" at bounding box center [578, 293] width 55 height 5
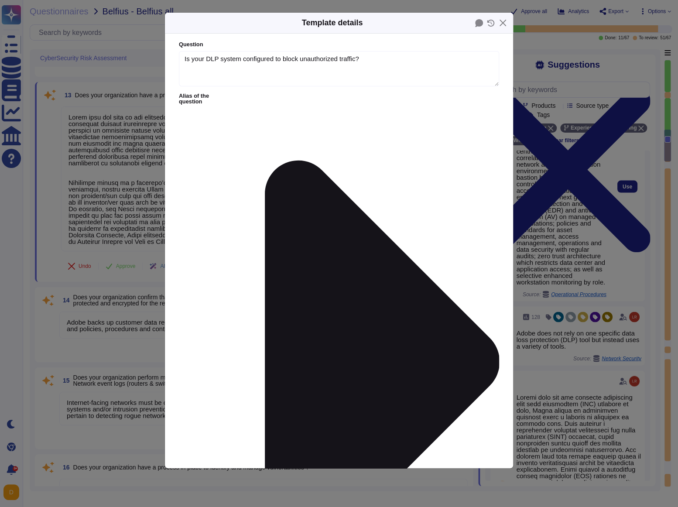
type textarea "Is your DLP system configured to block unauthorized traffic?"
type textarea "Adobe does not rely on one specific data loss protection (DLP) tool but instead…"
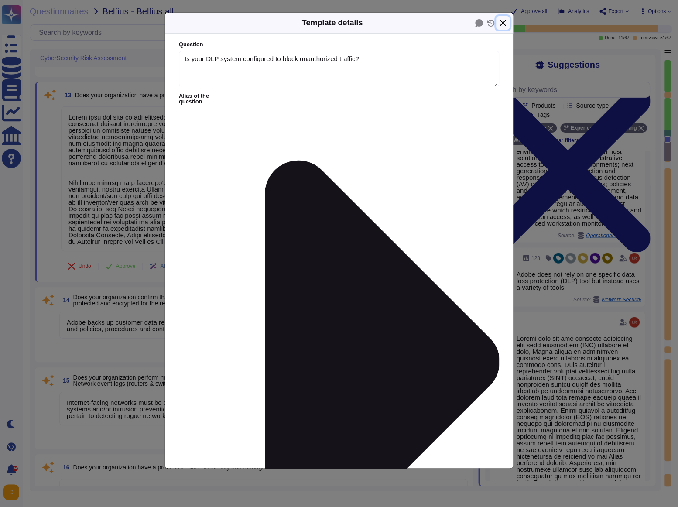
click at [500, 21] on button "Close" at bounding box center [503, 23] width 14 height 14
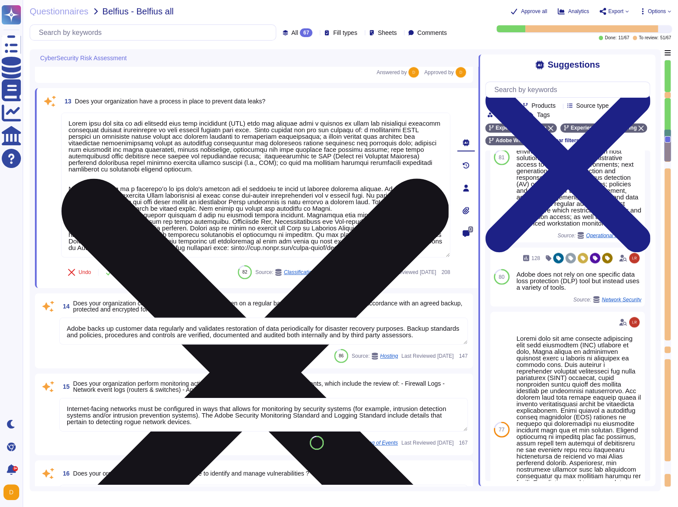
scroll to position [7, 0]
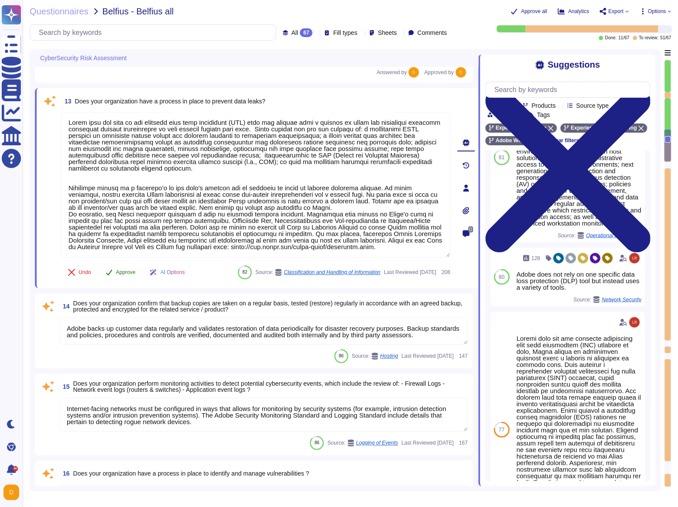
click at [114, 270] on button "Approve" at bounding box center [121, 272] width 44 height 17
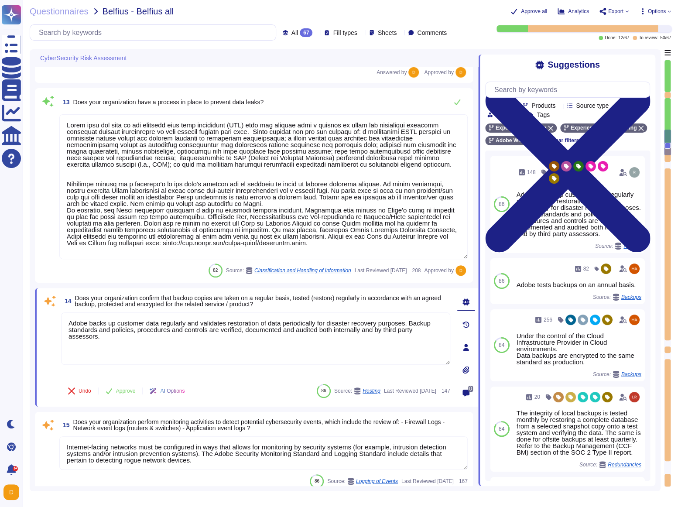
type textarea "Host-based and network firewalls are in place, as well as strict firewall polic…"
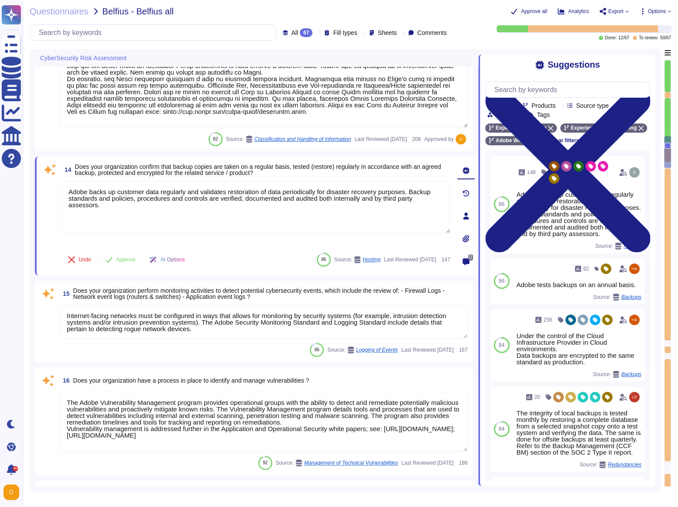
type textarea "Adobe maintains segmented development and production environments using technic…"
type textarea "Yes, depending on the product in scope."
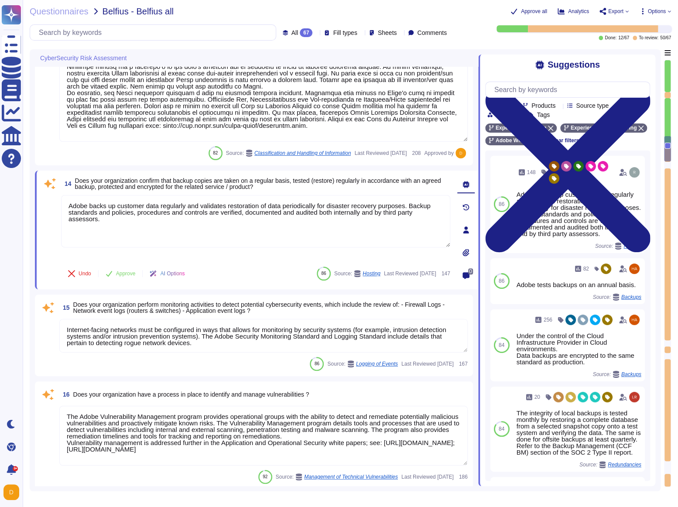
type textarea "Adobe offers policies to enforce MFA for Enterprise ID and Adobe ID users. Even…"
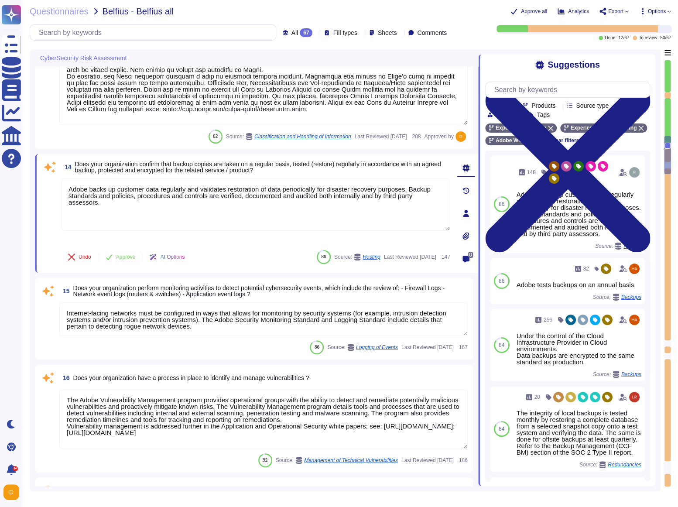
type textarea "Yes, depending on the product in scope."
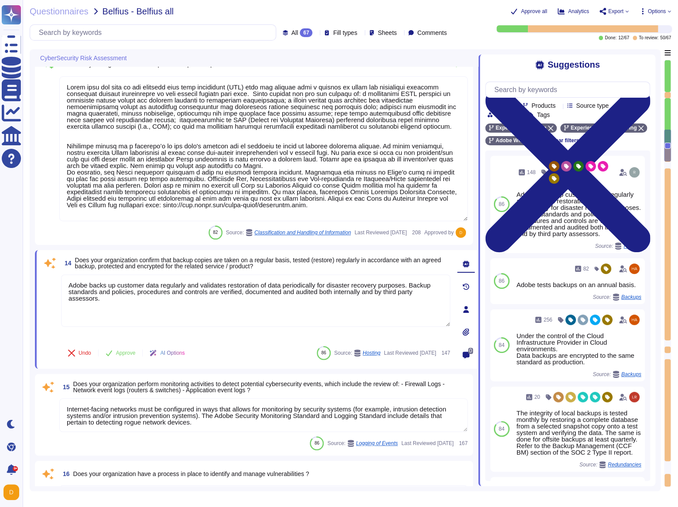
type textarea "Adobe offers policies to enforce MFA for Enterprise ID and Adobe ID users. Even…"
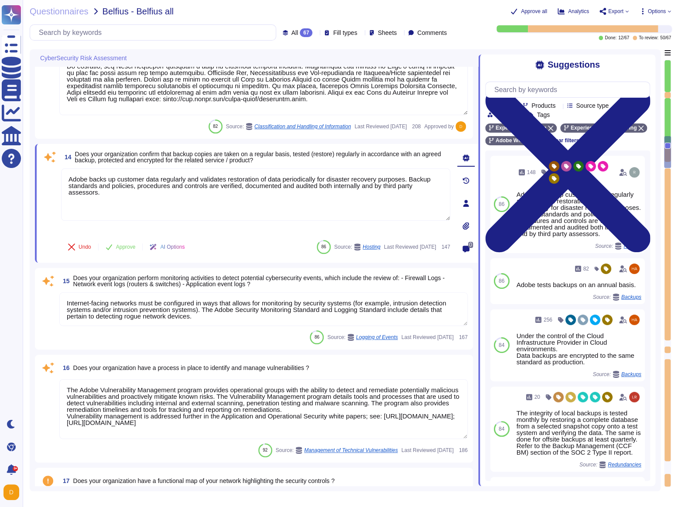
type textarea "Adobe maintains segmented development and production environments using technic…"
type textarea "Yes, depending on the product in scope."
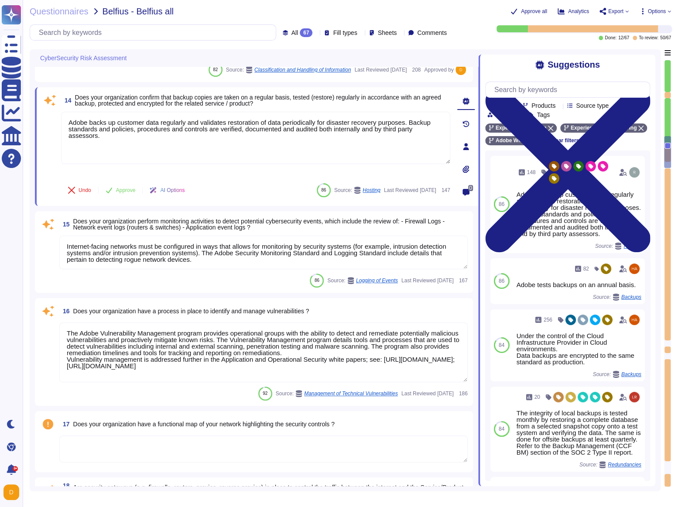
scroll to position [1492, 0]
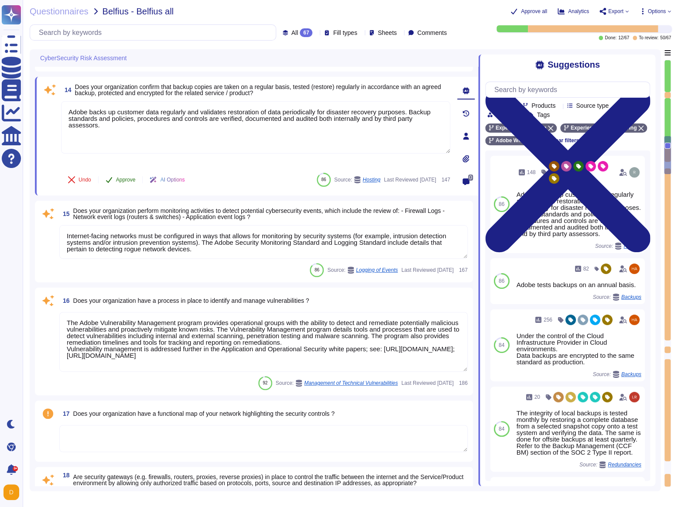
click at [119, 186] on button "Approve" at bounding box center [121, 179] width 44 height 17
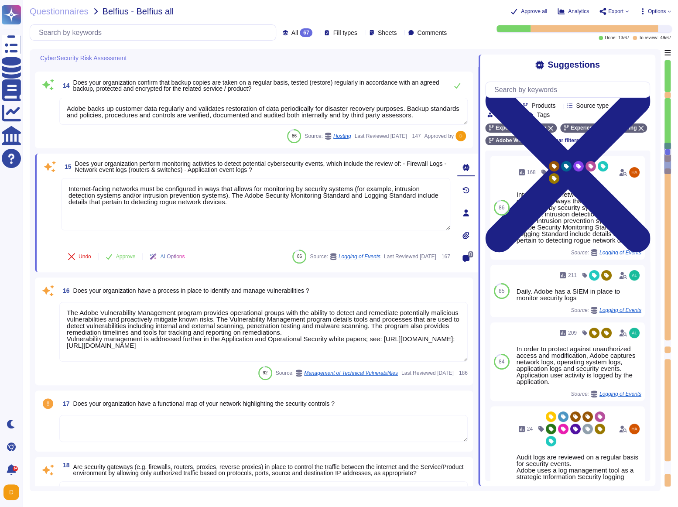
type textarea "The Adobe Service Lifecycle (SLC) is a portfolio management framework, implemen…"
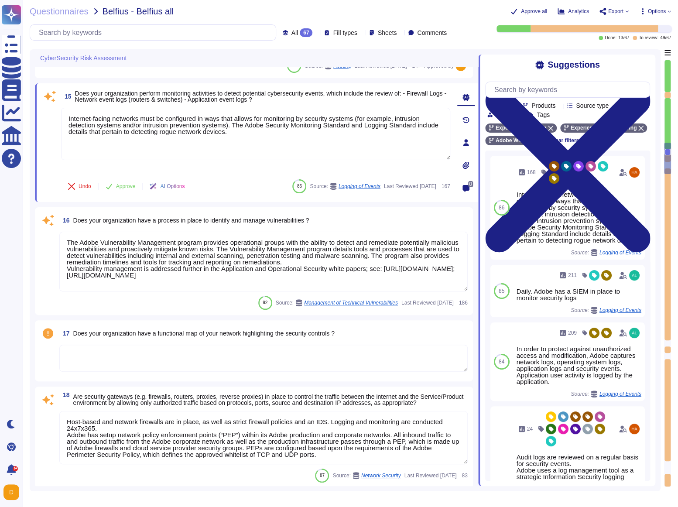
scroll to position [1568, 0]
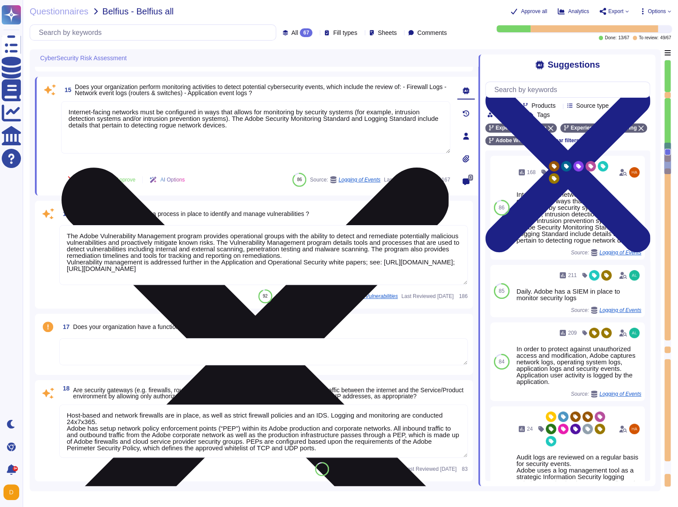
click at [199, 140] on textarea "Internet-facing networks must be configured in ways that allows for monitoring …" at bounding box center [255, 127] width 389 height 52
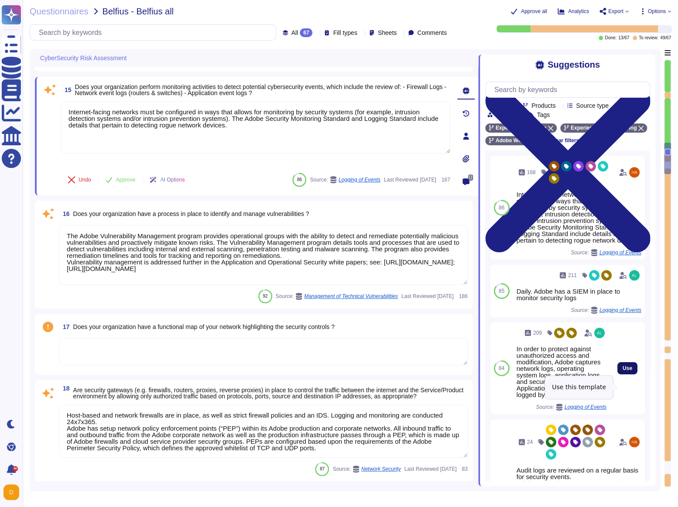
click at [620, 374] on button "Use" at bounding box center [627, 368] width 20 height 12
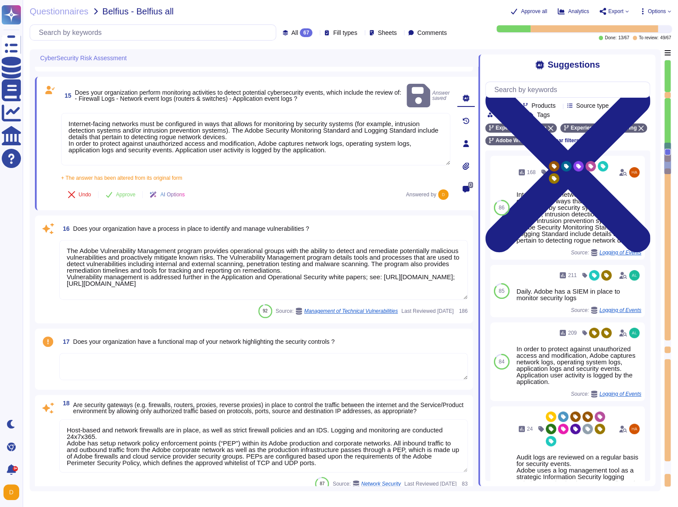
drag, startPoint x: 263, startPoint y: 125, endPoint x: 59, endPoint y: 99, distance: 205.8
click at [59, 99] on div "15 Does your organization perform monitoring activities to detect potential cyb…" at bounding box center [246, 143] width 408 height 123
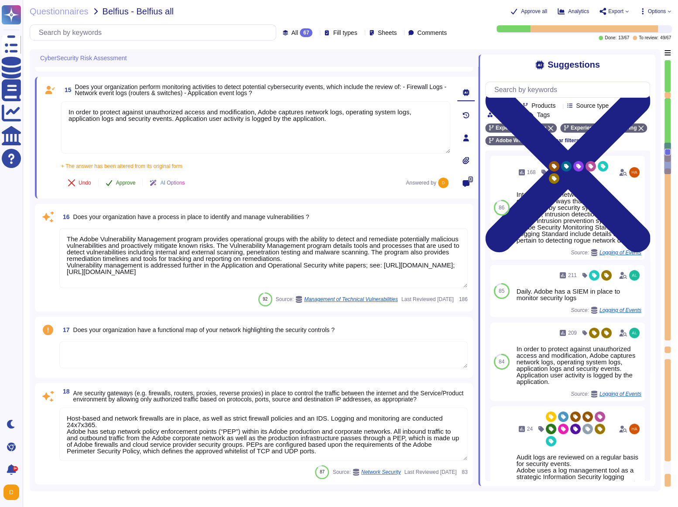
type textarea "In order to protect against unauthorized access and modification, Adobe capture…"
click at [129, 187] on button "Approve" at bounding box center [121, 182] width 44 height 17
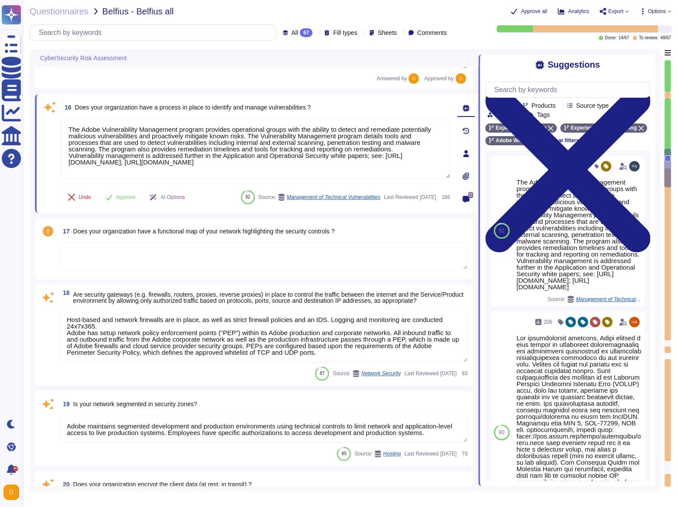
scroll to position [1664, 0]
type textarea "A systematic approach to managing change is followed where changes are reviewed…"
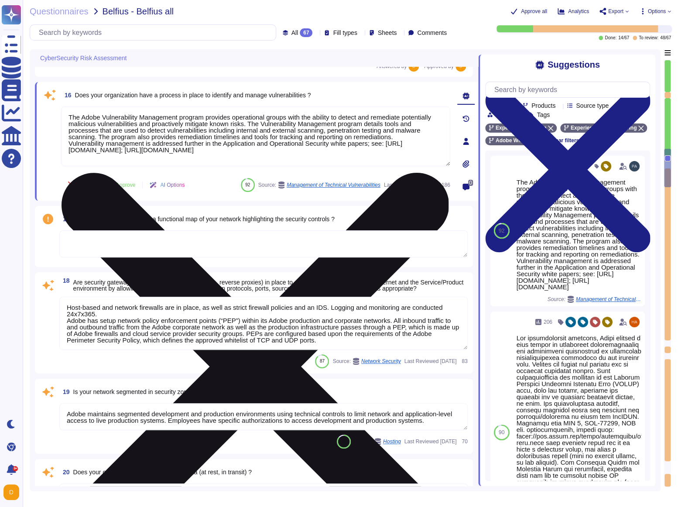
click at [272, 137] on textarea "The Adobe Vulnerability Management program provides operational groups with the…" at bounding box center [255, 136] width 389 height 60
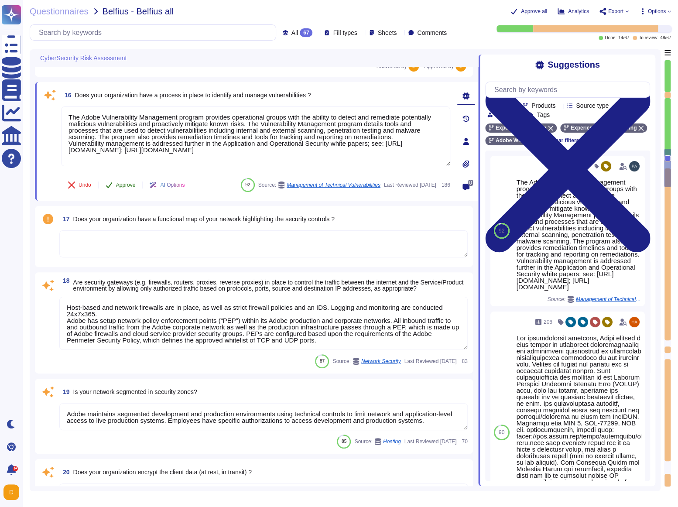
click at [135, 182] on span "Approve" at bounding box center [126, 184] width 20 height 5
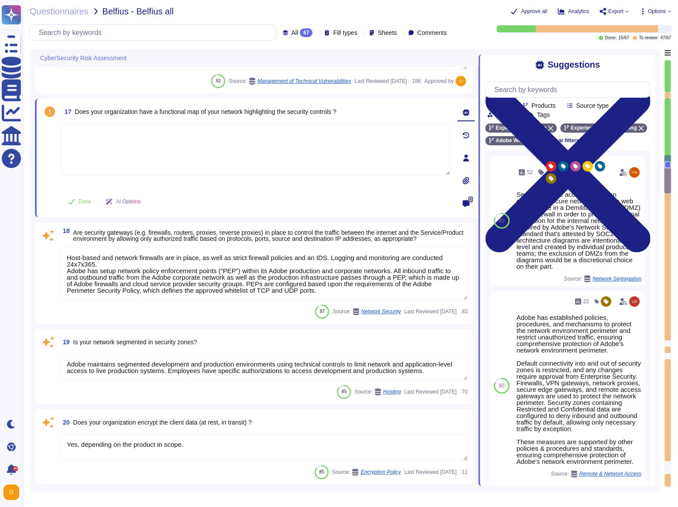
type textarea "A systematic approach to managing change is followed where changes are reviewed…"
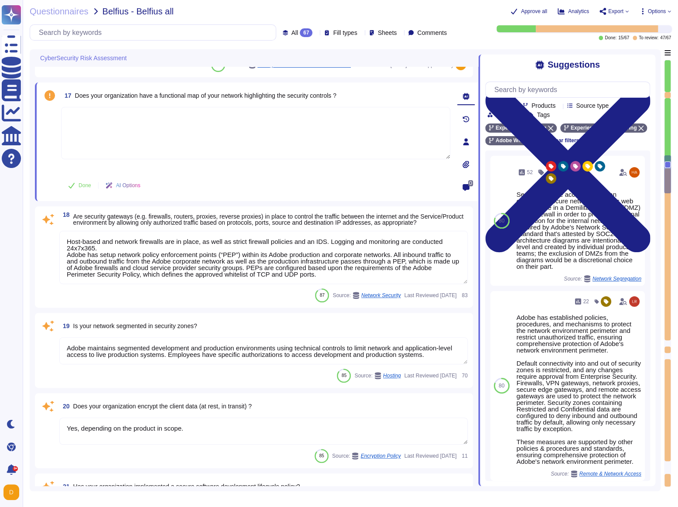
scroll to position [1774, 0]
drag, startPoint x: 75, startPoint y: 95, endPoint x: 353, endPoint y: 95, distance: 278.4
click at [336, 95] on span "Does your organization have a functional map of your network highlighting the s…" at bounding box center [205, 95] width 261 height 7
copy span "Does your organization have a functional map of your network highlighting the s…"
click at [158, 127] on textarea at bounding box center [255, 132] width 389 height 52
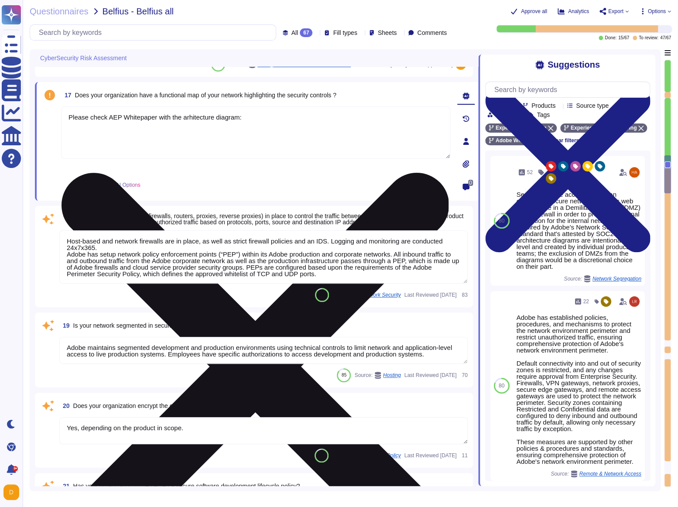
paste textarea "https://www.adobe.com/cc-shared/assets/pdf/trust-center/ungated/whitepapers/exp…"
click at [203, 116] on textarea "Please check AEP Whitepaper with the arhitecture diagram: https://www.adobe.com…" at bounding box center [255, 132] width 389 height 52
click at [209, 118] on textarea "Please check AEP Whitepaper with the arhitecture diagram: https://www.adobe.com…" at bounding box center [255, 132] width 389 height 52
click at [217, 118] on textarea "Please check AEP Whitepaper with the arhitecture diagram: https://www.adobe.com…" at bounding box center [255, 132] width 389 height 52
drag, startPoint x: 218, startPoint y: 120, endPoint x: 187, endPoint y: 116, distance: 31.1
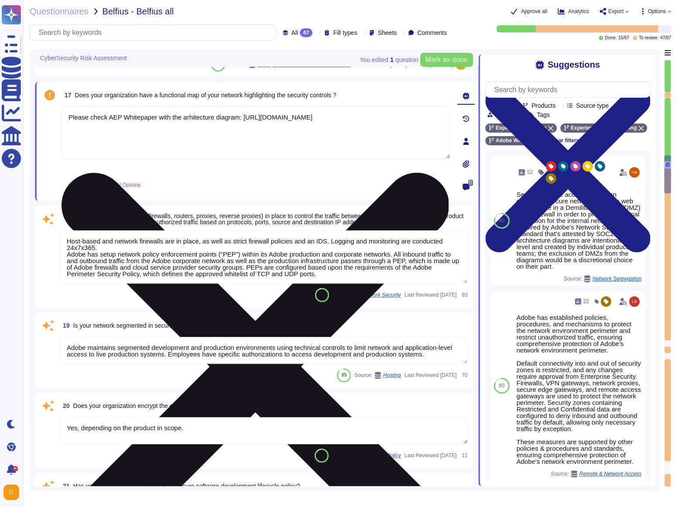
click at [187, 116] on textarea "Please check AEP Whitepaper with the arhitecture diagram: https://www.adobe.com…" at bounding box center [255, 132] width 389 height 52
paste textarea "c"
click at [301, 125] on textarea "Please check AEP Whitepaper with the architecture diagram: https://www.adobe.co…" at bounding box center [255, 132] width 389 height 52
click at [246, 117] on textarea "Please check AEP Whitepaper with the architecture diagram: https://www.adobe.co…" at bounding box center [255, 132] width 389 height 52
click at [296, 126] on textarea "Please check AEP Whitepaper with the architecture diagram here: https://www.ado…" at bounding box center [255, 132] width 389 height 52
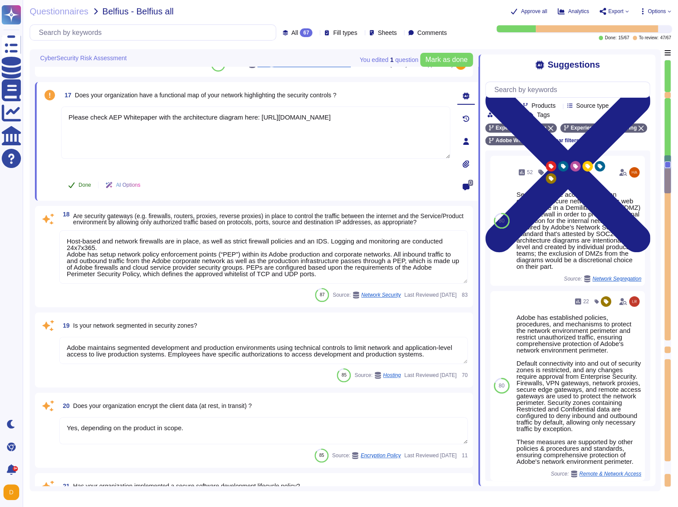
type textarea "Please check AEP Whitepaper with the architecture diagram here: https://www.ado…"
click at [81, 183] on span "Done" at bounding box center [85, 184] width 13 height 5
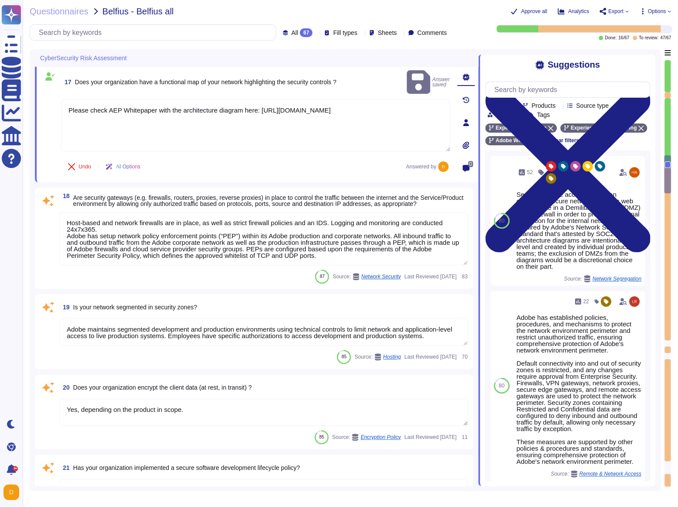
scroll to position [1801, 0]
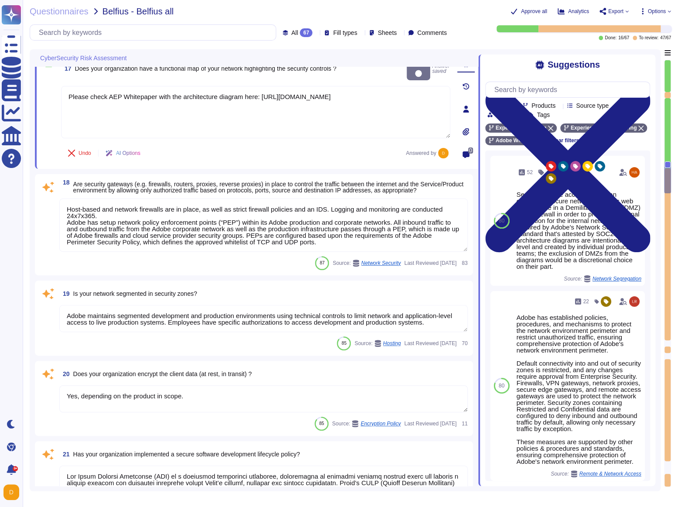
type textarea "Unit tests are run automatically when we push code. The procedure is that we do…"
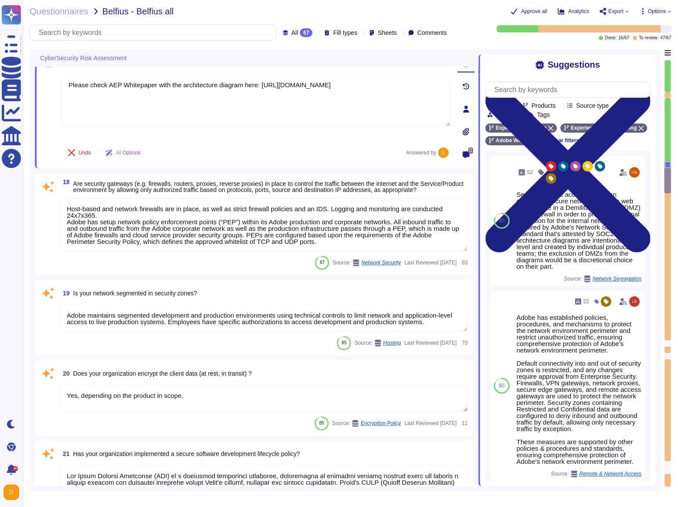
scroll to position [1802, 0]
click at [133, 219] on textarea "Host-based and network firewalls are in place, as well as strict firewall polic…" at bounding box center [263, 223] width 408 height 53
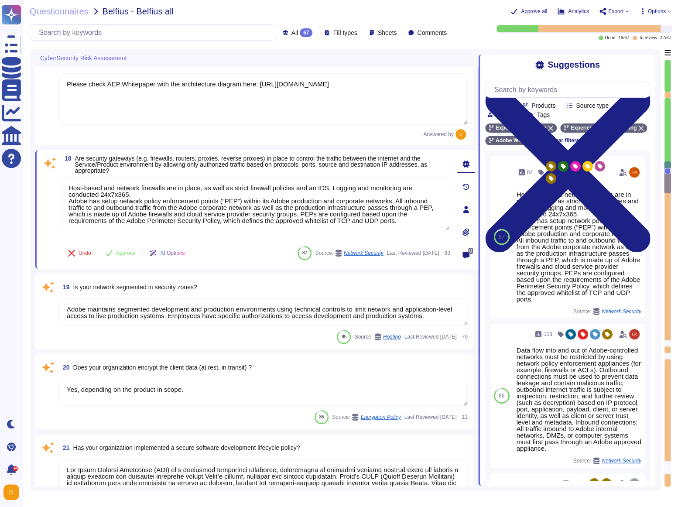
drag, startPoint x: 138, startPoint y: 196, endPoint x: 45, endPoint y: 185, distance: 94.1
click at [45, 185] on div "18 Are security gateways (e.g. firewalls, routers, proxies, reverse proxies) in…" at bounding box center [246, 209] width 408 height 108
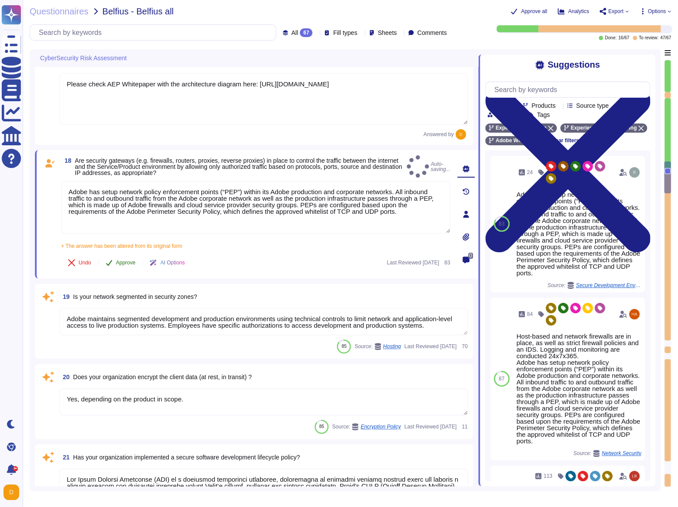
type textarea "Adobe has setup network policy enforcement points (“PEP”) within its Adobe prod…"
click at [124, 254] on button "Approve" at bounding box center [121, 262] width 44 height 17
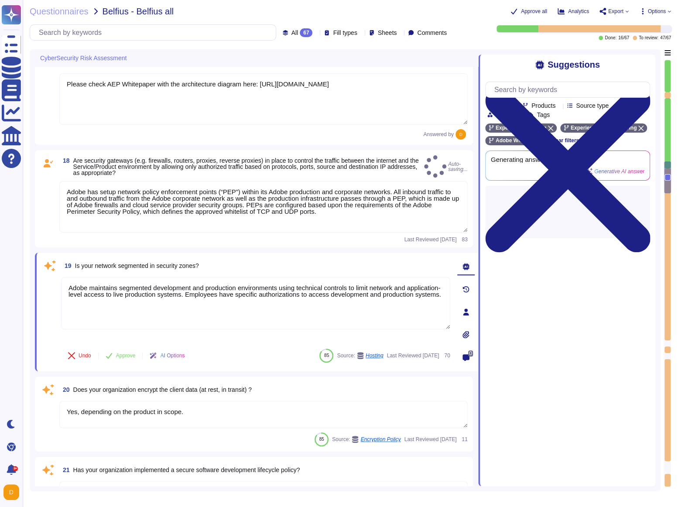
type textarea "Unit tests are run automatically when we push code. The procedure is that we do…"
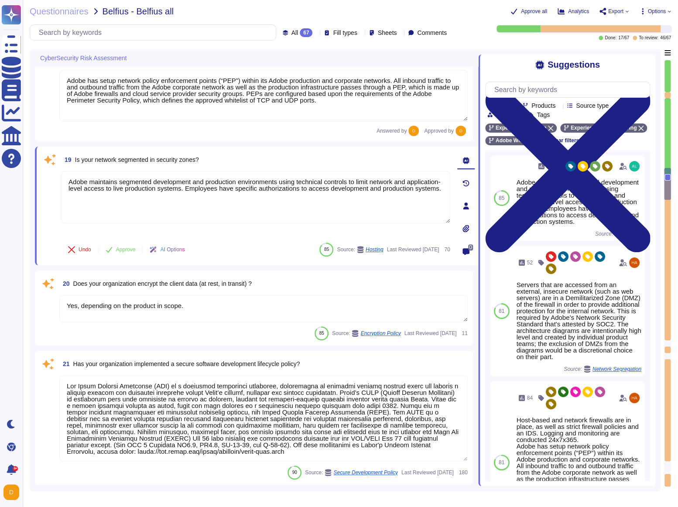
type textarea "Unit tests are run automatically when we push code. The procedure is that we do…"
type textarea "Security patches must be applied according to the timelines and severity level …"
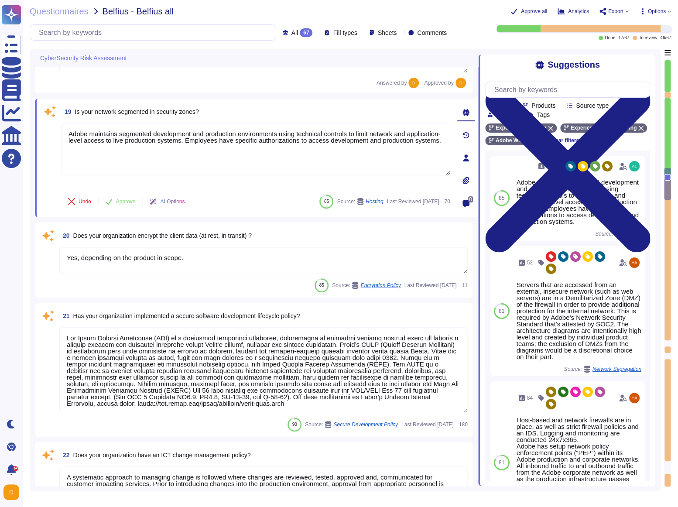
scroll to position [1968, 0]
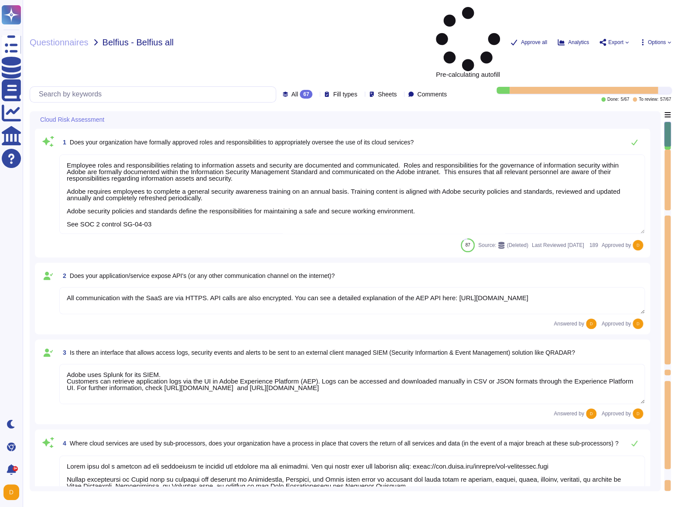
type textarea "Employee roles and responsibilities relating to information assets and security…"
type textarea "All communication with the SaaS are via HTTPS. API calls are also encrypted. Yo…"
type textarea "Adobe uses Splunk for its SIEM. Customers can retrieve application logs via the…"
type textarea "Lorem ipsu dol s ametcon ad eli seddoeiusm te incidid utl etdolore ma ali enima…"
type textarea "Database snapshots are stored and encrypted by the host."
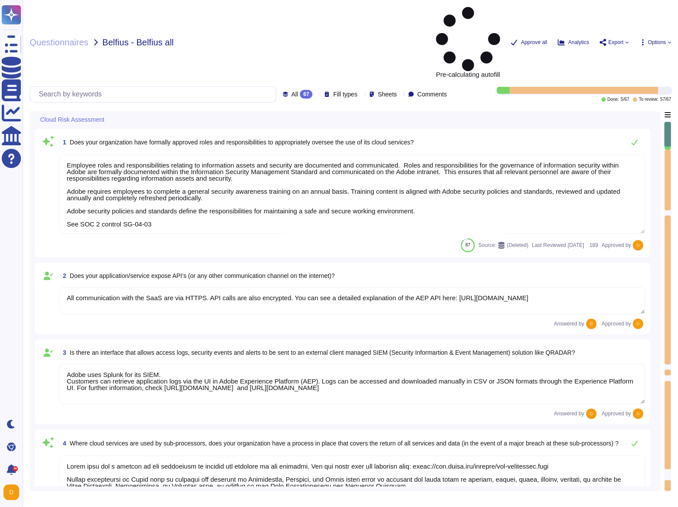
type textarea "Privileged access (administrator level) to information security management syst…"
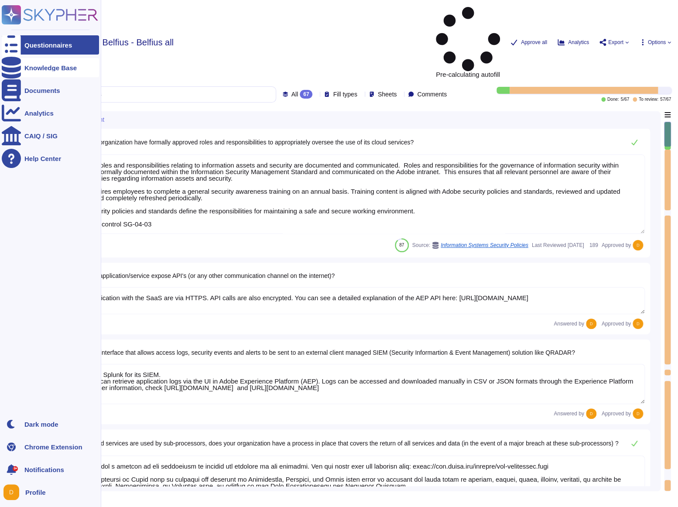
click at [5, 68] on div at bounding box center [11, 67] width 19 height 19
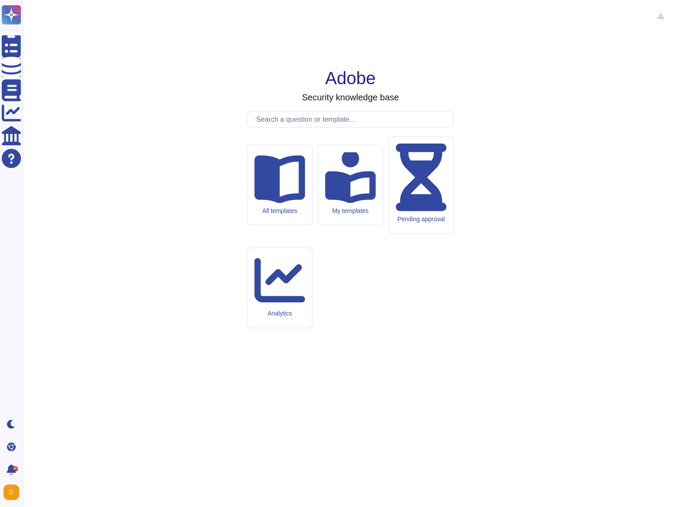
click at [287, 127] on input "text" at bounding box center [353, 119] width 202 height 15
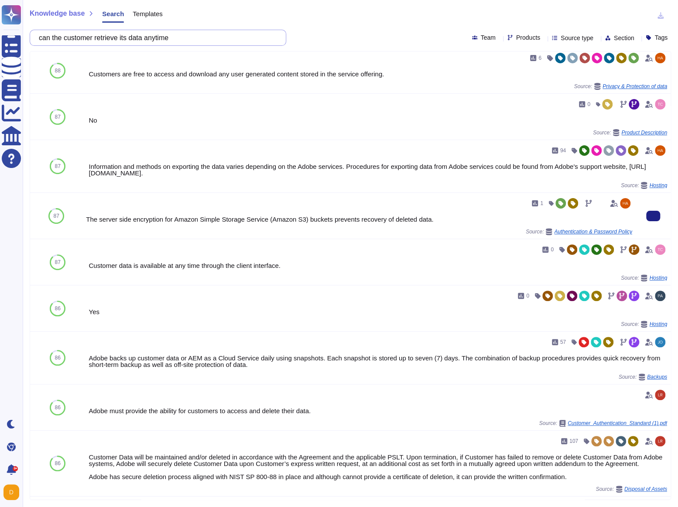
scroll to position [57, 0]
drag, startPoint x: 183, startPoint y: 38, endPoint x: 45, endPoint y: 36, distance: 138.8
click at [45, 36] on input "can the customer retrieve its data anytime" at bounding box center [155, 37] width 243 height 15
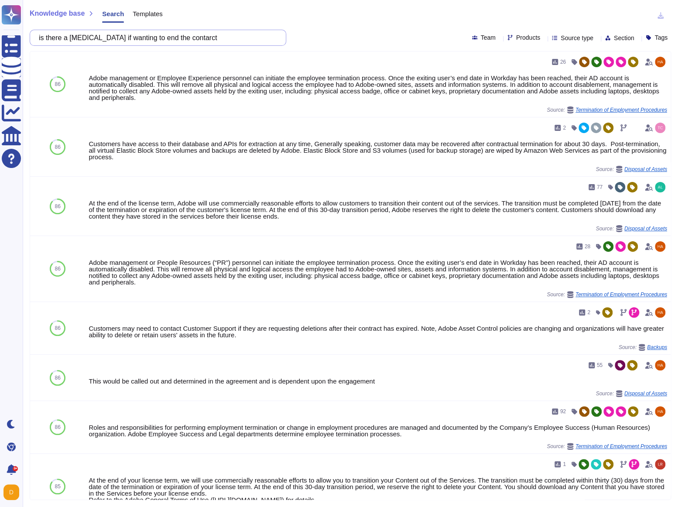
click at [108, 33] on input "is there a [MEDICAL_DATA] if wanting to end the contarct" at bounding box center [155, 37] width 243 height 15
paste input "Does your organization have "privileged" access separate from "standard user" a…"
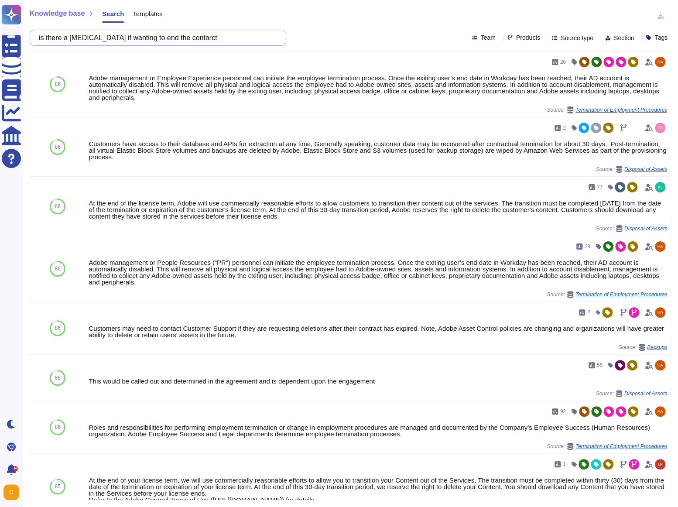
type input "Does your organization have "privileged" access separate from "standard user" a…"
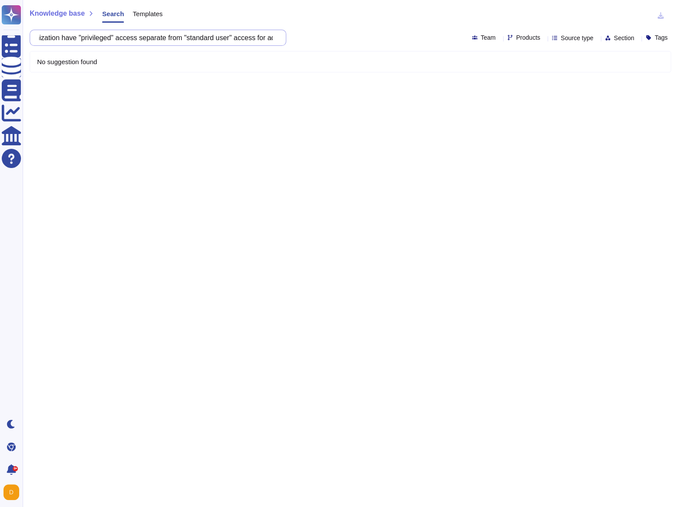
scroll to position [0, 44]
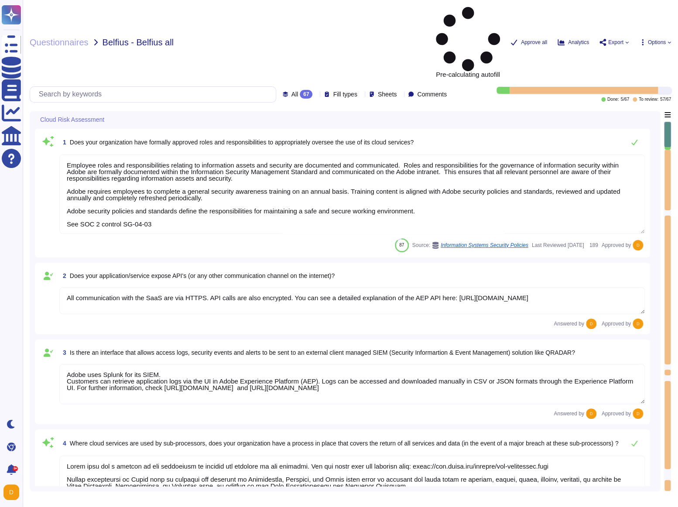
type textarea "Employee roles and responsibilities relating to information assets and security…"
type textarea "All communication with the SaaS are via HTTPS. API calls are also encrypted. Yo…"
type textarea "Adobe uses Splunk for its SIEM. Customers can retrieve application logs via the…"
type textarea "Lorem ipsu dol s ametcon ad eli seddoeiusm te incidid utl etdolore ma ali enima…"
type textarea "Database snapshots are stored and encrypted by the host."
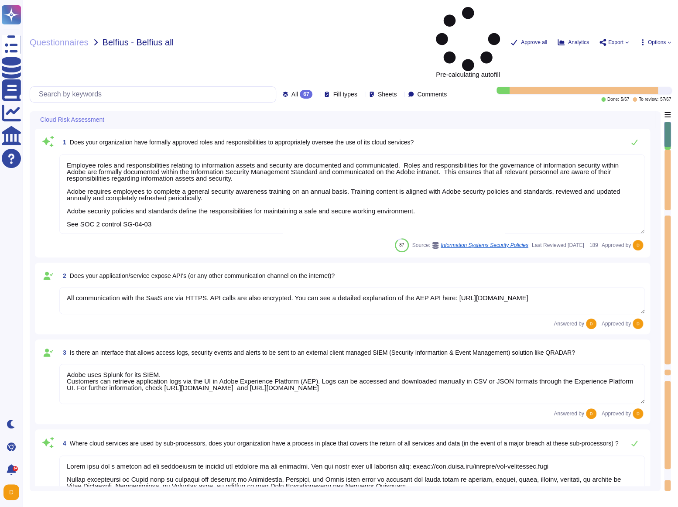
type textarea "Privileged access (administrator level) to information security management syst…"
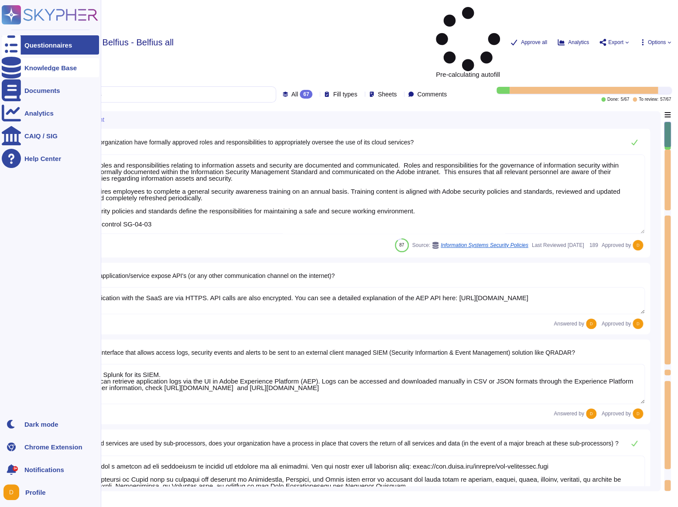
click at [14, 62] on div at bounding box center [11, 67] width 19 height 19
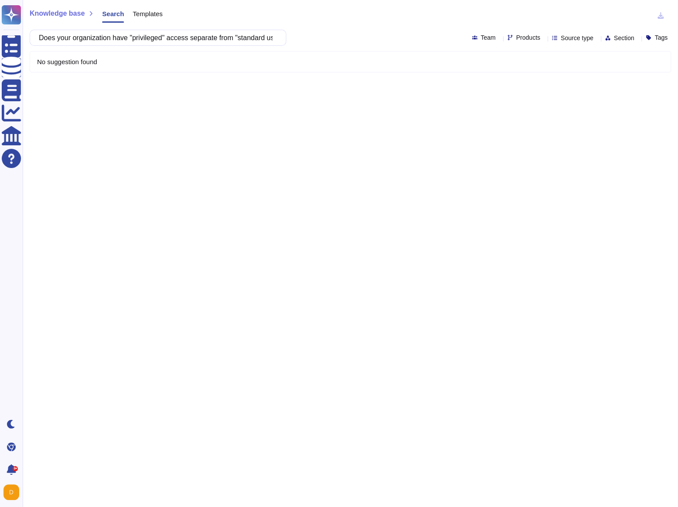
scroll to position [0, 136]
click at [252, 39] on input "Does your organization have "privileged" access separate from "standard user" a…" at bounding box center [155, 37] width 243 height 15
click at [139, 64] on div "No suggestion found" at bounding box center [350, 61] width 640 height 21
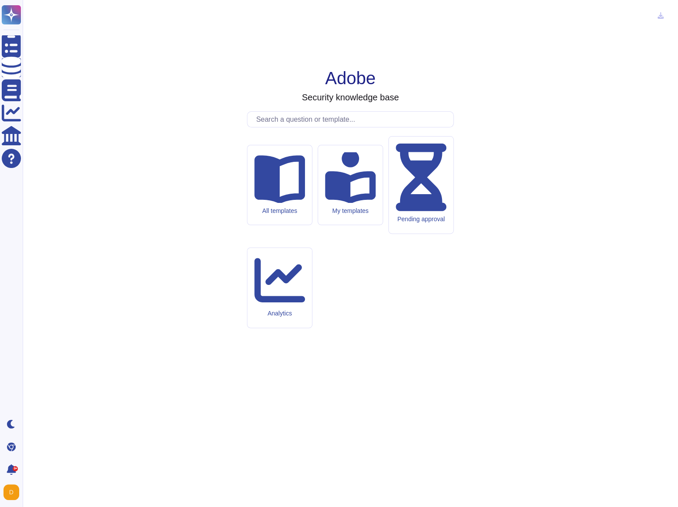
click at [320, 127] on input "text" at bounding box center [353, 119] width 202 height 15
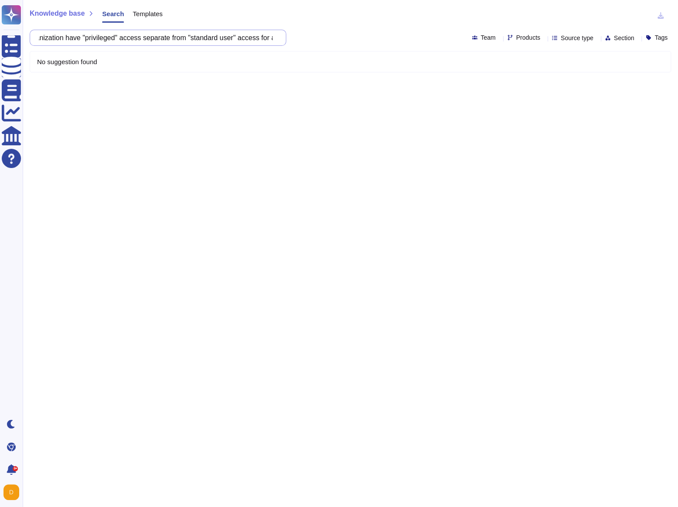
scroll to position [0, 136]
drag, startPoint x: 274, startPoint y: 38, endPoint x: 65, endPoint y: 38, distance: 209.9
click at [65, 38] on input "Does your organization have "privileged" access separate from "standard user" a…" at bounding box center [155, 37] width 243 height 15
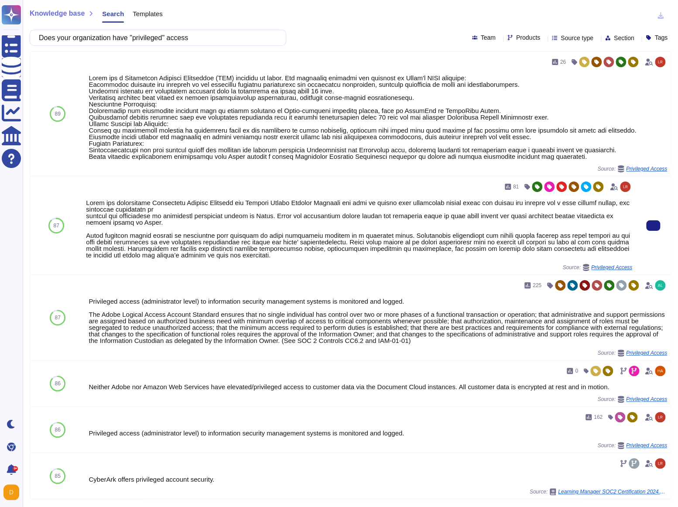
click at [311, 238] on div at bounding box center [359, 228] width 546 height 59
click at [660, 229] on button at bounding box center [653, 225] width 14 height 10
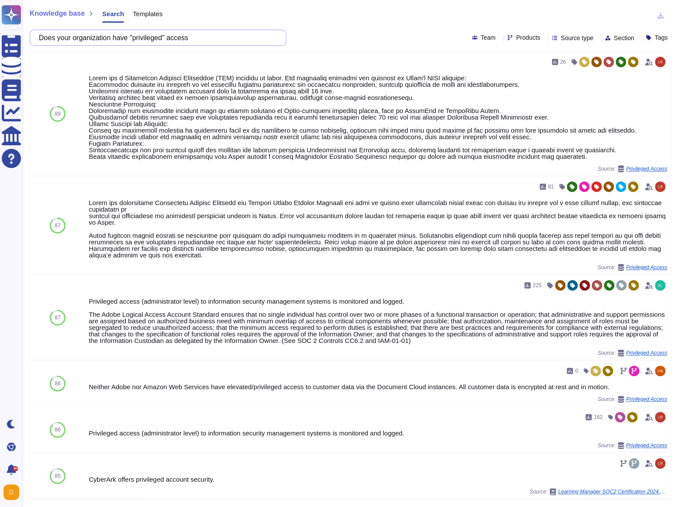
click at [108, 40] on input "Does your organization have "privileged" access" at bounding box center [155, 37] width 243 height 15
paste input "implemented a recognized Multiple Factor Authentication (MFA)"
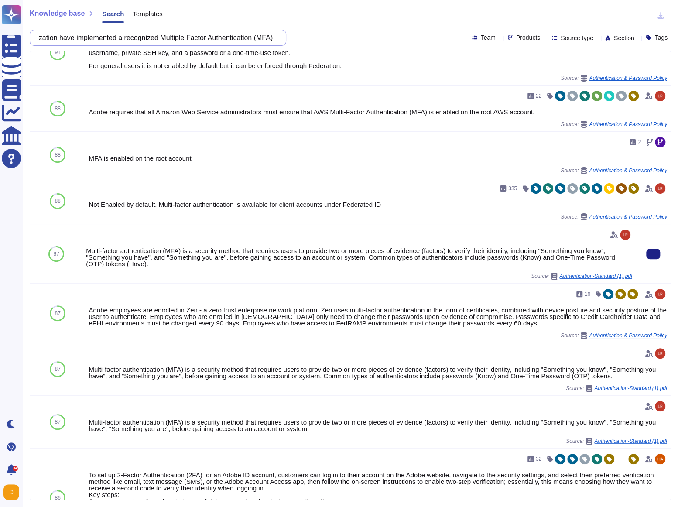
scroll to position [34, 0]
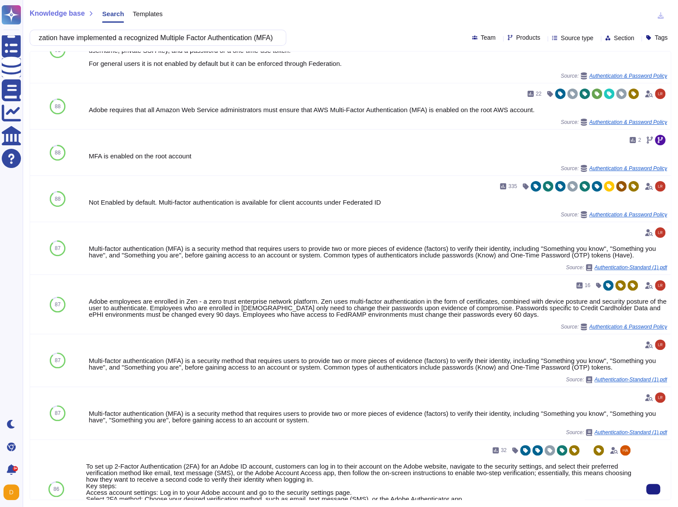
type input "Does your organization have implemented a recognized Multiple Factor Authentica…"
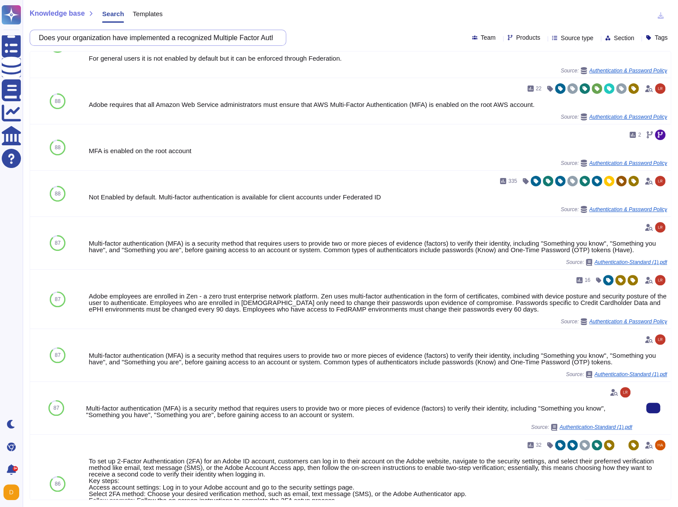
scroll to position [0, 0]
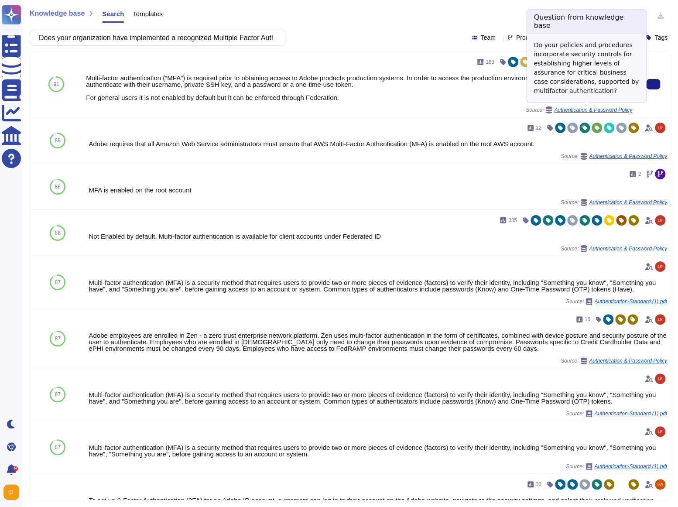
click at [582, 113] on div "Authentication & Password Policy" at bounding box center [588, 109] width 87 height 7
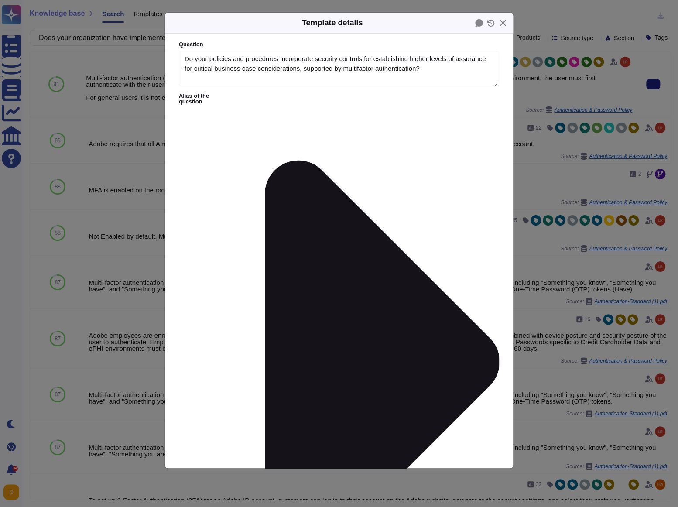
type textarea "Do your policies and procedures incorporate security controls for establishing …"
type textarea "Multi-factor authentication (“MFA”) is required prior to obtaining access to Ad…"
click at [503, 25] on button "Close" at bounding box center [503, 23] width 14 height 14
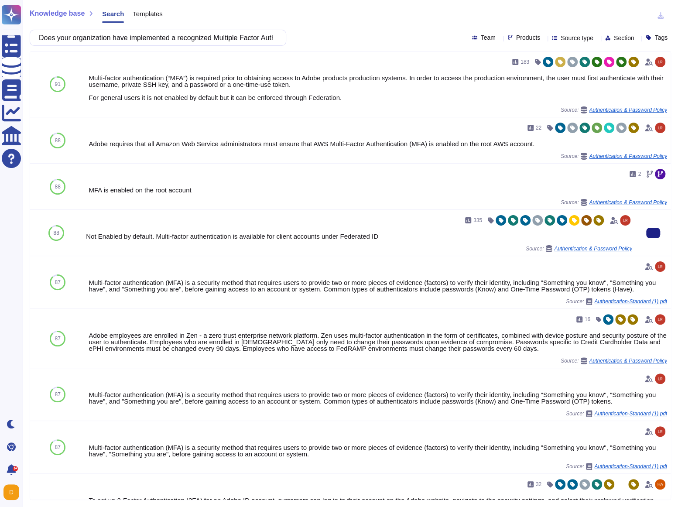
click at [557, 250] on span "Authentication & Password Policy" at bounding box center [593, 248] width 78 height 5
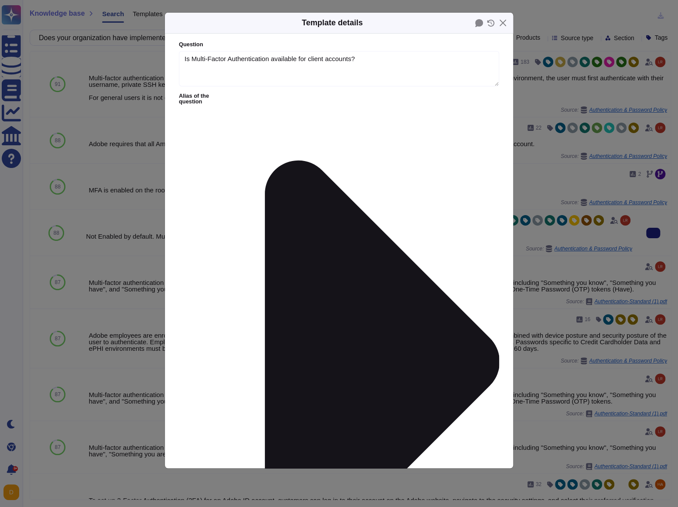
type textarea "Is Multi-Factor Authentication available for client accounts?"
type textarea "Not Enabled by default. Multi-factor authentication is available for client acc…"
click at [503, 26] on button "Close" at bounding box center [503, 23] width 14 height 14
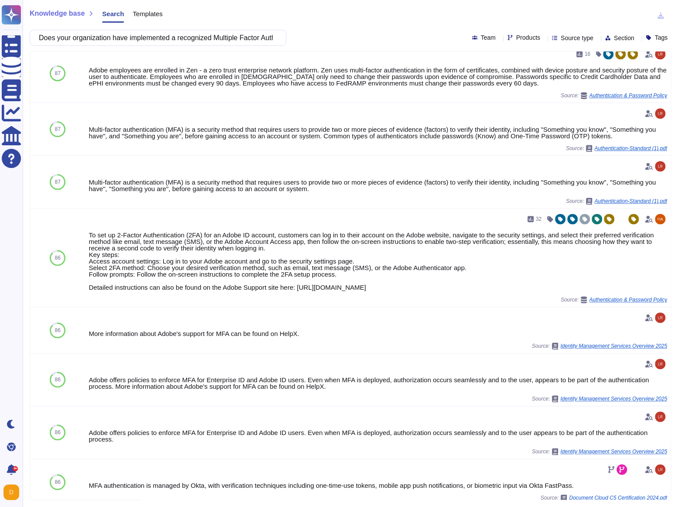
scroll to position [273, 0]
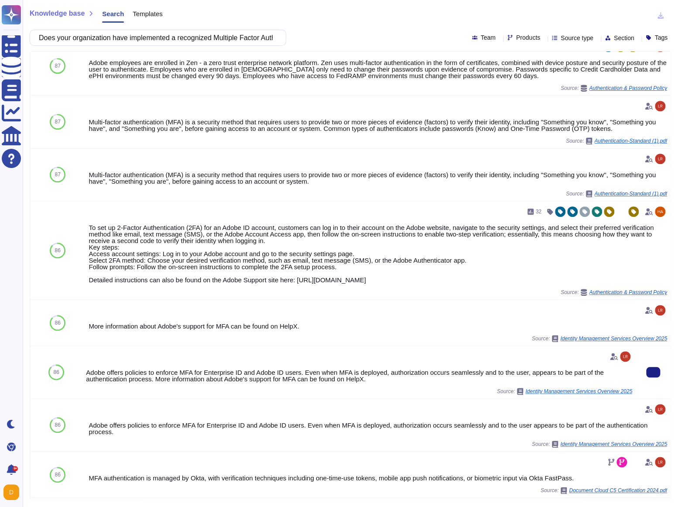
click at [232, 379] on div "Adobe offers policies to enforce MFA for Enterprise ID and Adobe ID users. Even…" at bounding box center [359, 375] width 546 height 13
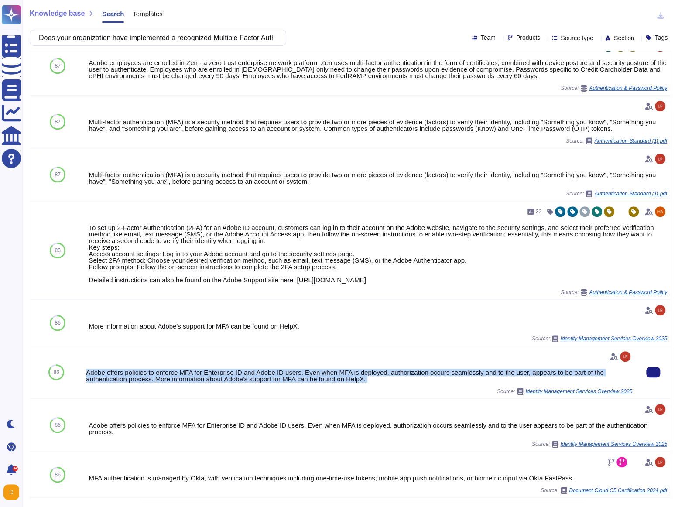
click at [232, 379] on div "Adobe offers policies to enforce MFA for Enterprise ID and Adobe ID users. Even…" at bounding box center [359, 375] width 546 height 13
copy div "Adobe offers policies to enforce MFA for Enterprise ID and Adobe ID users. Even…"
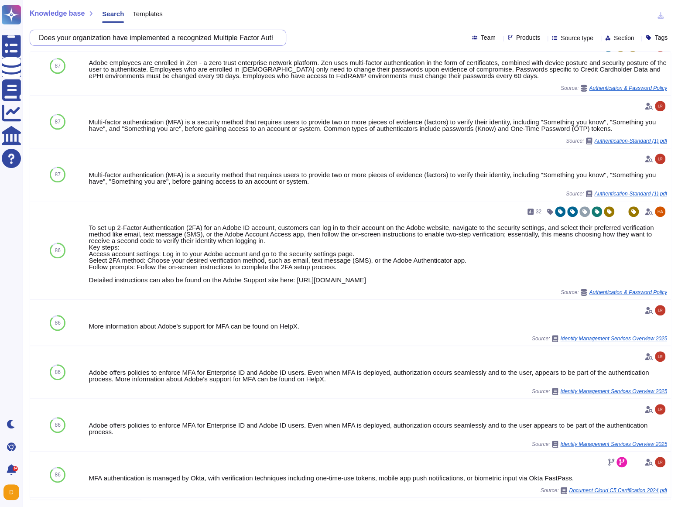
click at [132, 36] on input "Does your organization have implemented a recognized Multiple Factor Authentica…" at bounding box center [155, 37] width 243 height 15
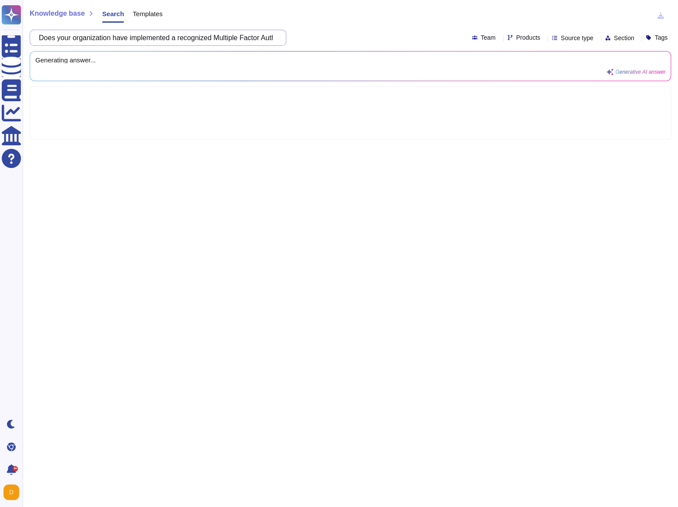
scroll to position [0, 0]
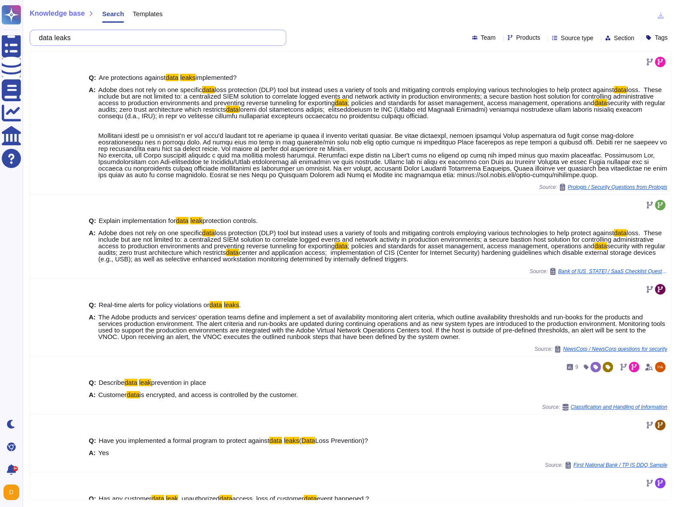
type input "data leaks"
